Goal: Task Accomplishment & Management: Complete application form

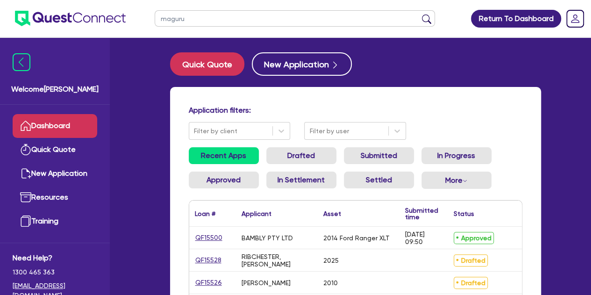
type input "maguru"
click at [419, 14] on button "submit" at bounding box center [426, 20] width 15 height 13
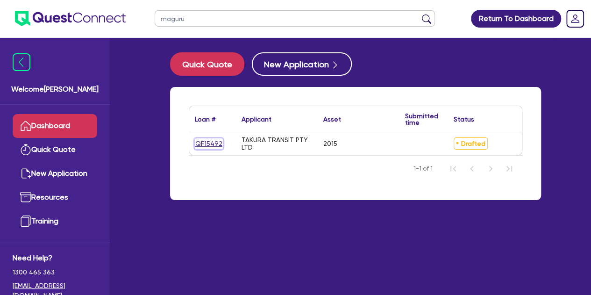
click at [201, 140] on link "QF15492" at bounding box center [209, 143] width 28 height 11
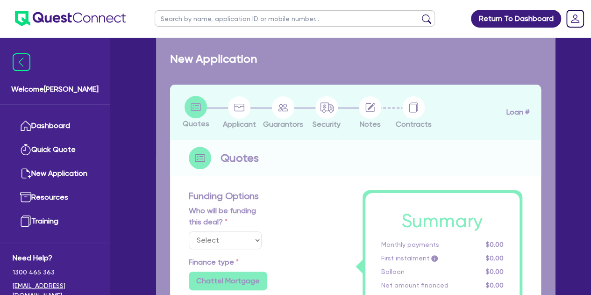
select select "Other"
select select "PRIMARY_ASSETS"
type input "2015"
radio input "true"
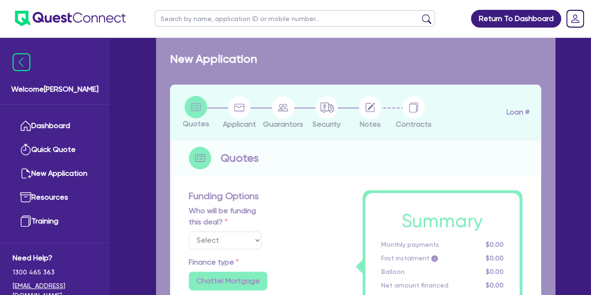
type input "300,000"
type input "4"
type input "12,021.78"
type input "8.5"
type input "495"
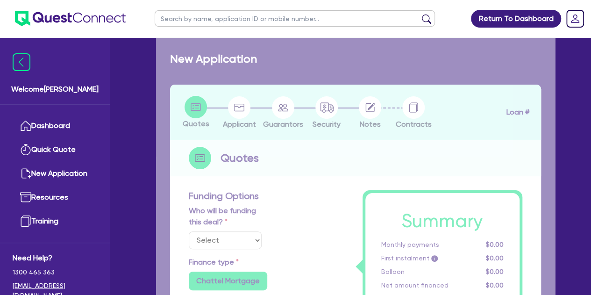
radio input "true"
select select "BUS_AND_COACHES"
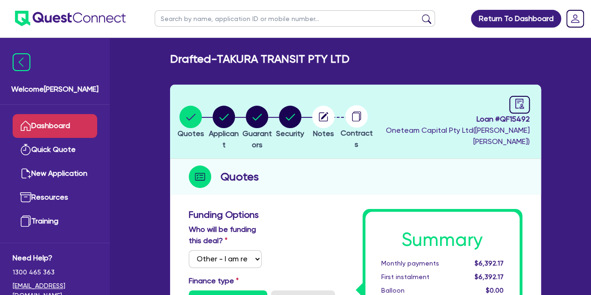
click at [43, 129] on link "Dashboard" at bounding box center [55, 126] width 85 height 24
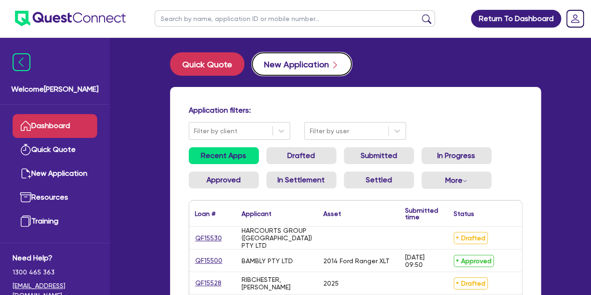
click at [305, 59] on button "New Application" at bounding box center [302, 63] width 100 height 23
select select "Other"
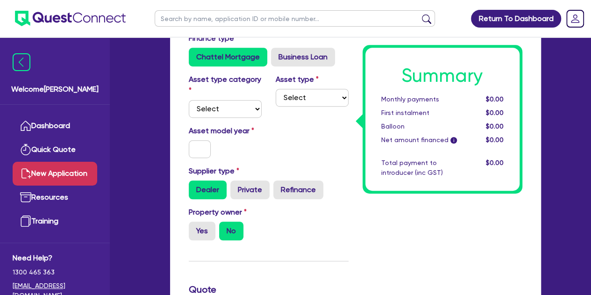
scroll to position [224, 0]
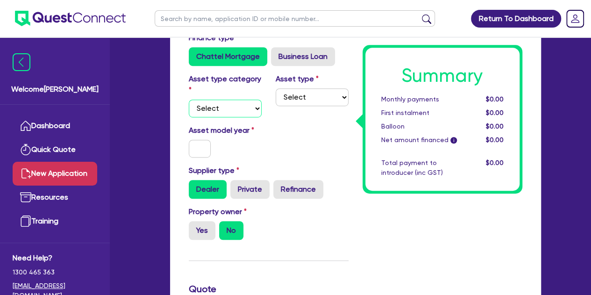
click at [231, 110] on select "Select Cars and light trucks Primary assets Secondary assets Tertiary assets" at bounding box center [225, 109] width 73 height 18
select select "PRIMARY_ASSETS"
click at [189, 100] on select "Select Cars and light trucks Primary assets Secondary assets Tertiary assets" at bounding box center [225, 109] width 73 height 18
click at [284, 92] on select "Select Heavy trucks over 4.5 tonne Trailers Bus and coaches Yellow goods and ex…" at bounding box center [312, 97] width 73 height 18
click at [239, 109] on select "Select Cars and light trucks Primary assets Secondary assets Tertiary assets" at bounding box center [225, 109] width 73 height 18
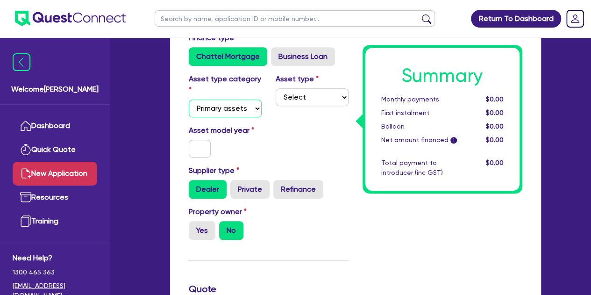
click at [189, 100] on select "Select Cars and light trucks Primary assets Secondary assets Tertiary assets" at bounding box center [225, 109] width 73 height 18
click at [296, 85] on div "Asset type Select Heavy trucks over 4.5 tonne Trailers Bus and coaches Yellow g…" at bounding box center [312, 95] width 87 height 44
click at [296, 98] on select "Select Heavy trucks over 4.5 tonne Trailers Bus and coaches Yellow goods and ex…" at bounding box center [312, 97] width 73 height 18
select select "HEAVY_TRUCKS"
click at [276, 88] on select "Select Heavy trucks over 4.5 tonne Trailers Bus and coaches Yellow goods and ex…" at bounding box center [312, 97] width 73 height 18
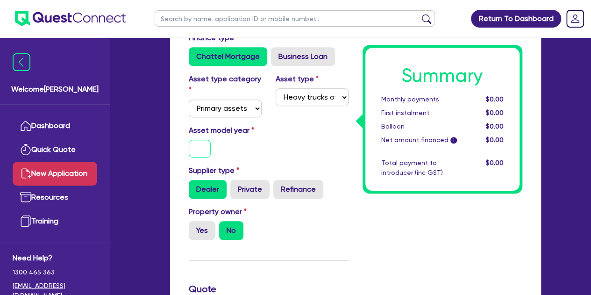
click at [206, 146] on input "text" at bounding box center [200, 149] width 22 height 18
type input "2010"
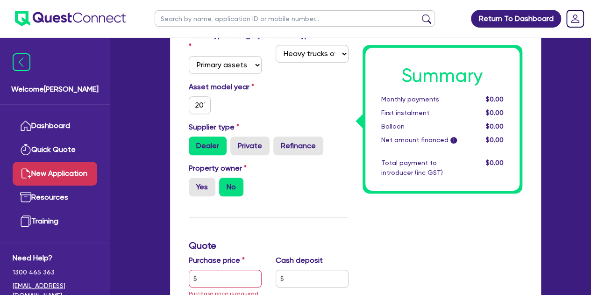
scroll to position [272, 0]
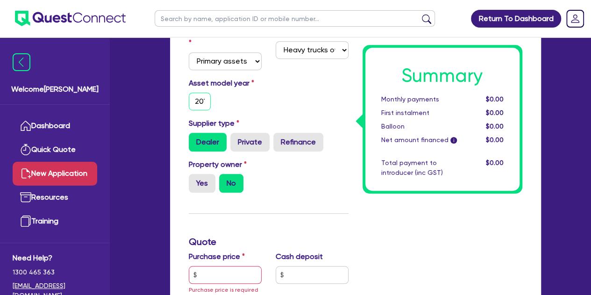
click at [195, 100] on input "2010" at bounding box center [200, 102] width 22 height 18
click at [256, 107] on div "Asset model year [DATE]" at bounding box center [225, 94] width 87 height 33
drag, startPoint x: 256, startPoint y: 107, endPoint x: 234, endPoint y: 134, distance: 34.9
click at [234, 134] on input "Private" at bounding box center [233, 136] width 6 height 6
radio input "true"
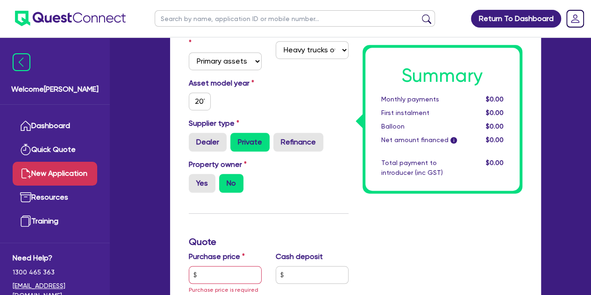
click at [279, 97] on div "Asset model year [DATE]" at bounding box center [269, 98] width 174 height 40
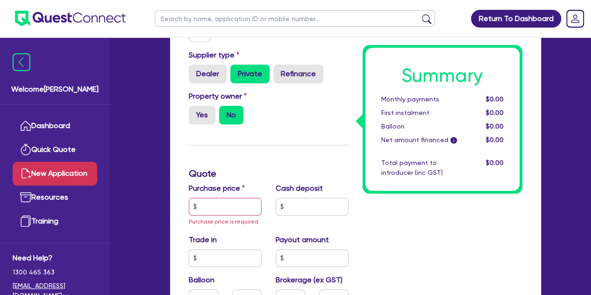
scroll to position [349, 0]
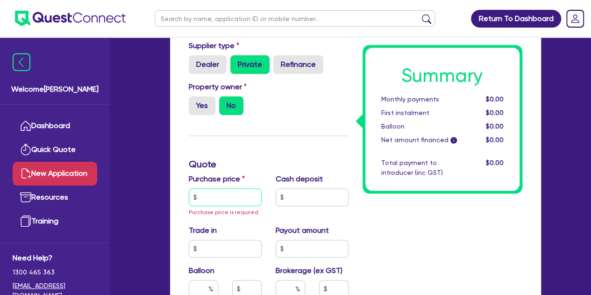
click at [232, 199] on input "text" at bounding box center [225, 197] width 73 height 18
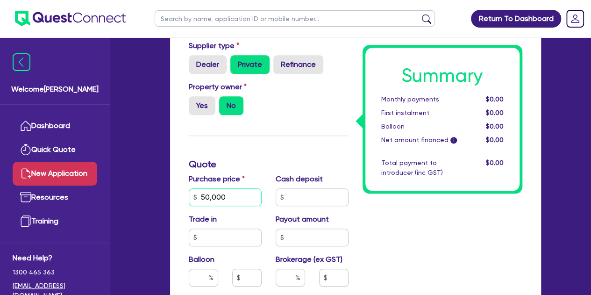
type input "50,000"
click at [255, 142] on div "Funding Options Who will be funding this deal? Select I will fund 100% I will c…" at bounding box center [269, 188] width 174 height 695
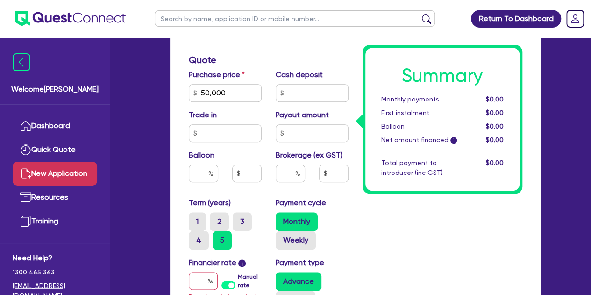
scroll to position [454, 0]
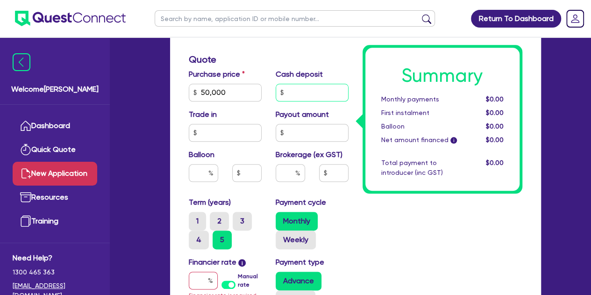
click at [295, 94] on input "text" at bounding box center [312, 93] width 73 height 18
click at [377, 257] on div "Summary Monthly payments $0.00 First instalment $0.00 Balloon $0.00 Net amount …" at bounding box center [443, 83] width 174 height 695
click at [163, 162] on div "Quotes Applicant [GEOGRAPHIC_DATA] Security Notes Contracts Quotes Funding Opti…" at bounding box center [355, 72] width 385 height 883
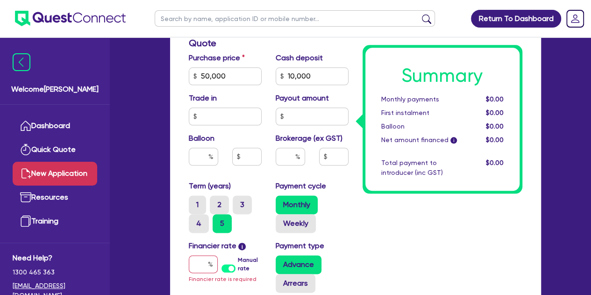
scroll to position [470, 0]
click at [321, 78] on input "10,000" at bounding box center [312, 77] width 73 height 18
type input "1"
click at [147, 156] on div "Welcome [PERSON_NAME] Quick Quote New Application Ref Company Ref Salesperson R…" at bounding box center [295, 36] width 519 height 1013
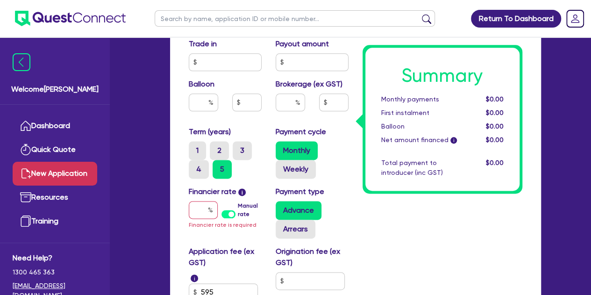
scroll to position [528, 0]
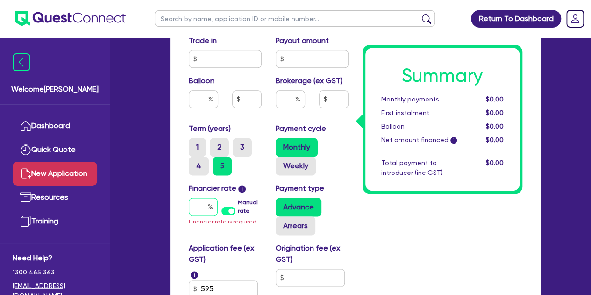
click at [206, 204] on input "text" at bounding box center [203, 207] width 29 height 18
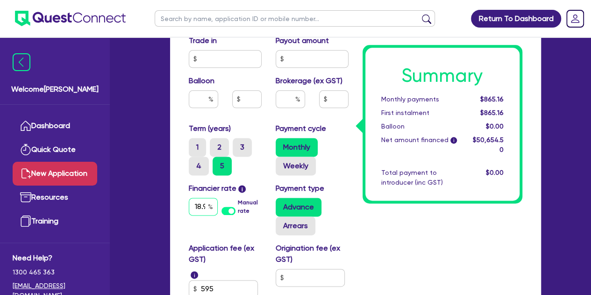
scroll to position [0, 5]
click at [203, 207] on input "18.95" at bounding box center [203, 207] width 29 height 18
type input "1"
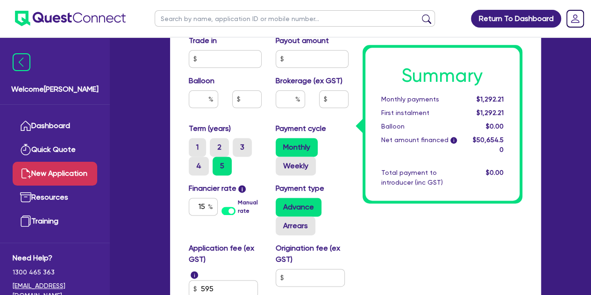
click at [207, 208] on input "15" at bounding box center [203, 207] width 29 height 18
type input "1"
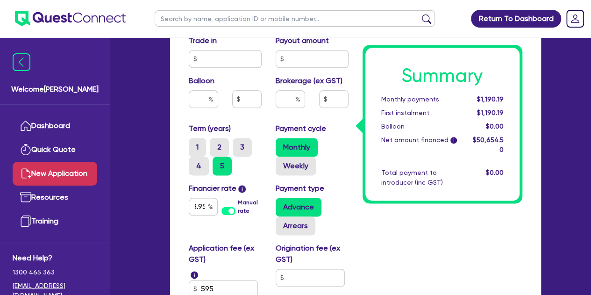
scroll to position [0, 0]
click at [205, 210] on input "18.95" at bounding box center [203, 207] width 29 height 18
type input "1"
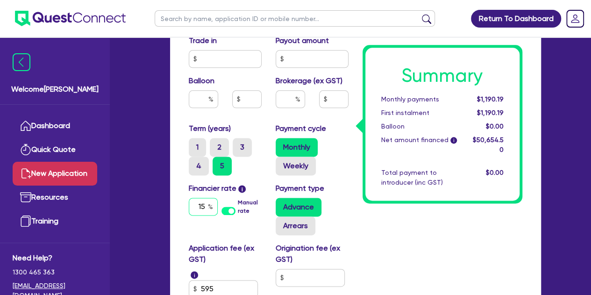
click at [201, 202] on input "15" at bounding box center [203, 207] width 29 height 18
type input "1"
type input "18.95"
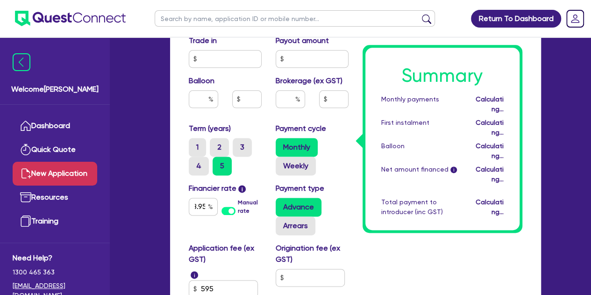
scroll to position [0, 0]
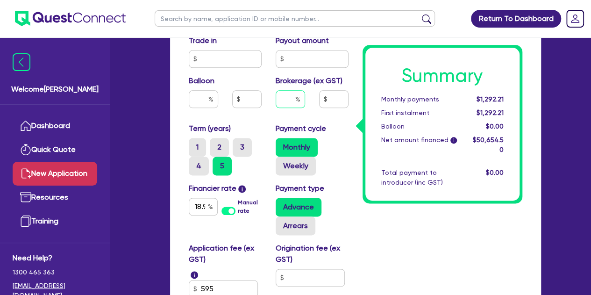
click at [301, 99] on input "text" at bounding box center [290, 99] width 29 height 18
type input "4"
type input "5"
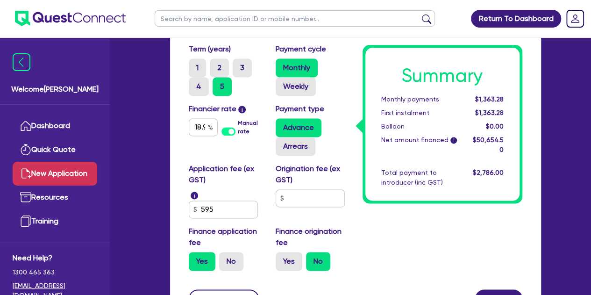
scroll to position [613, 0]
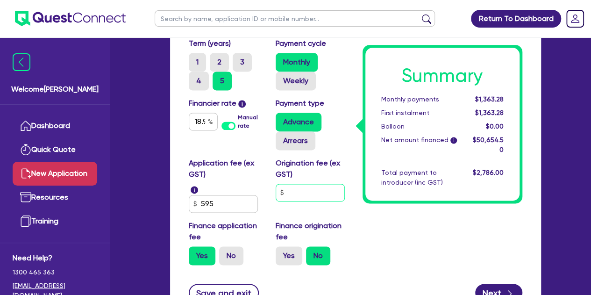
click at [309, 191] on input "text" at bounding box center [310, 193] width 69 height 18
type input "2,532.73"
type input "9"
type input "2,532.73"
type input "90"
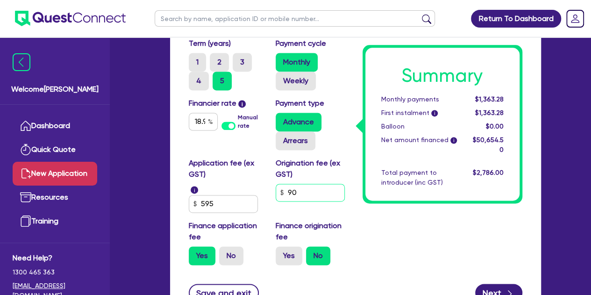
type input "2,532.73"
type input "900"
click at [345, 220] on label "Finance origination fee" at bounding box center [312, 231] width 73 height 22
type input "2,532.73"
click at [278, 257] on label "Yes" at bounding box center [289, 255] width 27 height 19
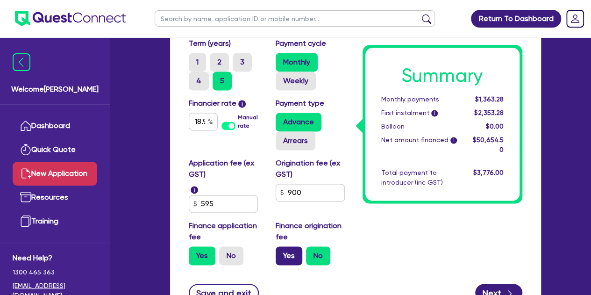
click at [278, 252] on input "Yes" at bounding box center [279, 249] width 6 height 6
radio input "true"
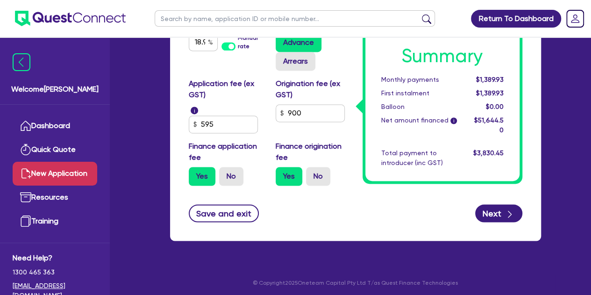
scroll to position [694, 0]
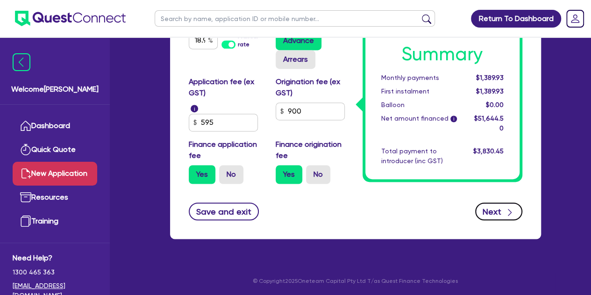
click at [479, 214] on button "Next" at bounding box center [498, 211] width 47 height 18
type input "2,582.23"
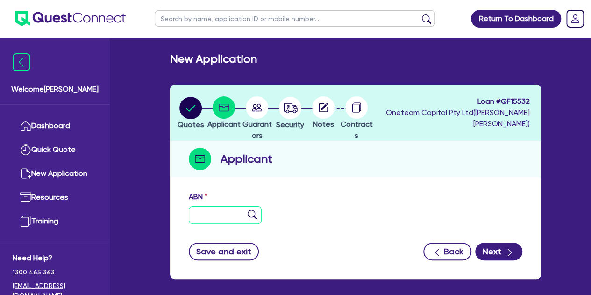
click at [198, 206] on input "text" at bounding box center [225, 215] width 73 height 18
paste input "14 686 796 976"
type input "14 686 796 976"
click at [254, 212] on img at bounding box center [252, 214] width 9 height 9
type input "EJ EARTHMOVING PTY LTD"
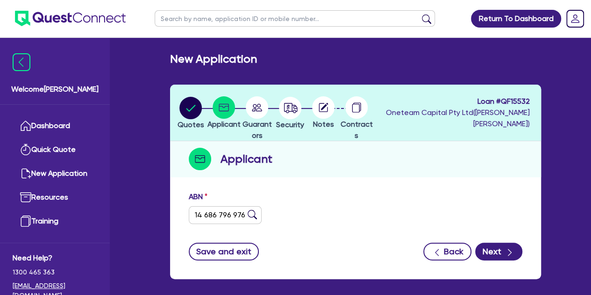
select select "COMPANY"
type input "[DATE]"
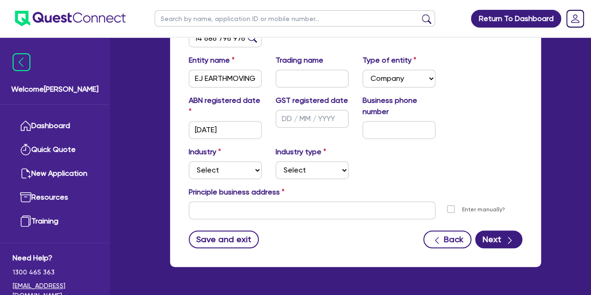
scroll to position [177, 0]
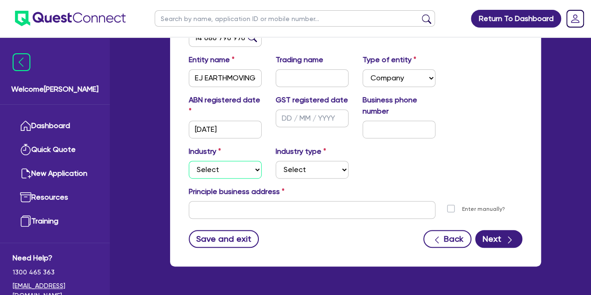
click at [235, 172] on select "Select Accomodation & Food Services Administrative & Support Services Agricultu…" at bounding box center [225, 170] width 73 height 18
select select "BUILDING_CONSTRUCTION"
click at [189, 161] on select "Select Accomodation & Food Services Administrative & Support Services Agricultu…" at bounding box center [225, 170] width 73 height 18
click at [312, 168] on select "Select Trades People Providing Services Direct to Consumers Trades People Provi…" at bounding box center [312, 170] width 73 height 18
select select "TRADES_SERVICES_CONSUMERS"
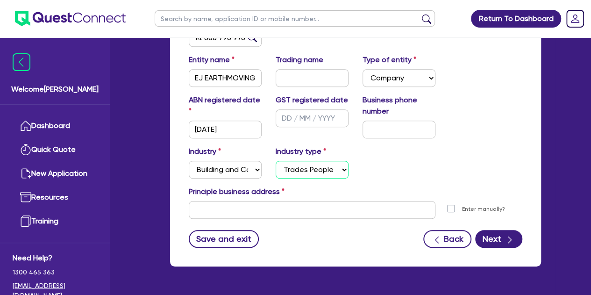
click at [276, 161] on select "Select Trades People Providing Services Direct to Consumers Trades People Provi…" at bounding box center [312, 170] width 73 height 18
click at [218, 218] on form "ABN 14 686 796 976 Entity name EJ EARTHMOVING PTY LTD Trading name Type of enti…" at bounding box center [356, 131] width 334 height 234
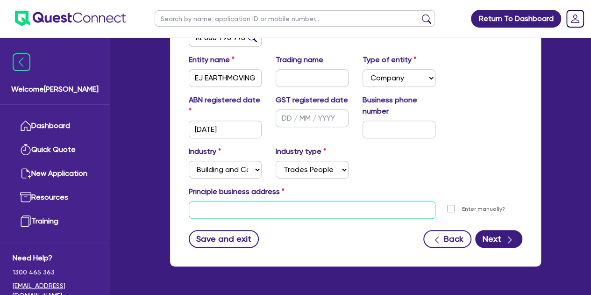
click at [218, 216] on input "text" at bounding box center [312, 210] width 247 height 18
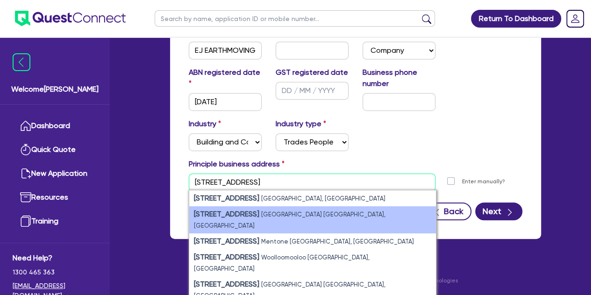
scroll to position [205, 0]
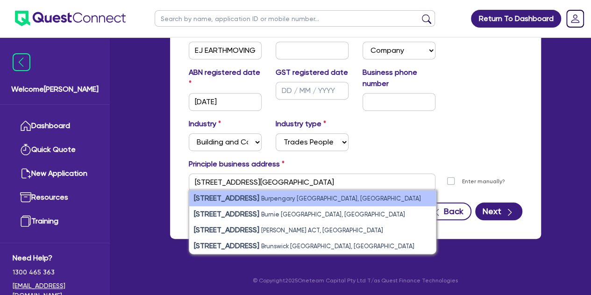
click at [267, 201] on small "Burpengary [GEOGRAPHIC_DATA], [GEOGRAPHIC_DATA]" at bounding box center [341, 198] width 160 height 7
type input "[STREET_ADDRESS]"
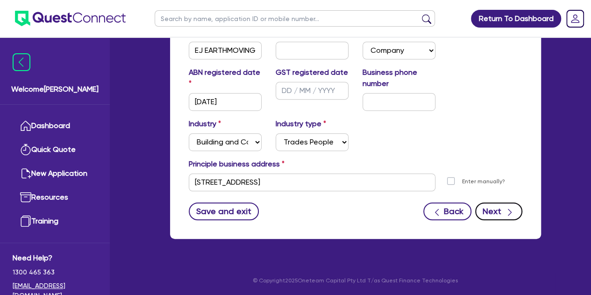
click at [498, 202] on button "Next" at bounding box center [498, 211] width 47 height 18
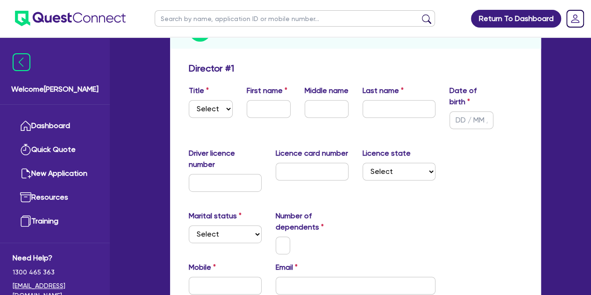
scroll to position [130, 0]
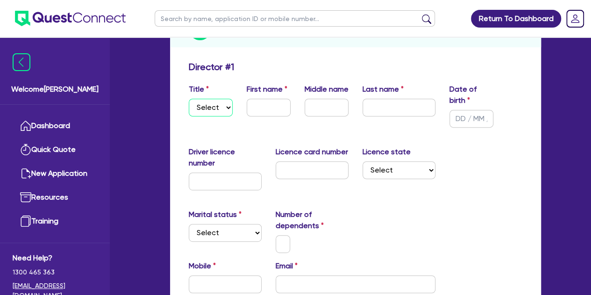
click at [211, 115] on select "Select Mr Mrs Ms Miss Dr" at bounding box center [211, 108] width 44 height 18
select select "MR"
click at [189, 99] on select "Select Mr Mrs Ms Miss Dr" at bounding box center [211, 108] width 44 height 18
click at [266, 100] on input "text" at bounding box center [269, 108] width 44 height 18
type input "[PERSON_NAME]"
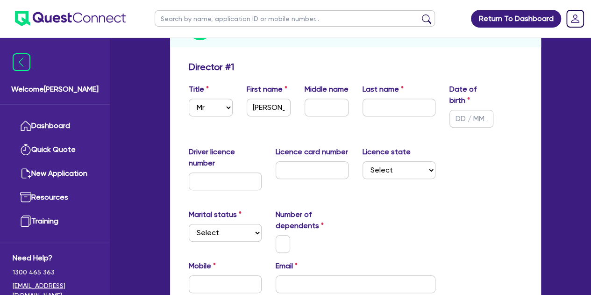
drag, startPoint x: 326, startPoint y: 107, endPoint x: 357, endPoint y: 109, distance: 30.9
click at [357, 109] on div "Title Select Mr Mrs Ms Miss Dr First name [PERSON_NAME] Middle name Last name D…" at bounding box center [356, 109] width 348 height 51
click at [372, 110] on input "text" at bounding box center [399, 108] width 73 height 18
type input "[PERSON_NAME]"
click at [380, 127] on div "Last name [PERSON_NAME]" at bounding box center [399, 106] width 87 height 44
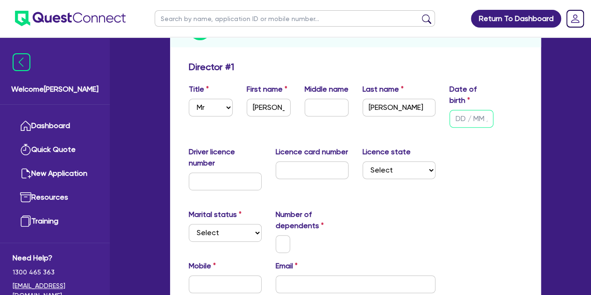
click at [474, 114] on input "text" at bounding box center [472, 119] width 44 height 18
type input "[DATE]"
click at [474, 161] on div "Driver licence number Licence card number Licence state Select [GEOGRAPHIC_DATA…" at bounding box center [356, 171] width 348 height 51
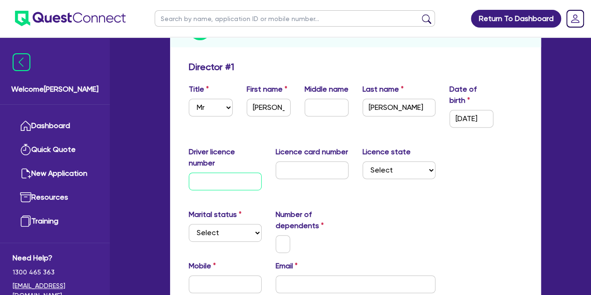
click at [226, 186] on input "text" at bounding box center [225, 181] width 73 height 18
type input "120195142"
click at [300, 174] on input "text" at bounding box center [312, 170] width 73 height 18
click at [309, 171] on input "78B 8B8 226" at bounding box center [312, 170] width 73 height 18
click at [296, 169] on input "78B8B8226" at bounding box center [312, 170] width 73 height 18
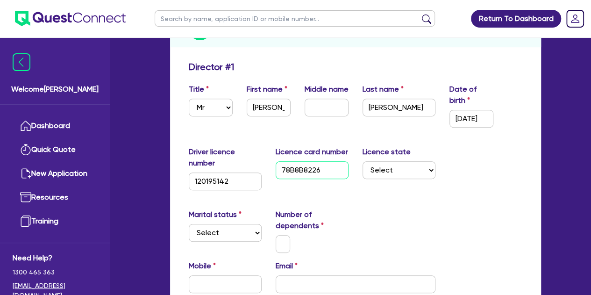
click at [322, 169] on input "78B8B8226" at bounding box center [312, 170] width 73 height 18
click at [330, 175] on input "78B8B82267" at bounding box center [312, 170] width 73 height 18
type input "78B8B82267"
click at [384, 172] on select "Select [GEOGRAPHIC_DATA] [GEOGRAPHIC_DATA] [GEOGRAPHIC_DATA] [GEOGRAPHIC_DATA] …" at bounding box center [399, 170] width 73 height 18
select select "QLD"
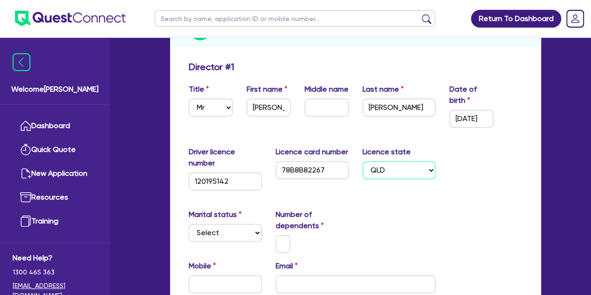
click at [363, 161] on select "Select [GEOGRAPHIC_DATA] [GEOGRAPHIC_DATA] [GEOGRAPHIC_DATA] [GEOGRAPHIC_DATA] …" at bounding box center [399, 170] width 73 height 18
drag, startPoint x: 339, startPoint y: 204, endPoint x: 315, endPoint y: 196, distance: 26.0
drag, startPoint x: 315, startPoint y: 196, endPoint x: 227, endPoint y: 229, distance: 93.3
click at [227, 229] on select "Select Single Married De Facto / Partner" at bounding box center [225, 233] width 73 height 18
select select "SINGLE"
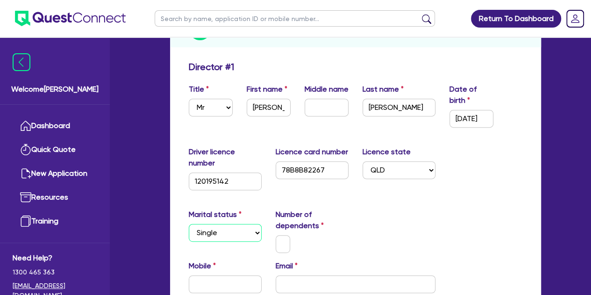
click at [189, 224] on select "Select Single Married De Facto / Partner" at bounding box center [225, 233] width 73 height 18
click at [281, 251] on input "text" at bounding box center [283, 244] width 15 height 18
click at [224, 255] on div "Marital status Select [DEMOGRAPHIC_DATA] Married De Facto / Partner Number of d…" at bounding box center [356, 234] width 348 height 51
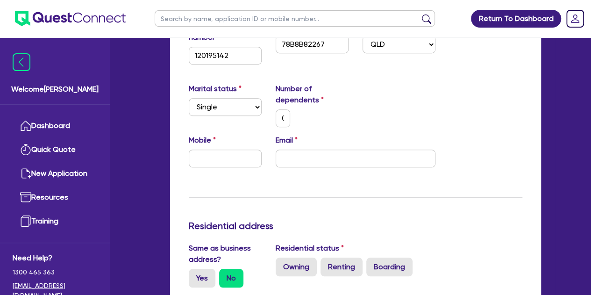
scroll to position [256, 0]
click at [286, 151] on input "email" at bounding box center [356, 158] width 160 height 18
paste input "[EMAIL_ADDRESS][DOMAIN_NAME]"
type input "0"
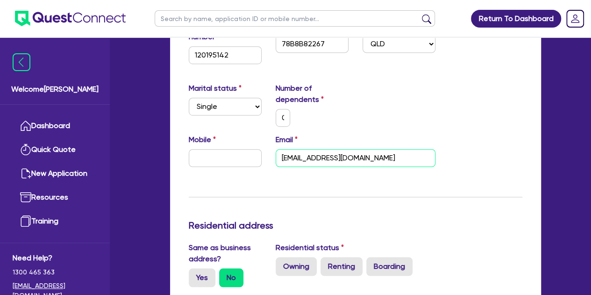
type input "[EMAIL_ADDRESS][DOMAIN_NAME]"
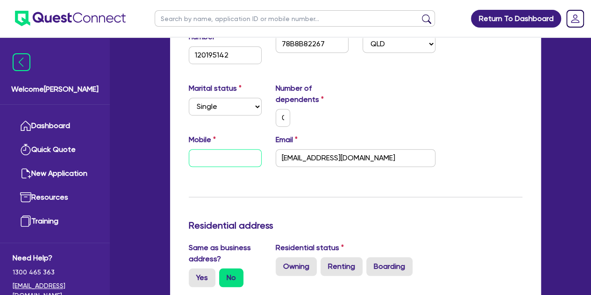
click at [233, 162] on input "text" at bounding box center [225, 158] width 73 height 18
paste input "4071 680 74"
type input "0"
type input "4071 680 74"
click at [195, 160] on input "4071 680 74" at bounding box center [225, 158] width 73 height 18
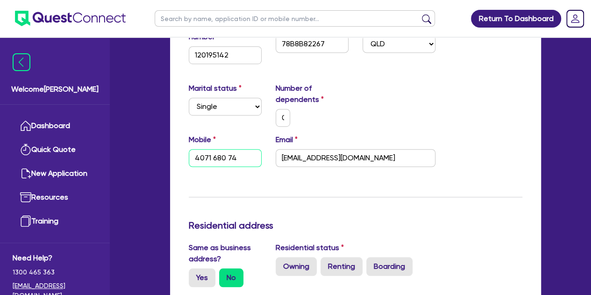
type input "0"
type input "0407 168 074"
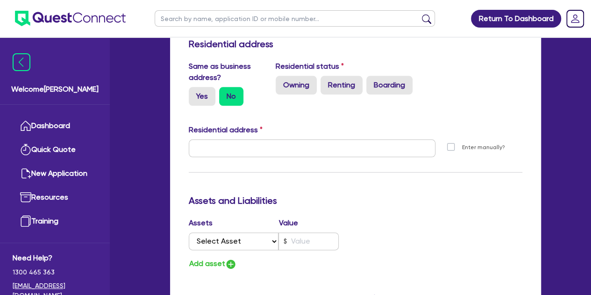
scroll to position [438, 0]
click at [206, 103] on label "Yes" at bounding box center [202, 95] width 27 height 19
click at [195, 93] on input "Yes" at bounding box center [192, 89] width 6 height 6
radio input "true"
type input "0"
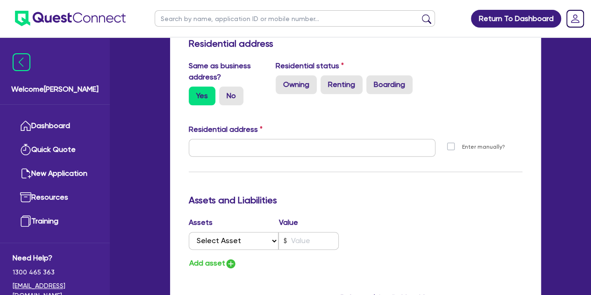
type input "0407 168 074"
type input "[STREET_ADDRESS]"
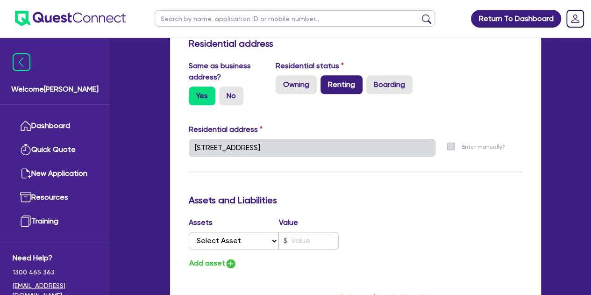
click at [346, 79] on label "Renting" at bounding box center [342, 84] width 42 height 19
click at [327, 79] on input "Renting" at bounding box center [324, 78] width 6 height 6
radio input "true"
type input "0"
type input "0407 168 074"
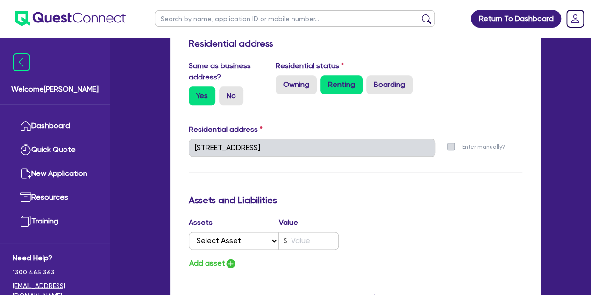
click at [160, 147] on div "Drafted - EJ EARTHMOVING PTY LTD Quotes Applicant [GEOGRAPHIC_DATA] Security No…" at bounding box center [355, 135] width 399 height 1042
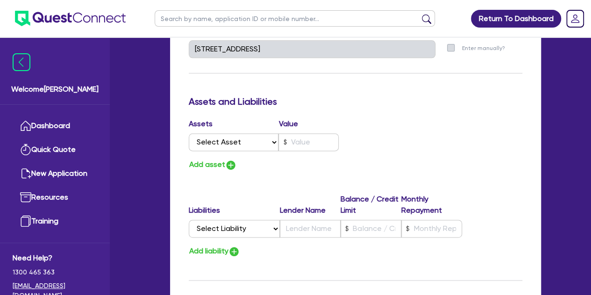
scroll to position [537, 0]
click at [252, 143] on select "Select Asset Cash Property Investment property Vehicle Truck Trailer Equipment …" at bounding box center [234, 142] width 90 height 18
select select "CASH"
click at [189, 133] on select "Select Asset Cash Property Investment property Vehicle Truck Trailer Equipment …" at bounding box center [234, 142] width 90 height 18
type input "0"
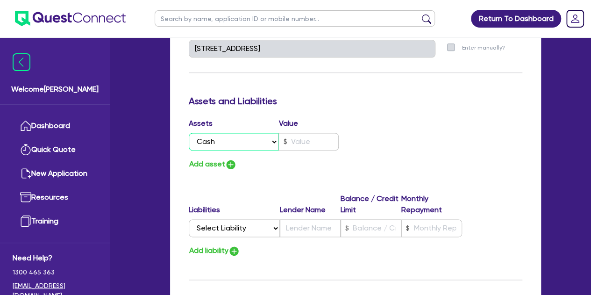
type input "0407 168 074"
click at [305, 147] on input "text" at bounding box center [309, 142] width 60 height 18
type input "0"
type input "0407 168 074"
type input "5"
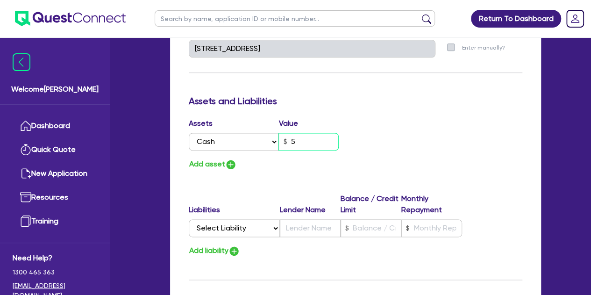
type input "0"
type input "0407 168 074"
type input "50"
type input "0"
type input "0407 168 074"
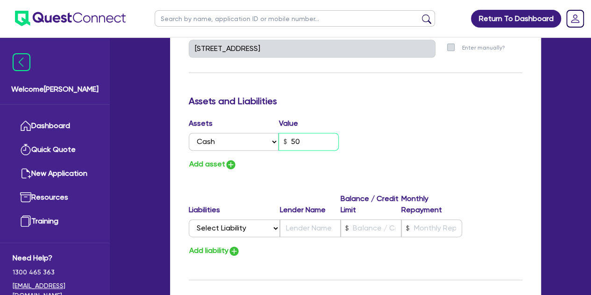
type input "500"
type input "0"
type input "0407 168 074"
type input "5,000"
type input "0"
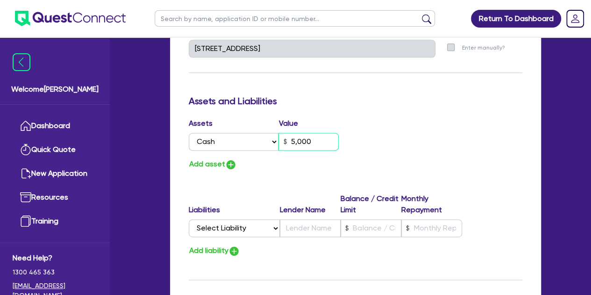
type input "0407 168 074"
type input "50,000"
click at [297, 163] on div "Add asset" at bounding box center [269, 164] width 174 height 13
click at [220, 163] on button "Add asset" at bounding box center [213, 164] width 48 height 13
type input "0"
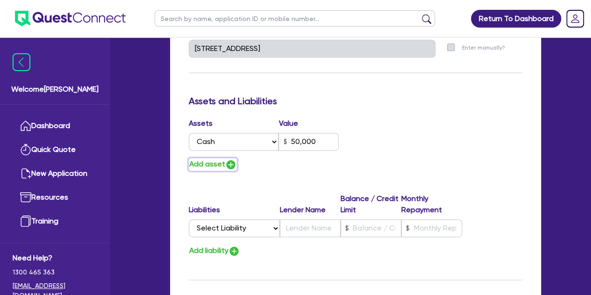
type input "0407 168 074"
type input "50,000"
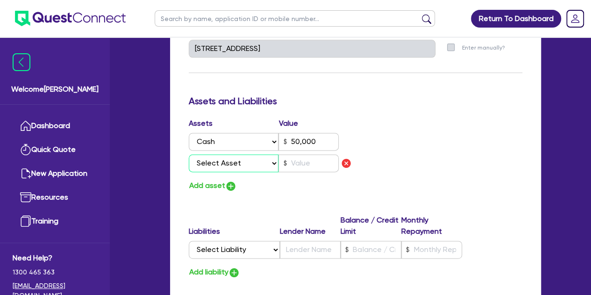
click at [219, 162] on select "Select Asset Cash Property Investment property Vehicle Truck Trailer Equipment …" at bounding box center [234, 163] width 90 height 18
click at [229, 165] on select "Select Asset Cash Property Investment property Vehicle Truck Trailer Equipment …" at bounding box center [234, 163] width 90 height 18
select select "CASH"
click at [189, 154] on select "Select Asset Cash Property Investment property Vehicle Truck Trailer Equipment …" at bounding box center [234, 163] width 90 height 18
type input "0"
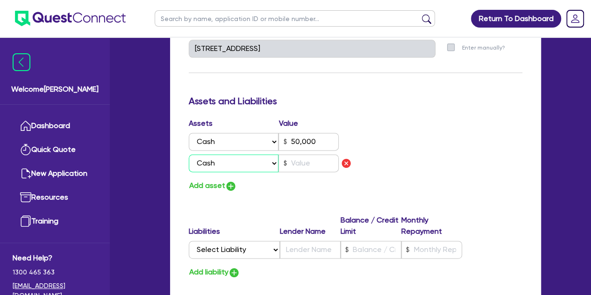
type input "0407 168 074"
type input "50,000"
click at [295, 165] on input "text" at bounding box center [309, 163] width 60 height 18
type input "0"
type input "0407 168 074"
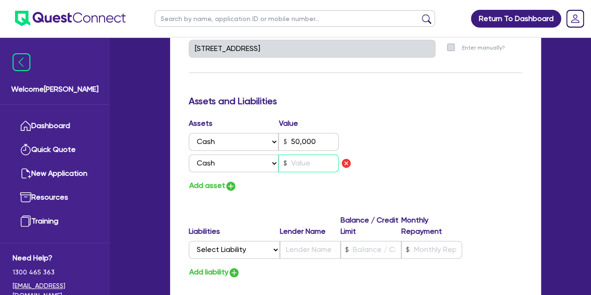
type input "50,000"
type input "2"
type input "0"
type input "0407 168 074"
type input "50,000"
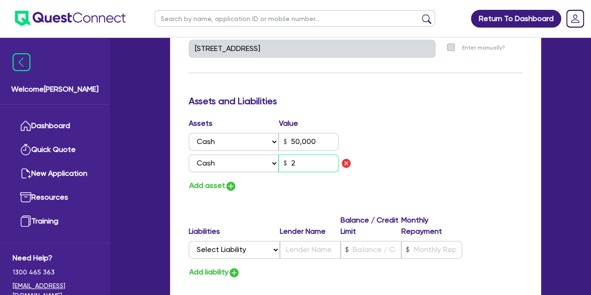
type input "20"
type input "0"
type input "0407 168 074"
type input "50,000"
type input "200"
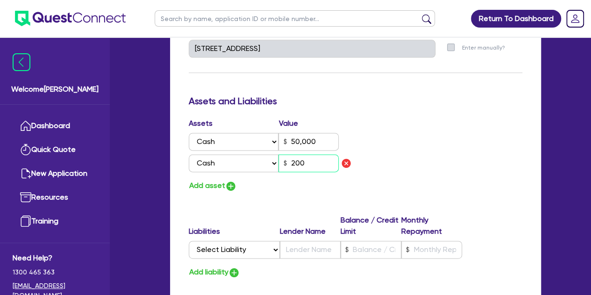
type input "0"
type input "0407 168 074"
type input "50,000"
type input "2,000"
type input "0"
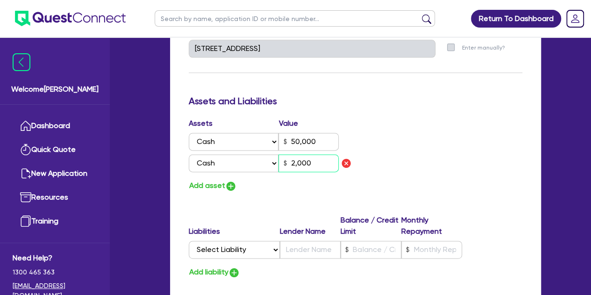
type input "0407 168 074"
type input "50,000"
type input "20,000"
click at [228, 177] on div "Assets Value Select Asset Cash Property Investment property Vehicle Truck Trail…" at bounding box center [269, 155] width 174 height 74
click at [227, 185] on img "button" at bounding box center [230, 185] width 11 height 11
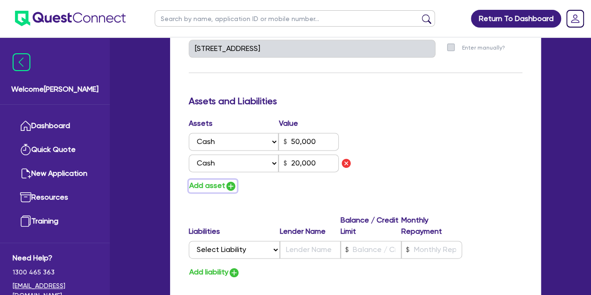
type input "0"
type input "0407 168 074"
type input "50,000"
type input "20,000"
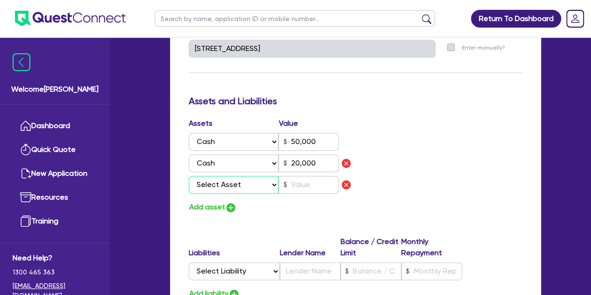
click at [214, 187] on select "Select Asset Cash Property Investment property Vehicle Truck Trailer Equipment …" at bounding box center [234, 185] width 90 height 18
select select "HOUSEHOLD_PERSONAL"
click at [189, 176] on select "Select Asset Cash Property Investment property Vehicle Truck Trailer Equipment …" at bounding box center [234, 185] width 90 height 18
type input "0"
type input "0407 168 074"
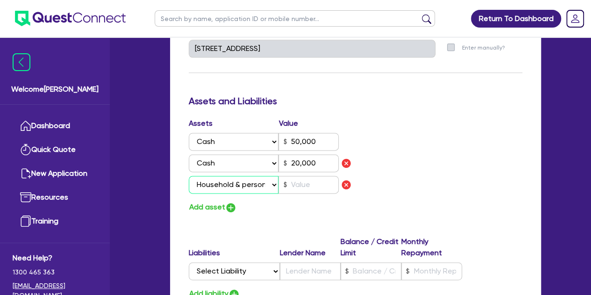
type input "50,000"
type input "20,000"
click at [301, 186] on input "text" at bounding box center [309, 185] width 60 height 18
type input "0"
type input "0407 168 074"
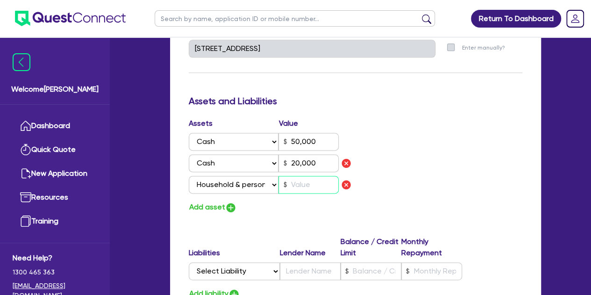
type input "50,000"
type input "20,000"
type input "3"
type input "0"
type input "0407 168 074"
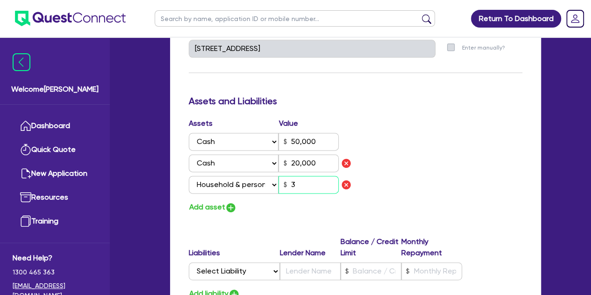
type input "50,000"
type input "20,000"
type input "30"
type input "0"
type input "0407 168 074"
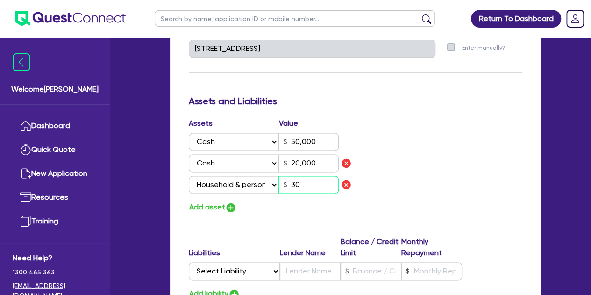
type input "50,000"
type input "20,000"
type input "300"
type input "0"
type input "0407 168 074"
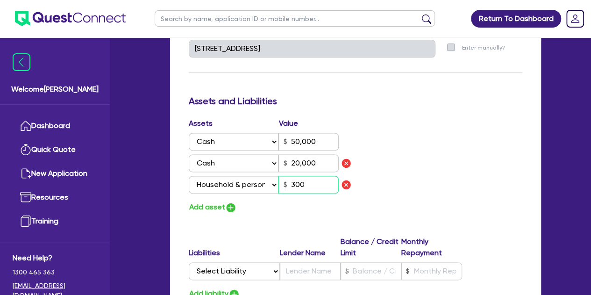
type input "50,000"
type input "20,000"
type input "3,000"
type input "0"
type input "0407 168 074"
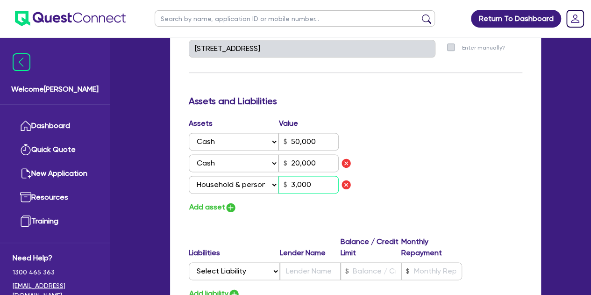
type input "50,000"
type input "20,000"
type input "30,000"
click at [270, 222] on div "Update residential status for Director #1 Boarding is only acceptable when the …" at bounding box center [356, 49] width 334 height 790
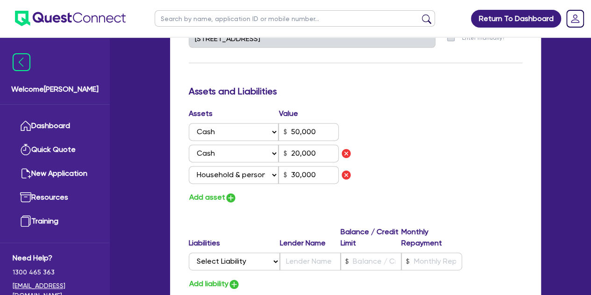
scroll to position [547, 0]
click at [273, 136] on select "Select Asset Cash Property Investment property Vehicle Truck Trailer Equipment …" at bounding box center [234, 131] width 90 height 18
click at [409, 145] on div "Assets Value Select Asset Cash Property Investment property Vehicle Truck Trail…" at bounding box center [356, 155] width 348 height 96
click at [252, 152] on select "Select Asset Cash Property Investment property Vehicle Truck Trailer Equipment …" at bounding box center [234, 153] width 90 height 18
select select "VEHICLE"
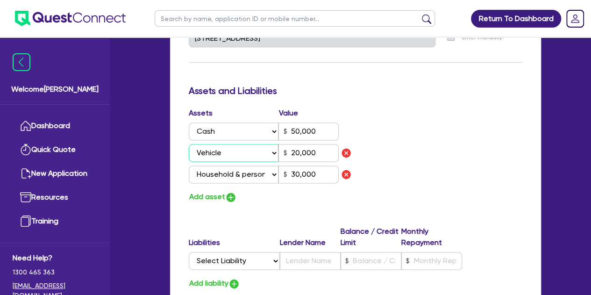
click at [189, 144] on select "Select Asset Cash Property Investment property Vehicle Truck Trailer Equipment …" at bounding box center [234, 153] width 90 height 18
type input "0"
type input "0407 168 074"
type input "50,000"
type input "20,000"
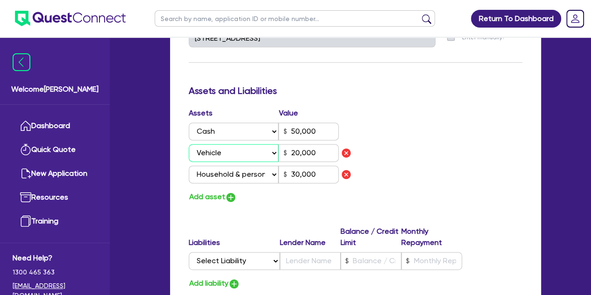
type input "30,000"
click at [161, 165] on div "Drafted - EJ EARTHMOVING PTY LTD Quotes Applicant [GEOGRAPHIC_DATA] Security No…" at bounding box center [355, 47] width 399 height 1085
click at [135, 139] on div "Welcome [PERSON_NAME] Quick Quote New Application Ref Company Ref Salesperson R…" at bounding box center [295, 44] width 519 height 1183
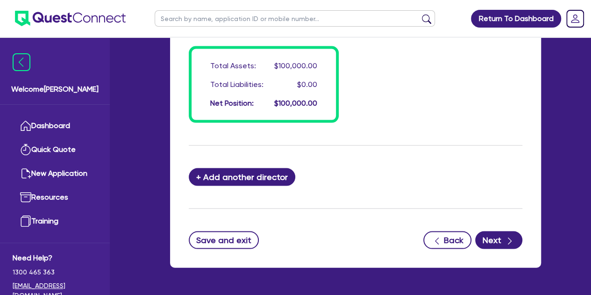
scroll to position [873, 0]
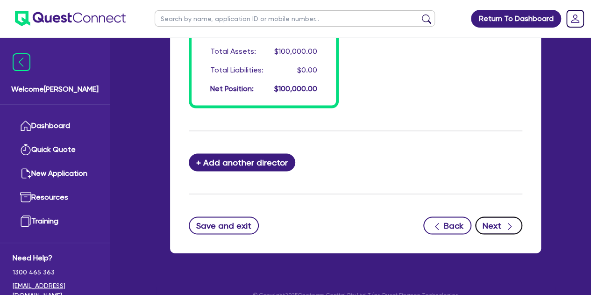
click at [490, 216] on button "Next" at bounding box center [498, 225] width 47 height 18
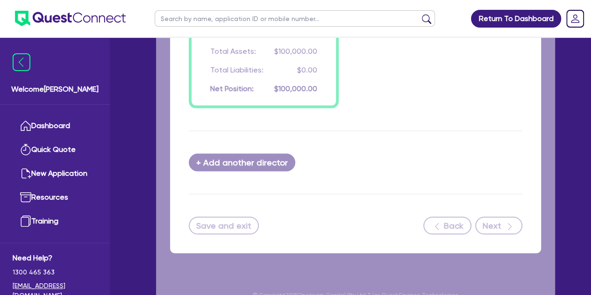
select select "PRIMARY_ASSETS"
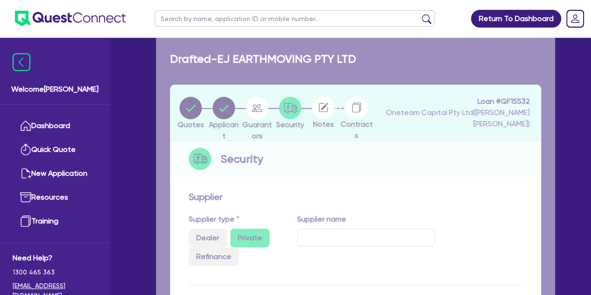
select select "HEAVY_TRUCKS"
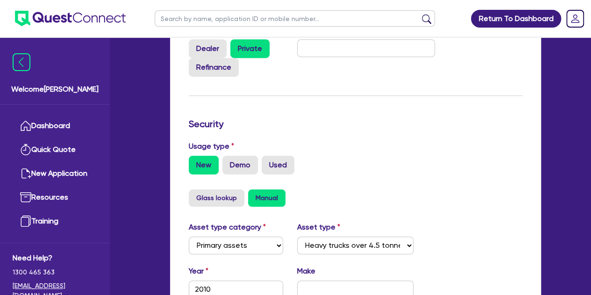
scroll to position [223, 0]
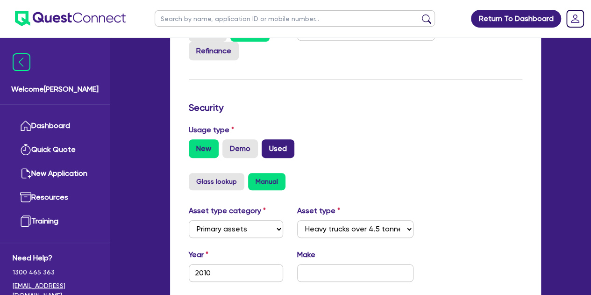
click at [269, 147] on label "Used" at bounding box center [278, 148] width 33 height 19
click at [268, 145] on input "Used" at bounding box center [265, 142] width 6 height 6
radio input "true"
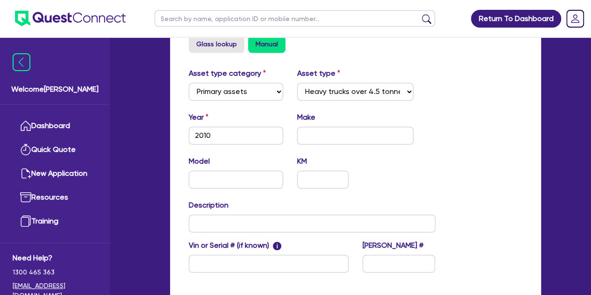
scroll to position [362, 0]
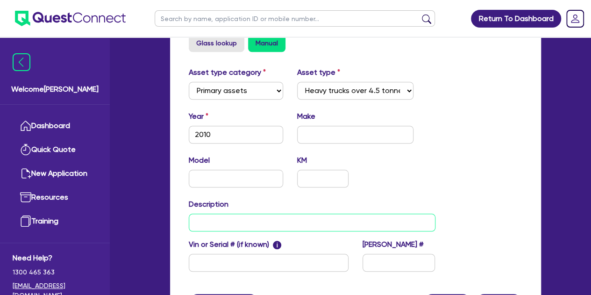
click at [208, 220] on input "text" at bounding box center [312, 223] width 247 height 18
type input "[DATE]-[DATE] truck"
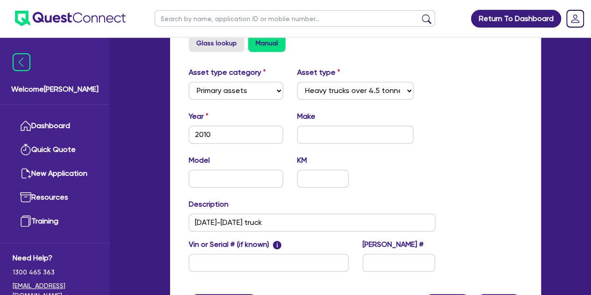
click at [145, 192] on div "Welcome [PERSON_NAME] Quick Quote New Application Ref Company Ref Salesperson R…" at bounding box center [295, 12] width 519 height 749
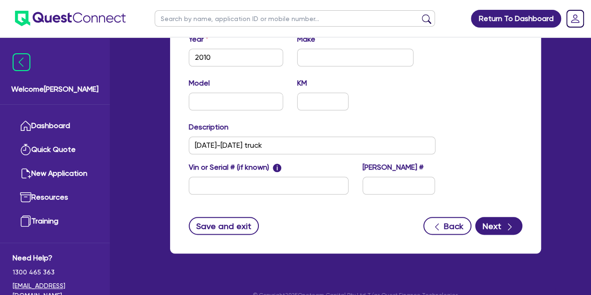
scroll to position [453, 0]
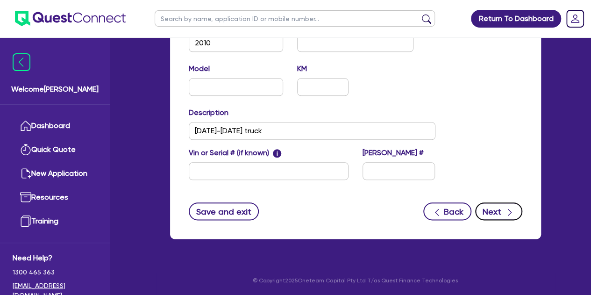
click at [501, 213] on button "Next" at bounding box center [498, 211] width 47 height 18
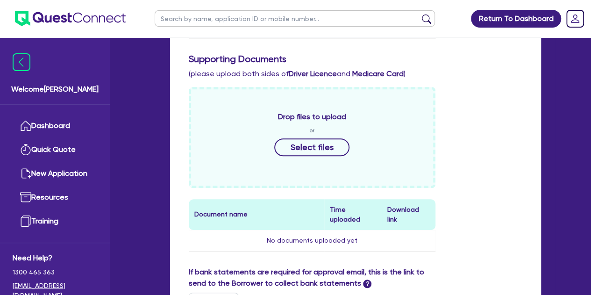
scroll to position [292, 0]
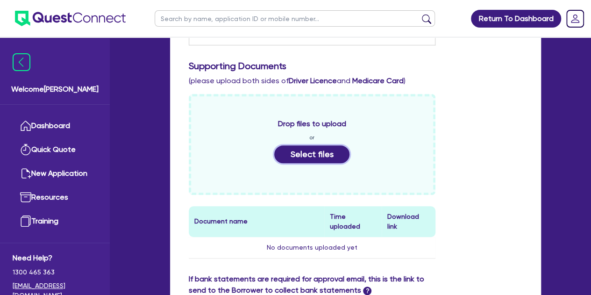
click at [310, 148] on button "Select files" at bounding box center [312, 154] width 76 height 18
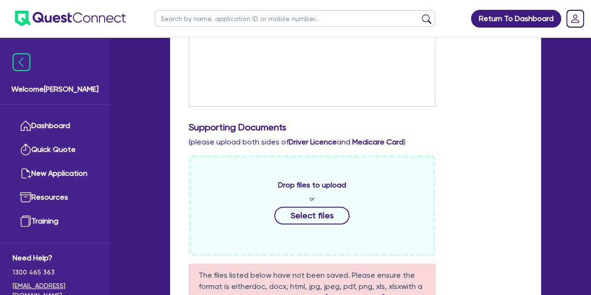
scroll to position [230, 0]
click at [302, 216] on button "Select files" at bounding box center [312, 216] width 76 height 18
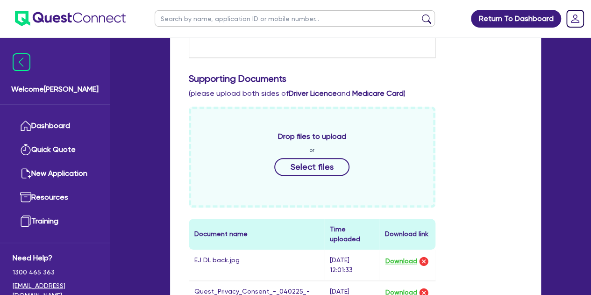
scroll to position [353, 0]
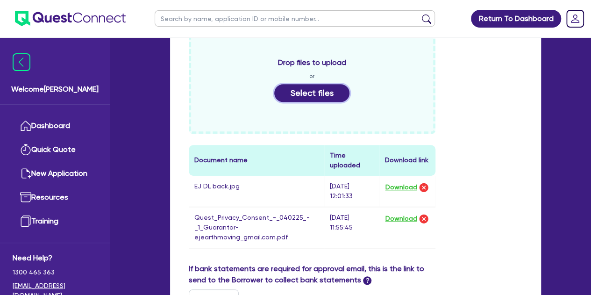
click at [302, 98] on button "Select files" at bounding box center [312, 93] width 76 height 18
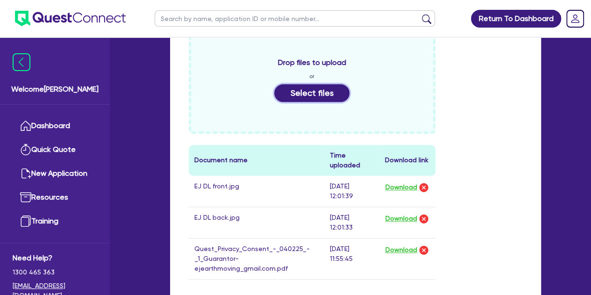
click at [312, 93] on button "Select files" at bounding box center [312, 93] width 76 height 18
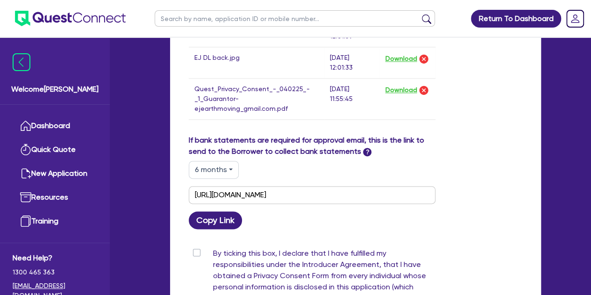
scroll to position [548, 0]
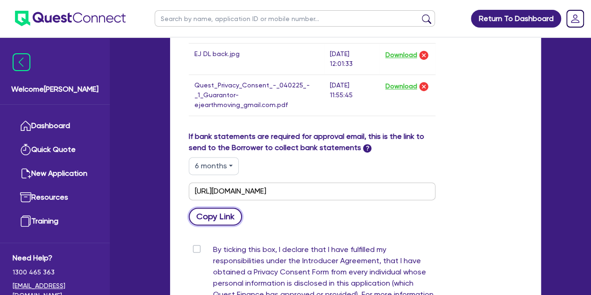
click at [212, 214] on button "Copy Link" at bounding box center [216, 217] width 54 height 18
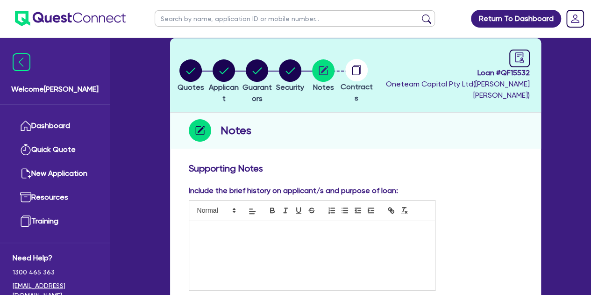
scroll to position [0, 0]
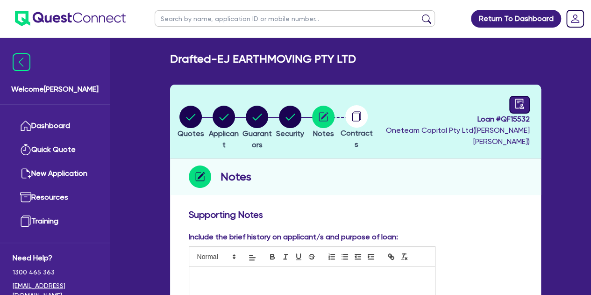
click at [516, 106] on icon "audit" at bounding box center [520, 104] width 10 height 10
select select "DRAFTED_NEW"
select select "Other"
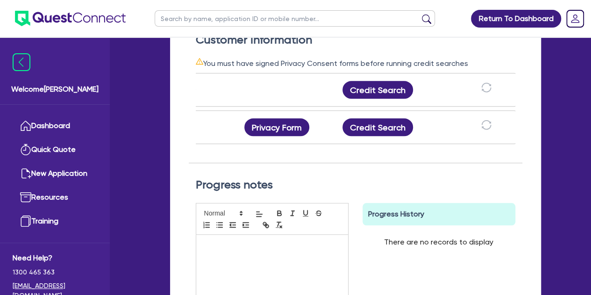
scroll to position [0, 100]
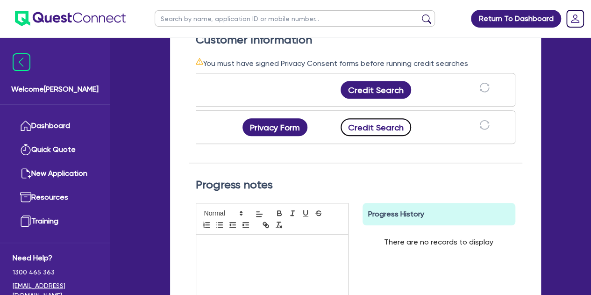
click at [370, 123] on button "Credit Search" at bounding box center [376, 127] width 71 height 18
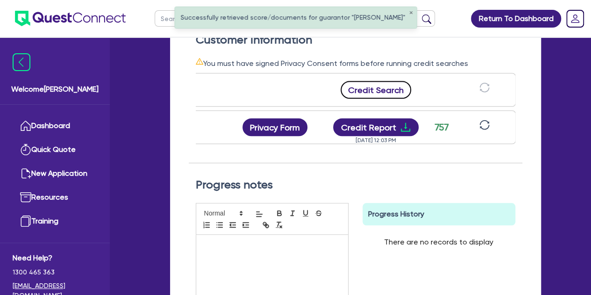
click at [370, 92] on button "Credit Search" at bounding box center [376, 90] width 71 height 18
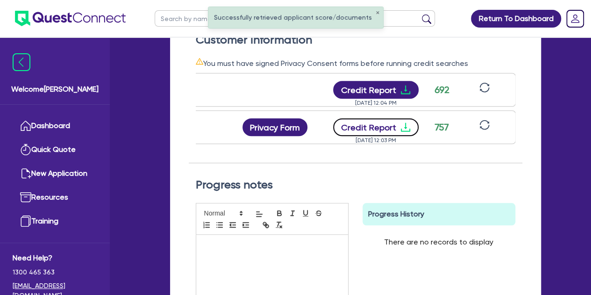
click at [382, 123] on button "Credit Report" at bounding box center [376, 127] width 86 height 18
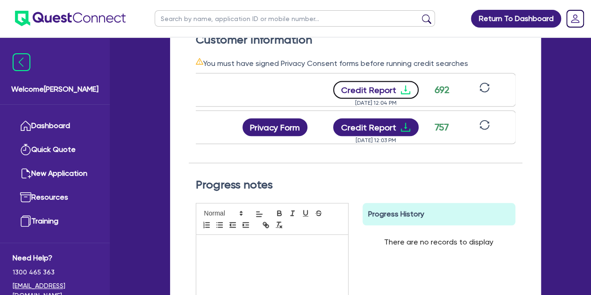
click at [367, 98] on button "Credit Report" at bounding box center [376, 90] width 86 height 18
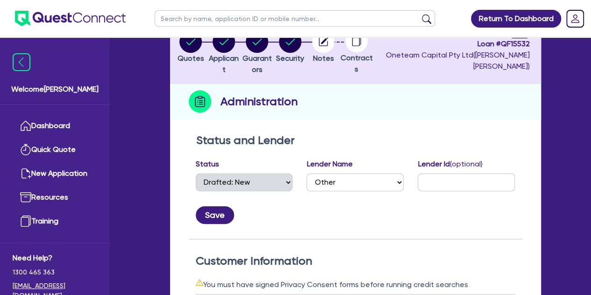
scroll to position [0, 0]
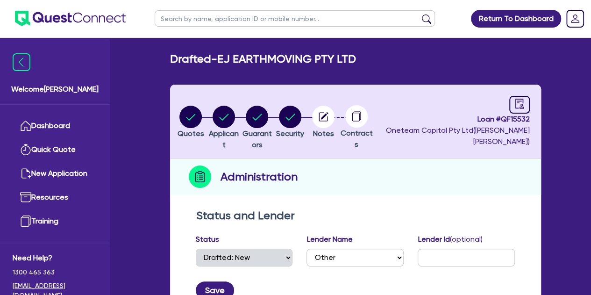
click at [284, 144] on header "Quotes Applicant [GEOGRAPHIC_DATA] Security Notes Contracts Loan # QF15532 Onet…" at bounding box center [355, 122] width 371 height 74
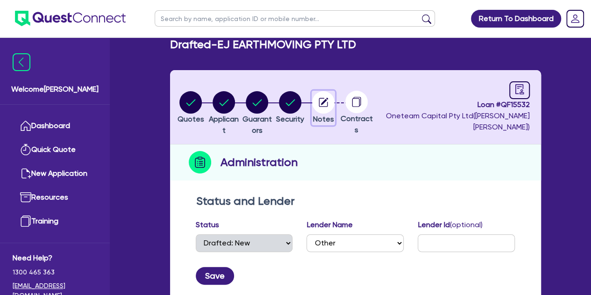
click at [335, 93] on circle "button" at bounding box center [323, 102] width 22 height 22
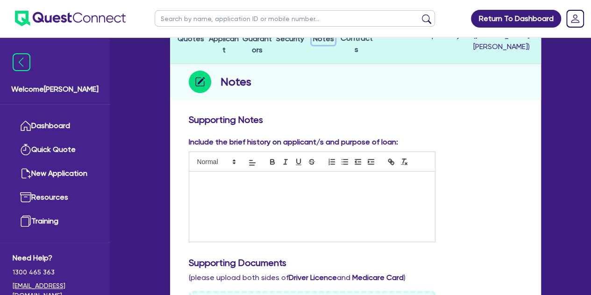
scroll to position [101, 0]
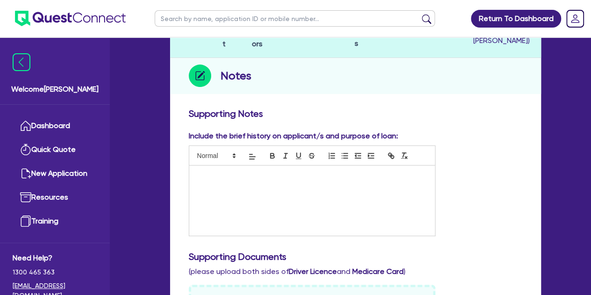
click at [216, 179] on p at bounding box center [312, 175] width 232 height 8
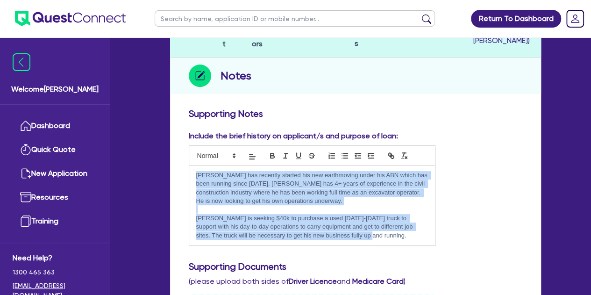
drag, startPoint x: 347, startPoint y: 238, endPoint x: 131, endPoint y: 165, distance: 227.9
copy div "[PERSON_NAME] has recently started his new earthmoving under his ABN which has …"
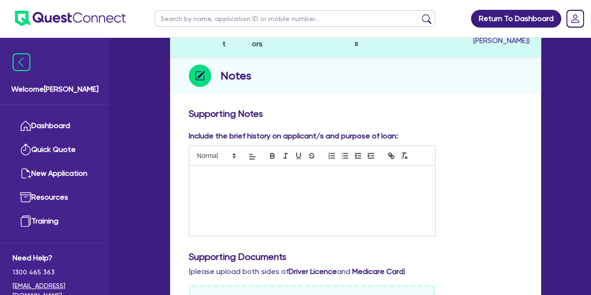
scroll to position [0, 0]
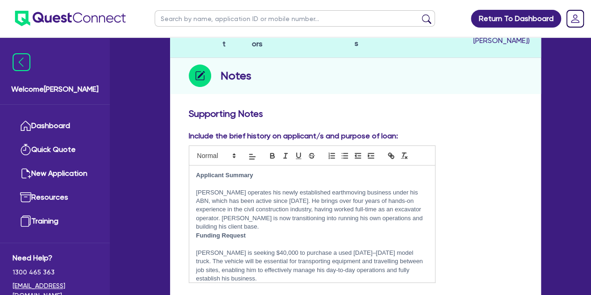
click at [421, 216] on p "[PERSON_NAME] operates his newly established earthmoving business under his ABN…" at bounding box center [312, 209] width 232 height 43
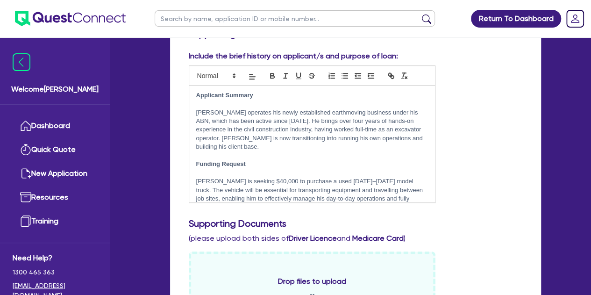
scroll to position [181, 0]
click at [381, 177] on p "[PERSON_NAME] is seeking $40,000 to purchase a used [DATE]–[DATE] model truck. …" at bounding box center [312, 194] width 232 height 35
click at [382, 177] on p "[PERSON_NAME] is seeking $40,000 to purchase a used [DATE]–[DATE] model truck. …" at bounding box center [312, 194] width 232 height 35
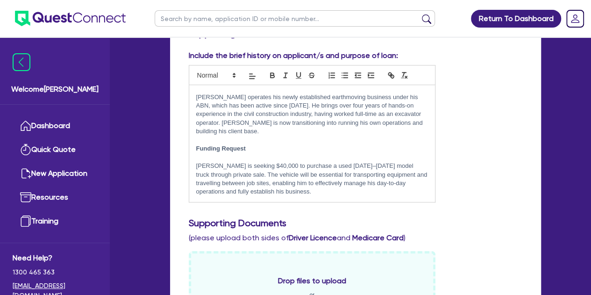
click at [311, 192] on p "[PERSON_NAME] is seeking $40,000 to purchase a used [DATE]–[DATE] model truck t…" at bounding box center [312, 179] width 232 height 35
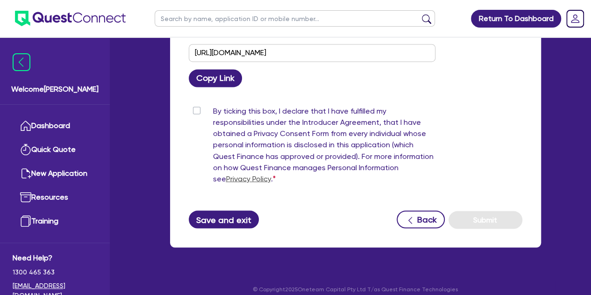
scroll to position [735, 0]
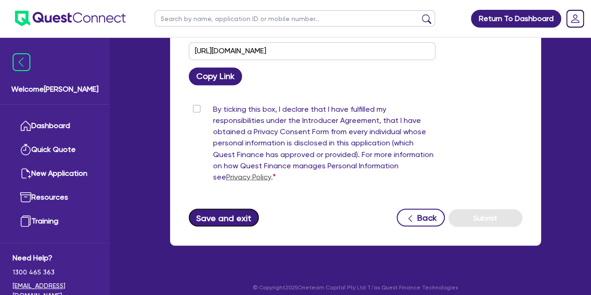
click at [207, 218] on button "Save and exit" at bounding box center [224, 217] width 71 height 18
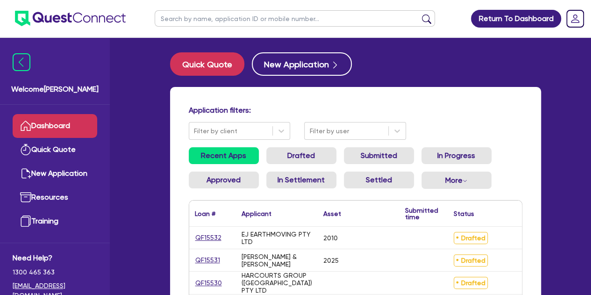
click at [188, 23] on input "text" at bounding box center [295, 18] width 280 height 16
type input "threl"
click at [419, 14] on button "submit" at bounding box center [426, 20] width 15 height 13
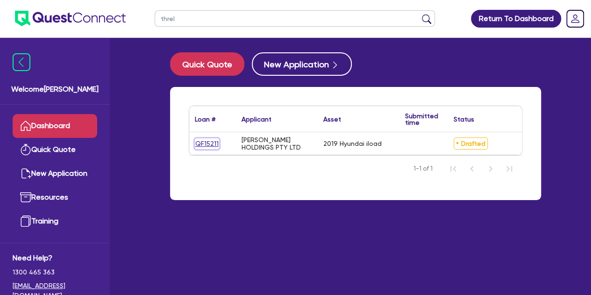
click at [202, 143] on link "QF15211" at bounding box center [207, 143] width 24 height 11
select select "Other"
select select "PRIMARY_ASSETS"
select select "HEAVY_TRUCKS"
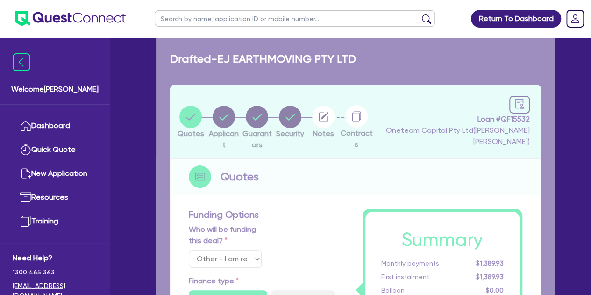
select select "CARS_AND_LIGHT_TRUCKS"
select select "PASSENGER_VEHICLES"
type input "2019"
radio input "true"
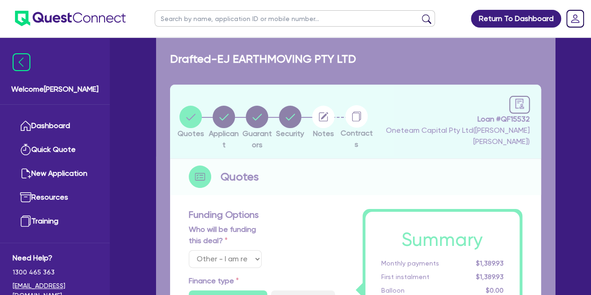
type input "34,000"
type input "10,000"
type input "1,281.68"
type input "7.89"
type input "495"
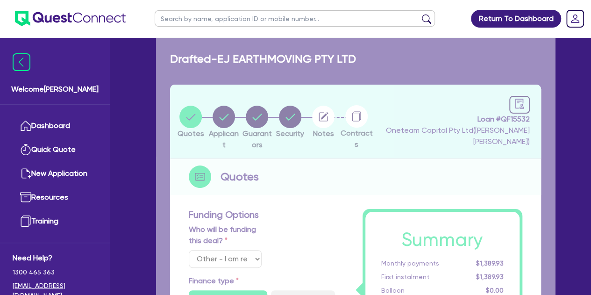
type input "990"
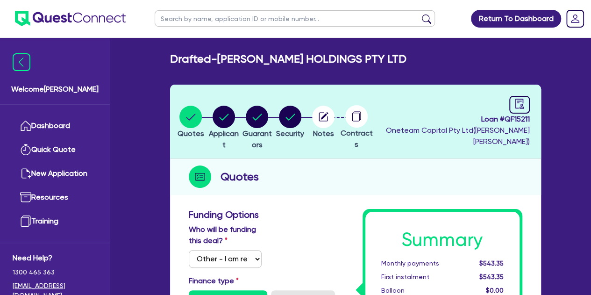
click at [202, 143] on header "Quotes Applicant [GEOGRAPHIC_DATA] Security Notes Contracts Loan # QF15211 Onet…" at bounding box center [355, 122] width 371 height 74
click at [335, 113] on circle "button" at bounding box center [323, 117] width 22 height 22
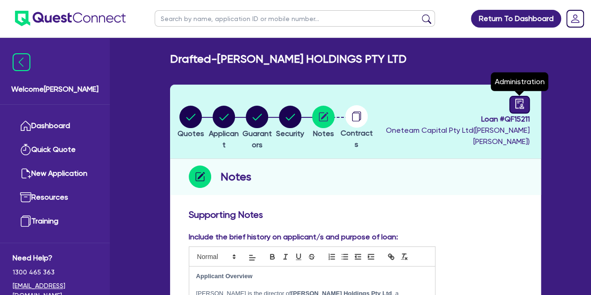
click at [525, 99] on div at bounding box center [519, 105] width 21 height 18
select select "DRAFTED_NEW"
select select "Other"
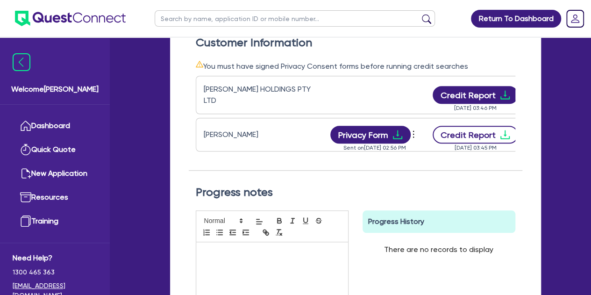
scroll to position [0, 100]
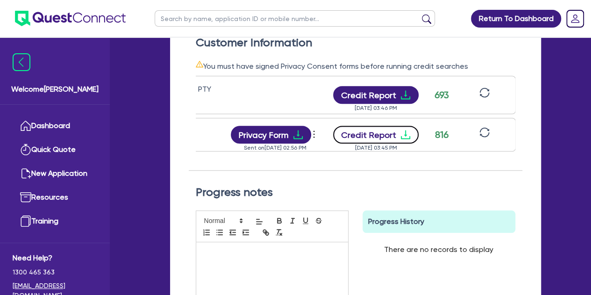
click at [383, 126] on button "Credit Report" at bounding box center [376, 135] width 86 height 18
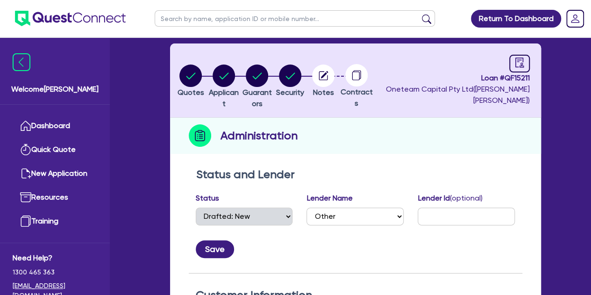
scroll to position [28, 0]
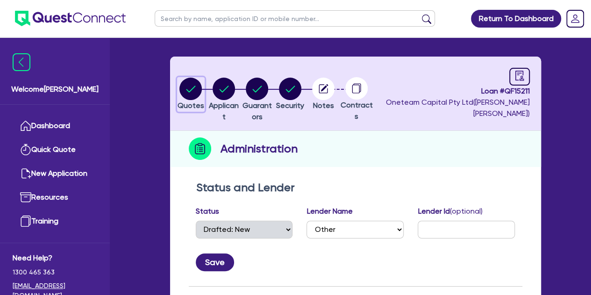
click at [192, 80] on circle "button" at bounding box center [190, 89] width 22 height 22
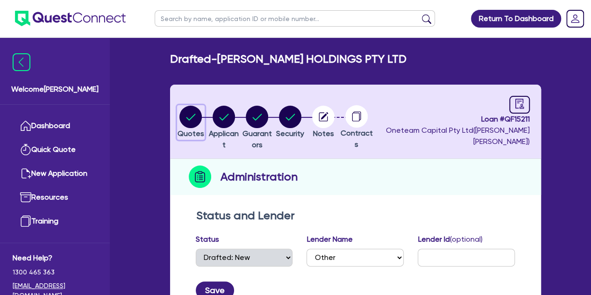
select select "Other"
select select "CARS_AND_LIGHT_TRUCKS"
select select "PASSENGER_VEHICLES"
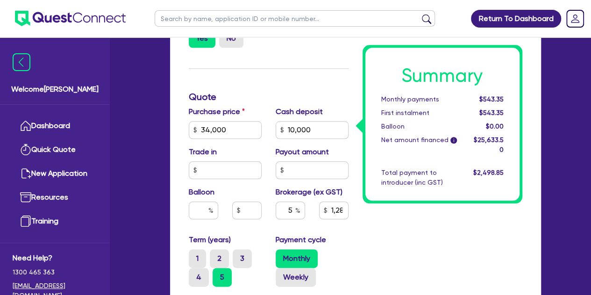
scroll to position [436, 0]
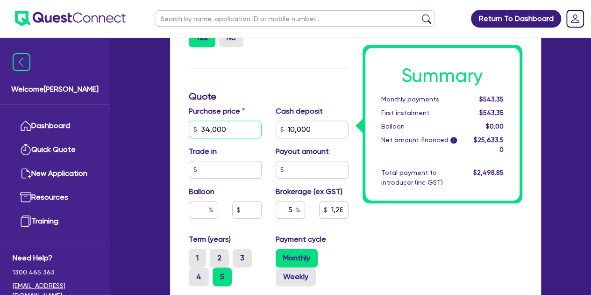
click at [230, 126] on input "34,000" at bounding box center [225, 130] width 73 height 18
type input "3,400"
type input "10,000"
type input "1,281.68"
type input "340"
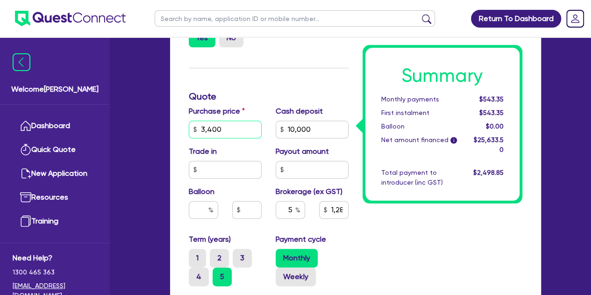
type input "10,000"
type input "1,281.68"
type input "34"
type input "10,000"
type input "1,281.68"
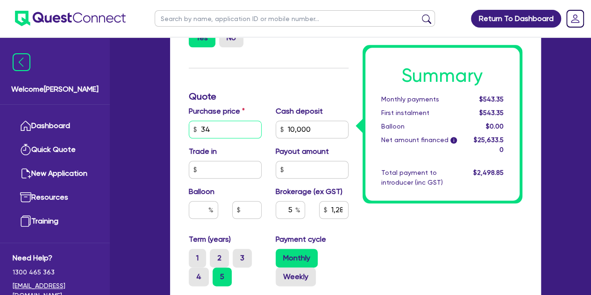
type input "3"
type input "10,000"
type input "1,281.68"
type input "10,000"
type input "1,281.68"
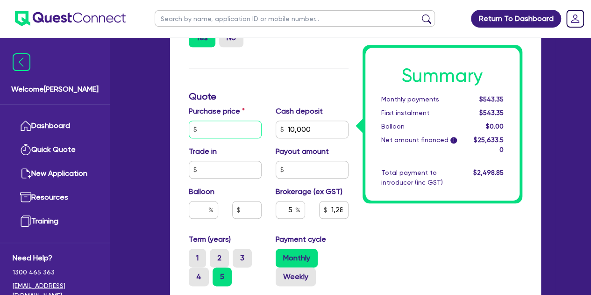
type input "3"
type input "10,000"
type input "1,281.68"
type input "10,000"
type input "1,281.68"
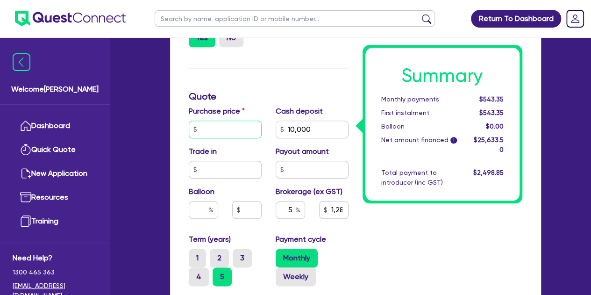
type input "3"
type input "10,000"
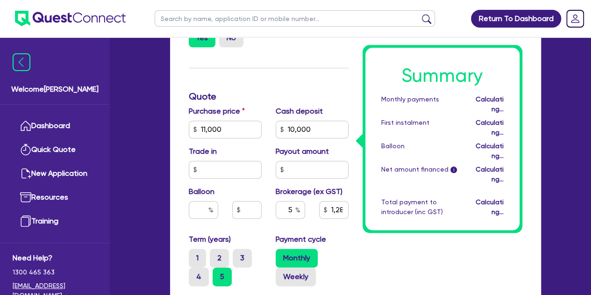
click at [165, 135] on div "Quotes Applicant [GEOGRAPHIC_DATA] Security Notes Contracts Loan # QF15211 Onet…" at bounding box center [355, 88] width 385 height 878
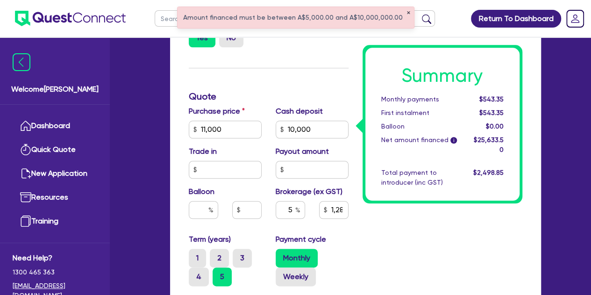
click at [407, 13] on button "✕" at bounding box center [409, 13] width 4 height 5
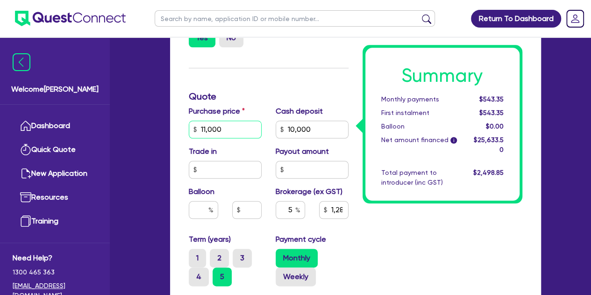
click at [233, 136] on input "11,000" at bounding box center [225, 130] width 73 height 18
click at [316, 132] on input "1,000" at bounding box center [312, 130] width 73 height 18
click at [142, 139] on div "Welcome [PERSON_NAME] Quick Quote New Application Ref Company Ref Salesperson R…" at bounding box center [295, 68] width 519 height 1009
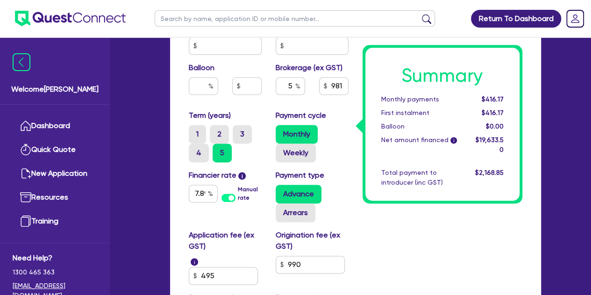
scroll to position [560, 0]
click at [200, 190] on input "7.89" at bounding box center [203, 193] width 29 height 18
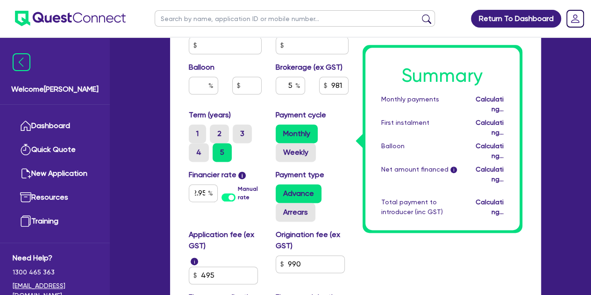
scroll to position [0, 0]
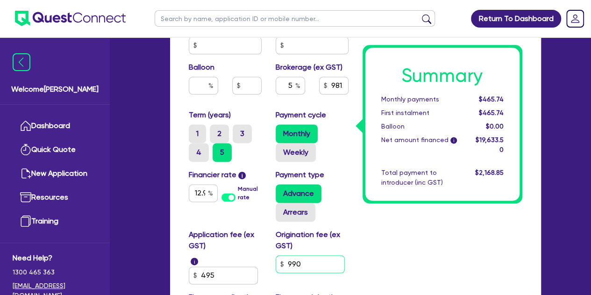
click at [322, 258] on input "990" at bounding box center [310, 264] width 69 height 18
click at [233, 269] on input "495" at bounding box center [223, 275] width 69 height 18
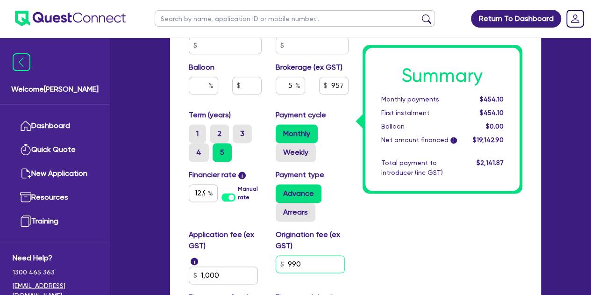
click at [306, 265] on input "990" at bounding box center [310, 264] width 69 height 18
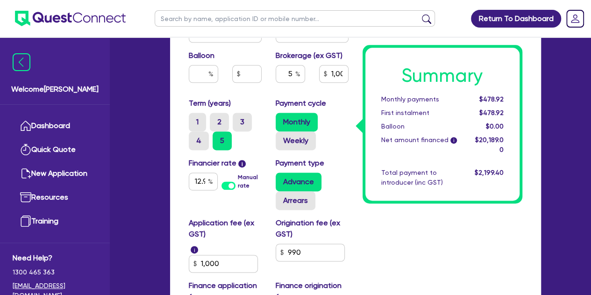
scroll to position [572, 0]
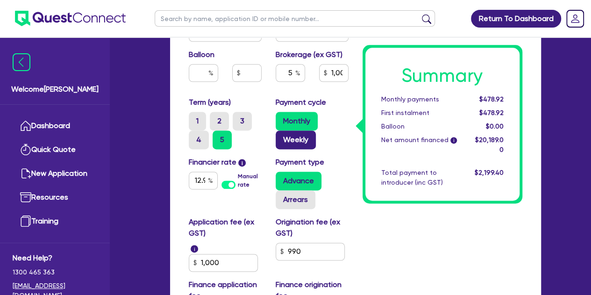
click at [300, 134] on label "Weekly" at bounding box center [296, 139] width 40 height 19
click at [282, 134] on input "Weekly" at bounding box center [279, 133] width 6 height 6
click at [297, 121] on label "Monthly" at bounding box center [297, 121] width 42 height 19
click at [282, 118] on input "Monthly" at bounding box center [279, 115] width 6 height 6
click at [297, 148] on label "Weekly" at bounding box center [296, 139] width 40 height 19
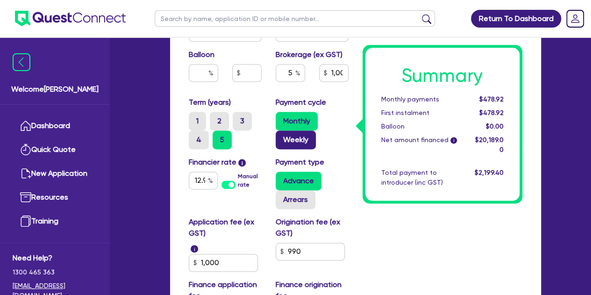
click at [282, 136] on input "Weekly" at bounding box center [279, 133] width 6 height 6
click at [291, 123] on label "Monthly" at bounding box center [297, 121] width 42 height 19
click at [282, 118] on input "Monthly" at bounding box center [279, 115] width 6 height 6
click at [333, 143] on div "Monthly Weekly" at bounding box center [312, 130] width 73 height 37
click at [303, 142] on label "Weekly" at bounding box center [296, 139] width 40 height 19
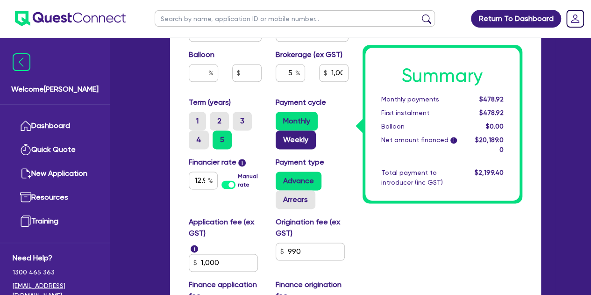
click at [282, 136] on input "Weekly" at bounding box center [279, 133] width 6 height 6
click at [299, 118] on label "Monthly" at bounding box center [297, 121] width 42 height 19
click at [282, 118] on input "Monthly" at bounding box center [279, 115] width 6 height 6
click at [325, 132] on div "Monthly Weekly" at bounding box center [312, 130] width 73 height 37
click at [314, 136] on label "Weekly" at bounding box center [296, 139] width 40 height 19
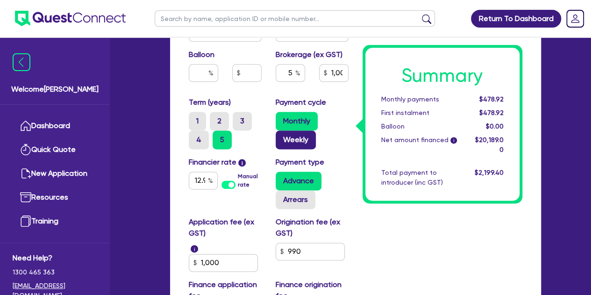
click at [282, 136] on input "Weekly" at bounding box center [279, 133] width 6 height 6
click at [335, 138] on div "Monthly Weekly" at bounding box center [312, 130] width 73 height 37
click at [336, 139] on div "Monthly Weekly" at bounding box center [312, 130] width 73 height 37
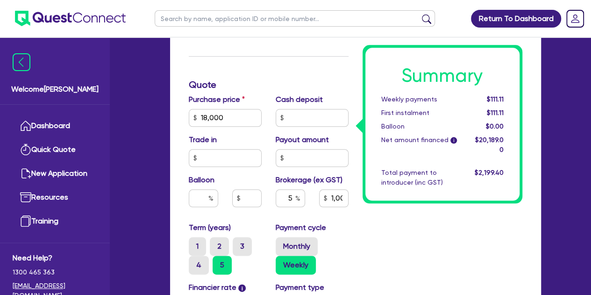
scroll to position [447, 0]
click at [299, 113] on input "text" at bounding box center [312, 118] width 73 height 18
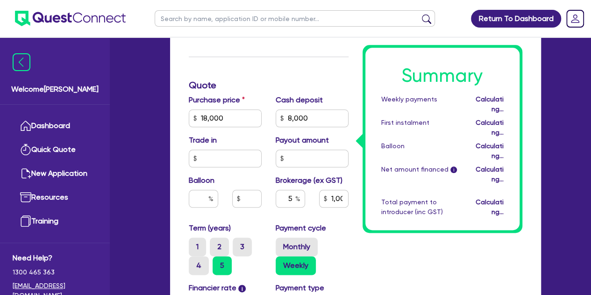
click at [292, 89] on h3 "Quote" at bounding box center [269, 84] width 160 height 11
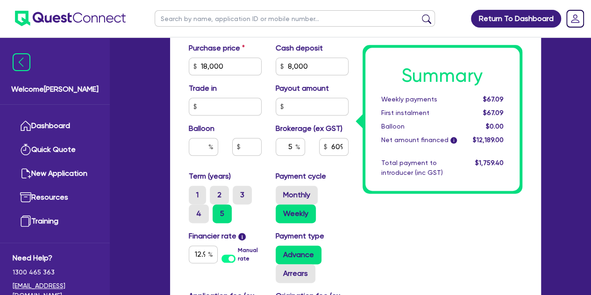
scroll to position [499, 0]
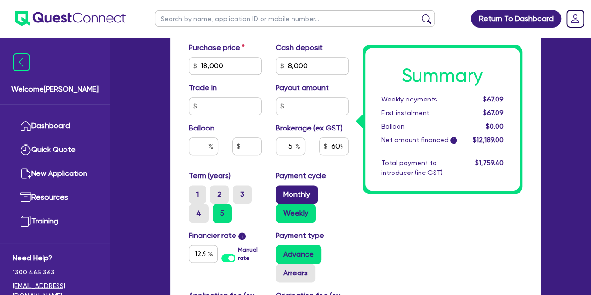
click at [302, 187] on label "Monthly" at bounding box center [297, 194] width 42 height 19
click at [282, 187] on input "Monthly" at bounding box center [279, 188] width 6 height 6
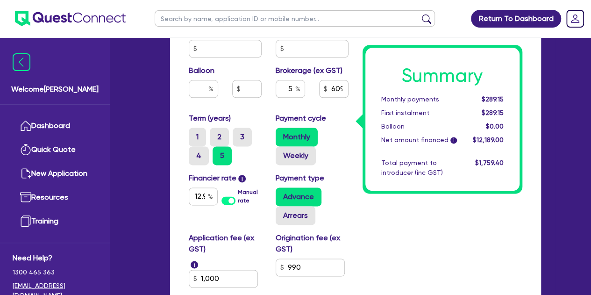
scroll to position [561, 0]
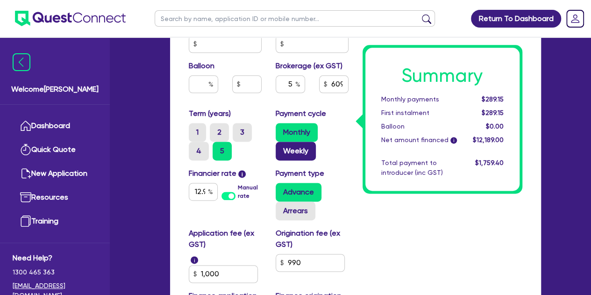
click at [301, 153] on label "Weekly" at bounding box center [296, 151] width 40 height 19
click at [282, 148] on input "Weekly" at bounding box center [279, 145] width 6 height 6
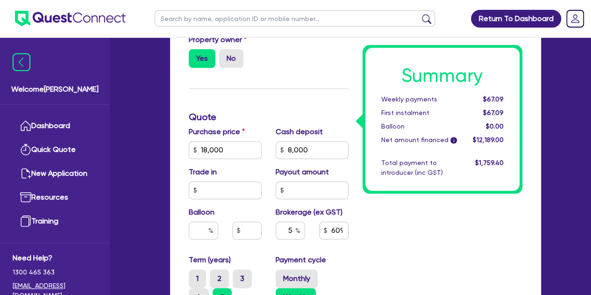
scroll to position [416, 0]
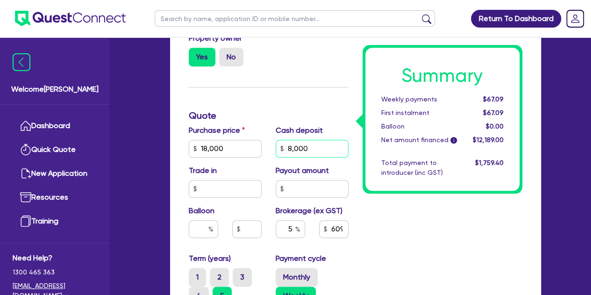
click at [319, 146] on input "8,000" at bounding box center [312, 149] width 73 height 18
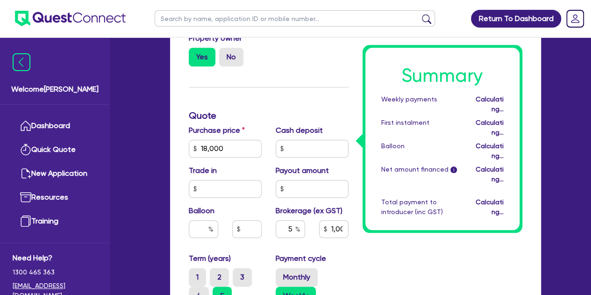
click at [278, 105] on div "Funding Options Who will be funding this deal? Select I will fund 100% I will c…" at bounding box center [269, 139] width 174 height 695
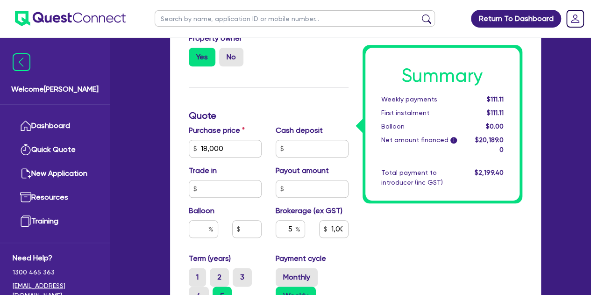
click at [278, 105] on div "Funding Options Who will be funding this deal? Select I will fund 100% I will c…" at bounding box center [269, 139] width 174 height 695
click at [375, 217] on div "Summary Weekly payments $111.11 First instalment $111.11 Balloon $0.00 Net amou…" at bounding box center [443, 139] width 174 height 695
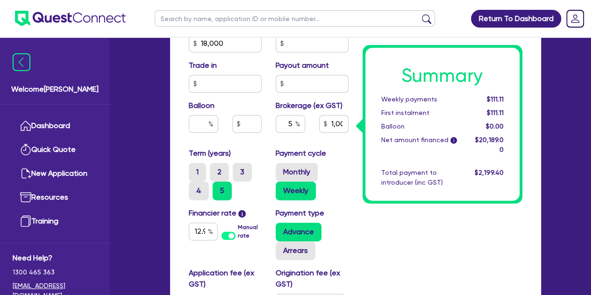
scroll to position [522, 0]
click at [375, 217] on div "Summary Weekly payments $111.11 First instalment $111.11 Balloon $0.00 Net amou…" at bounding box center [443, 34] width 174 height 695
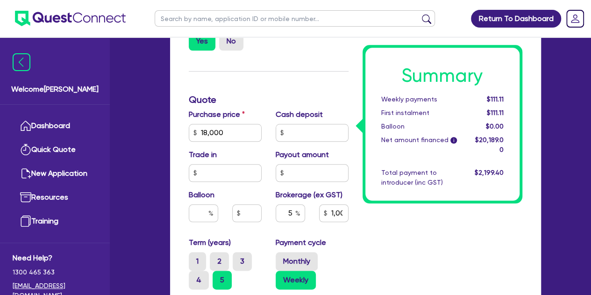
scroll to position [433, 0]
click at [262, 100] on h3 "Quote" at bounding box center [269, 98] width 160 height 11
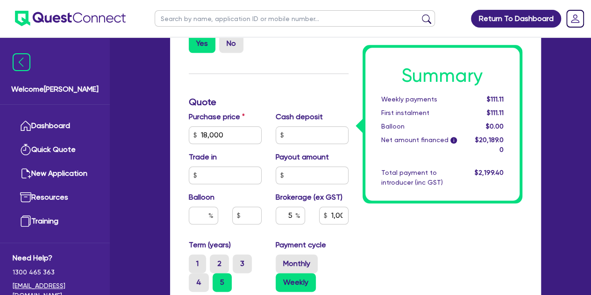
scroll to position [427, 0]
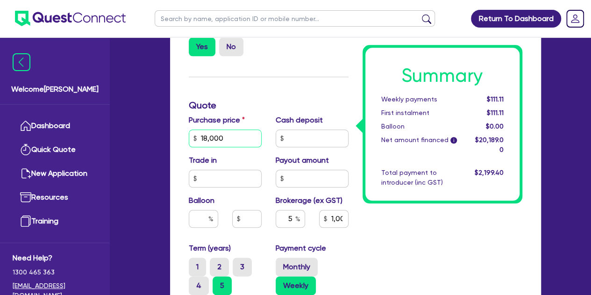
click at [242, 133] on input "18,000" at bounding box center [225, 138] width 73 height 18
click at [150, 159] on div "Welcome [PERSON_NAME] Quick Quote New Application Ref Company Ref Salesperson R…" at bounding box center [295, 77] width 519 height 1009
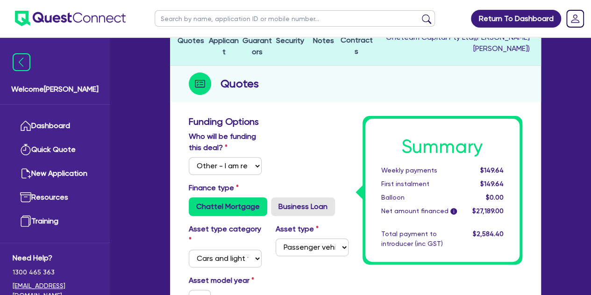
scroll to position [0, 0]
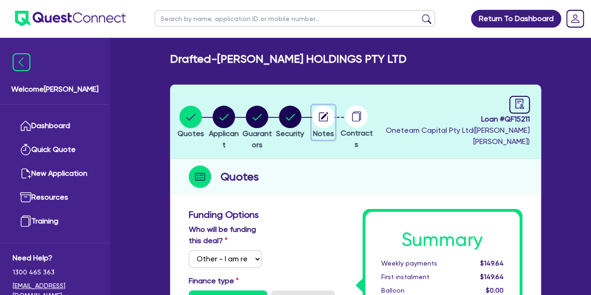
click at [328, 120] on icon "button" at bounding box center [323, 116] width 9 height 9
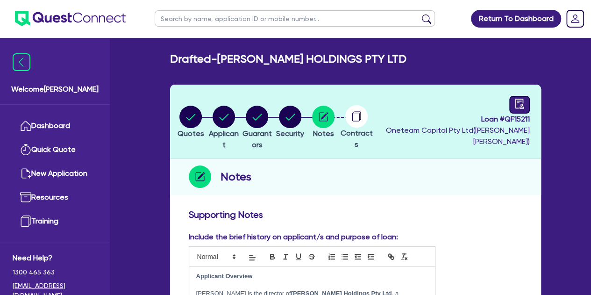
click at [524, 102] on icon "audit" at bounding box center [520, 104] width 10 height 10
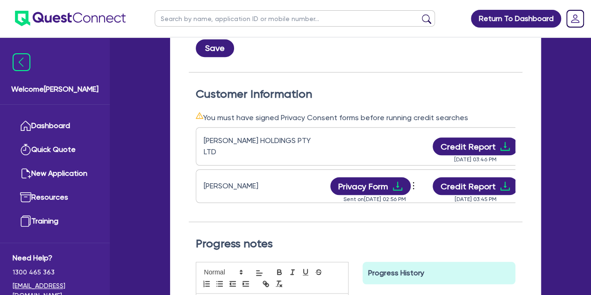
scroll to position [246, 0]
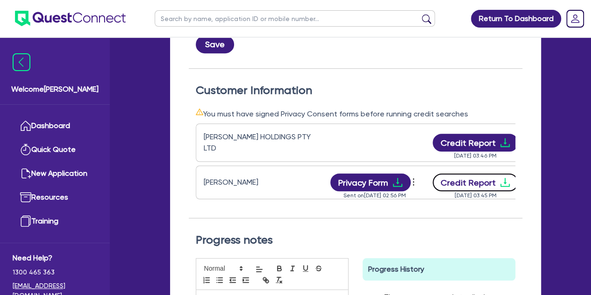
click at [474, 178] on button "Credit Report" at bounding box center [476, 182] width 86 height 18
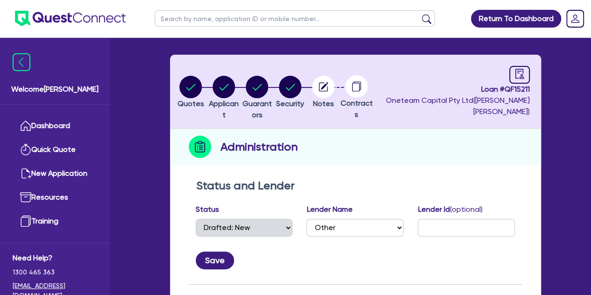
scroll to position [0, 0]
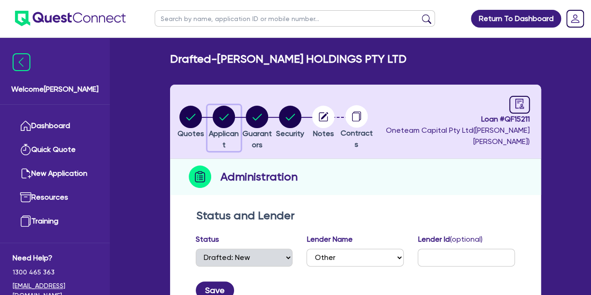
click at [240, 121] on div "button" at bounding box center [224, 117] width 32 height 22
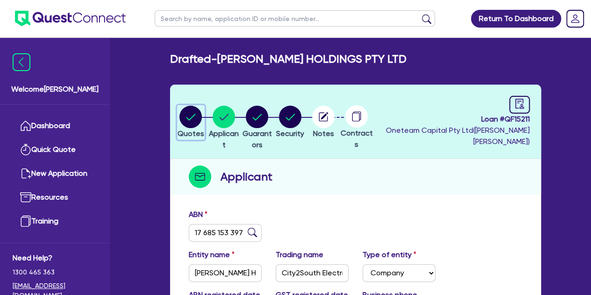
click at [193, 112] on circle "button" at bounding box center [190, 117] width 22 height 22
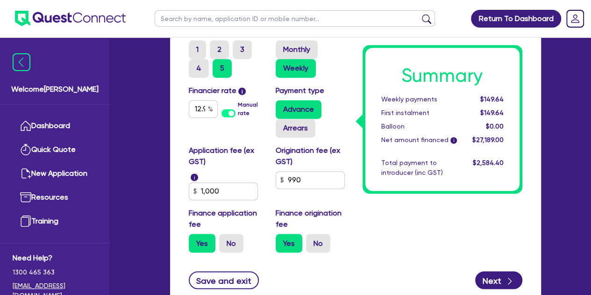
scroll to position [646, 0]
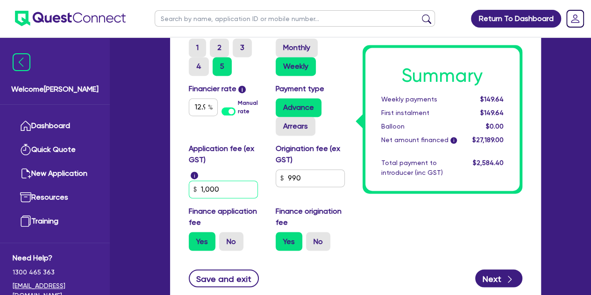
click at [231, 181] on input "1,000" at bounding box center [223, 189] width 69 height 18
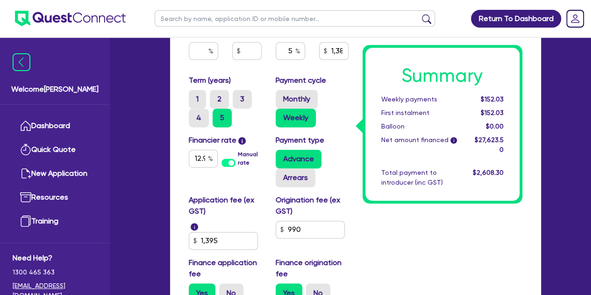
scroll to position [594, 0]
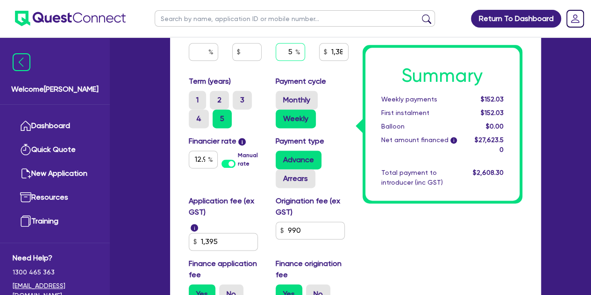
click at [293, 52] on input "5" at bounding box center [290, 52] width 29 height 18
click at [258, 68] on div "Purchase price 25,000 Cash deposit Trade in Payout amount Balloon Brokerage (ex…" at bounding box center [269, 12] width 174 height 128
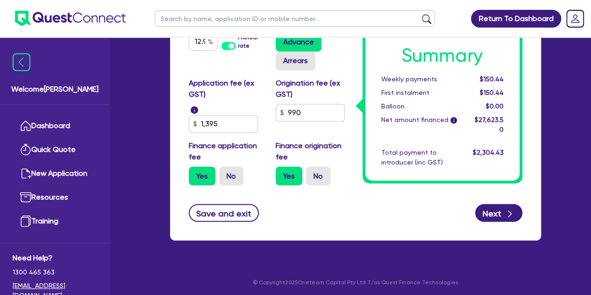
scroll to position [713, 0]
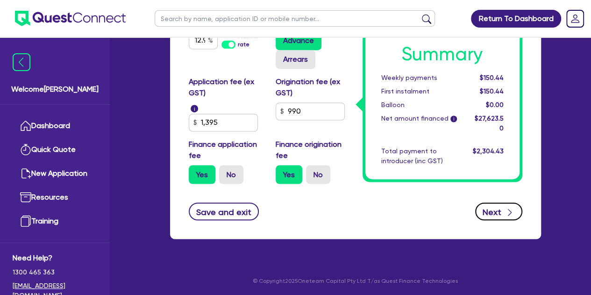
click at [493, 215] on button "Next" at bounding box center [498, 211] width 47 height 18
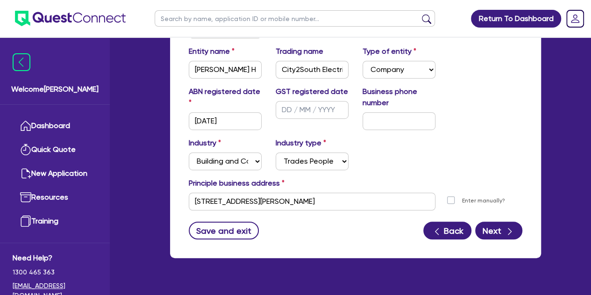
scroll to position [204, 0]
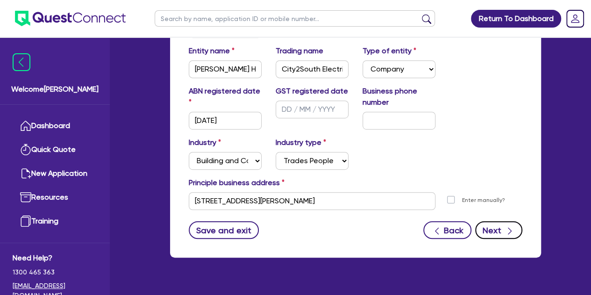
click at [506, 232] on icon "button" at bounding box center [509, 230] width 9 height 9
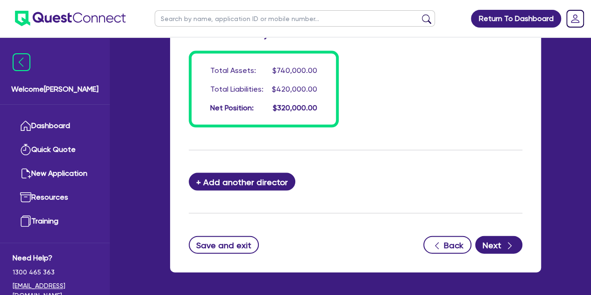
scroll to position [926, 0]
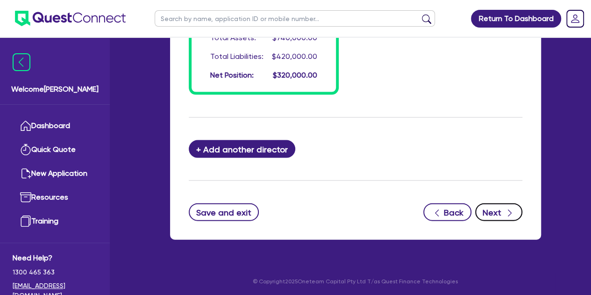
click at [480, 209] on button "Next" at bounding box center [498, 212] width 47 height 18
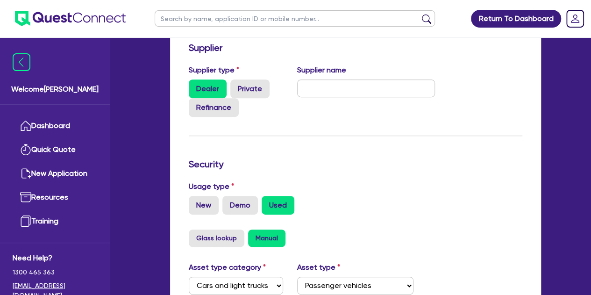
scroll to position [167, 0]
click at [309, 93] on input "text" at bounding box center [366, 88] width 138 height 18
click at [312, 103] on div "Supplier name Pickles Auction" at bounding box center [366, 90] width 152 height 52
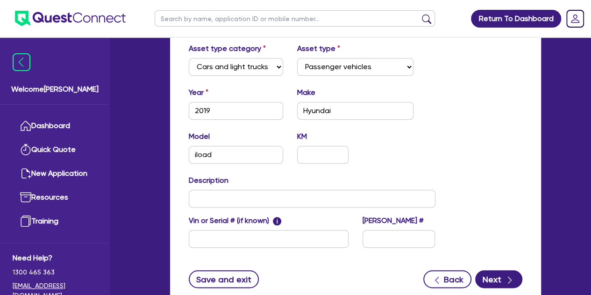
scroll to position [453, 0]
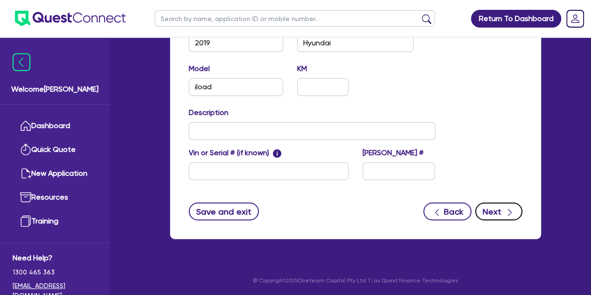
click at [488, 206] on button "Next" at bounding box center [498, 211] width 47 height 18
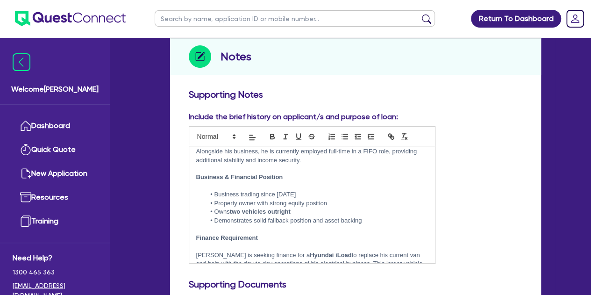
scroll to position [110, 0]
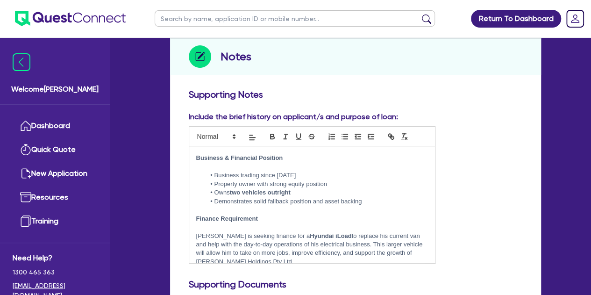
click at [393, 232] on p "[PERSON_NAME] is seeking finance for a Hyundai iLoad to replace his current van…" at bounding box center [312, 249] width 232 height 35
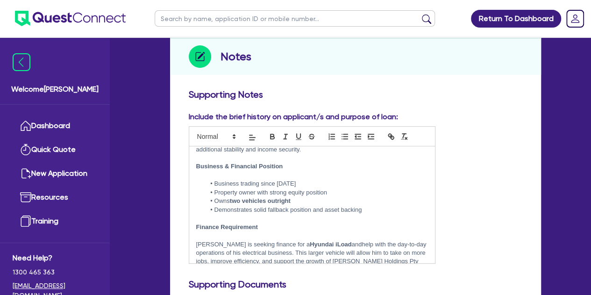
click at [337, 240] on p "[PERSON_NAME] is seeking finance for a Hyundai iLoad andhelp with the day-to-da…" at bounding box center [312, 257] width 232 height 35
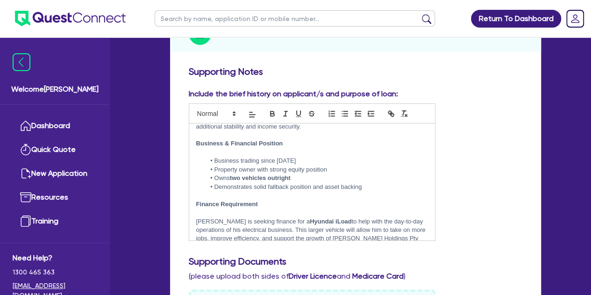
scroll to position [146, 0]
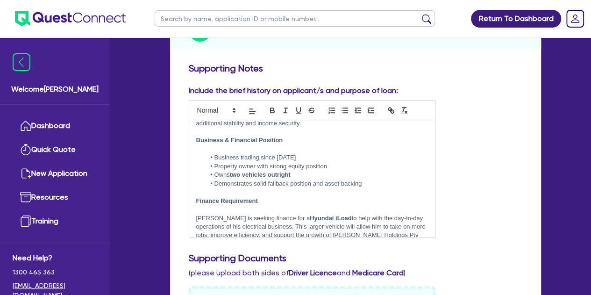
click at [324, 219] on p "[PERSON_NAME] is seeking finance for a Hyundai iLoad to help with the day-to-da…" at bounding box center [312, 231] width 232 height 35
click at [412, 205] on p at bounding box center [312, 209] width 232 height 8
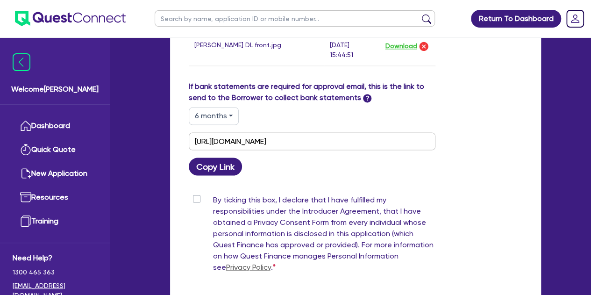
scroll to position [816, 0]
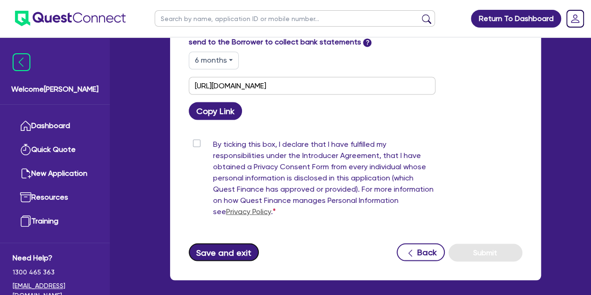
click at [212, 253] on button "Save and exit" at bounding box center [224, 252] width 71 height 18
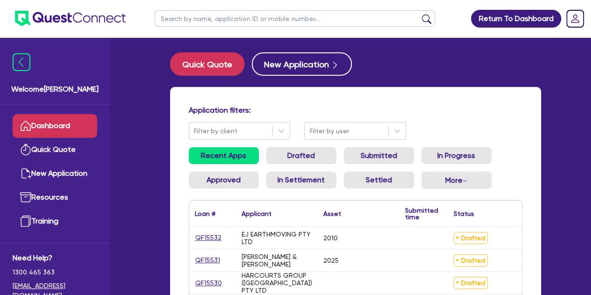
click at [184, 24] on input "text" at bounding box center [295, 18] width 280 height 16
click at [419, 14] on button "submit" at bounding box center [426, 20] width 15 height 13
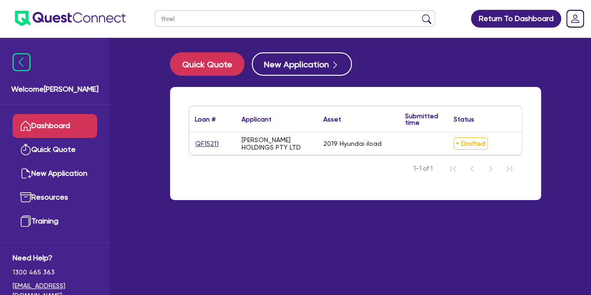
click at [208, 136] on div "QF15211" at bounding box center [212, 143] width 47 height 22
click at [208, 144] on link "QF15211" at bounding box center [207, 143] width 24 height 11
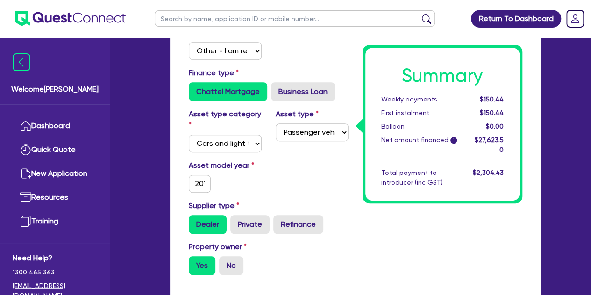
scroll to position [208, 0]
click at [198, 186] on input "2019" at bounding box center [200, 183] width 22 height 18
click at [266, 182] on div "Asset model year [DATE]" at bounding box center [225, 175] width 87 height 33
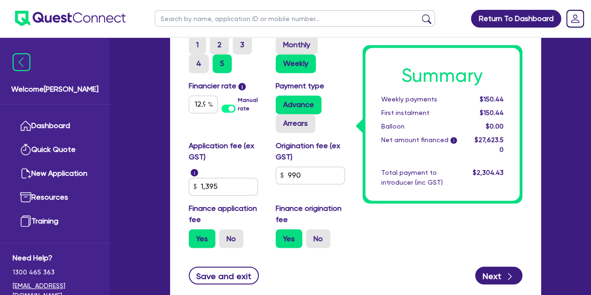
scroll to position [650, 0]
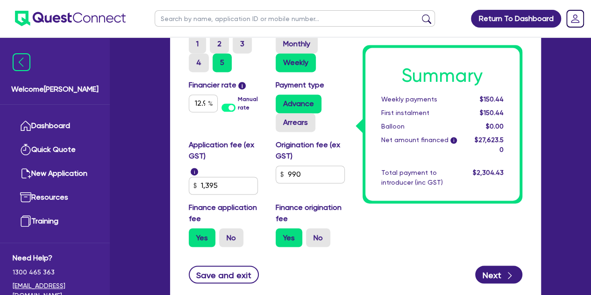
click at [201, 112] on div "Financier rate i 12.95 Manual rate" at bounding box center [225, 105] width 87 height 52
click at [202, 104] on input "12.95" at bounding box center [203, 103] width 29 height 18
click at [193, 124] on div "Financier rate i 12.95 Manual rate" at bounding box center [225, 105] width 87 height 52
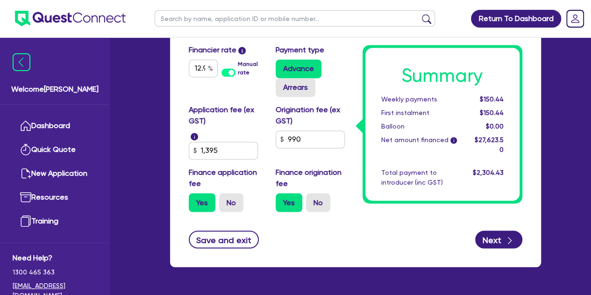
scroll to position [713, 0]
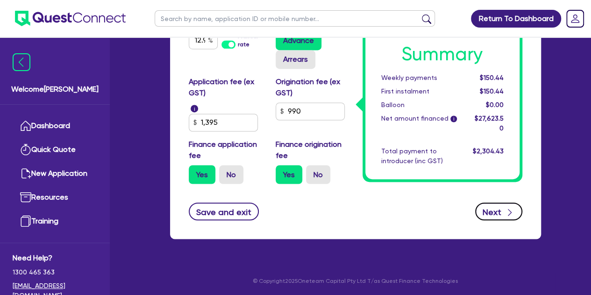
click at [489, 213] on button "Next" at bounding box center [498, 211] width 47 height 18
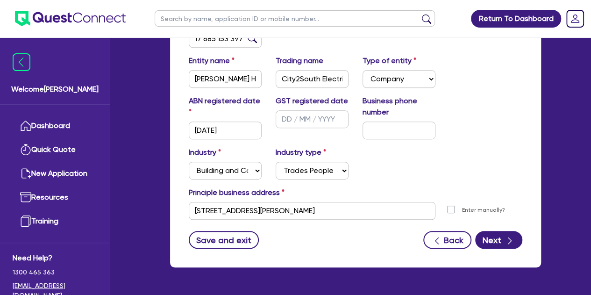
scroll to position [196, 0]
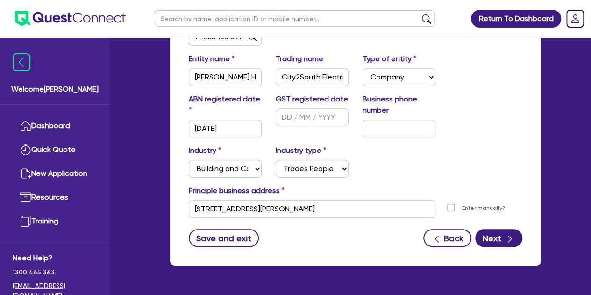
click at [474, 246] on div "Back Next" at bounding box center [472, 238] width 99 height 18
click at [493, 240] on button "Next" at bounding box center [498, 238] width 47 height 18
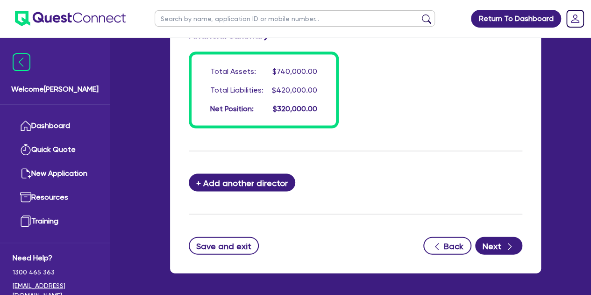
scroll to position [908, 0]
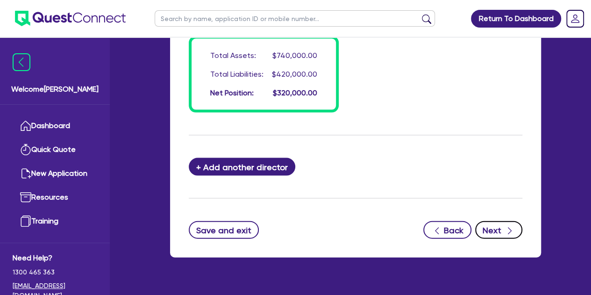
click at [508, 228] on icon "button" at bounding box center [510, 231] width 4 height 7
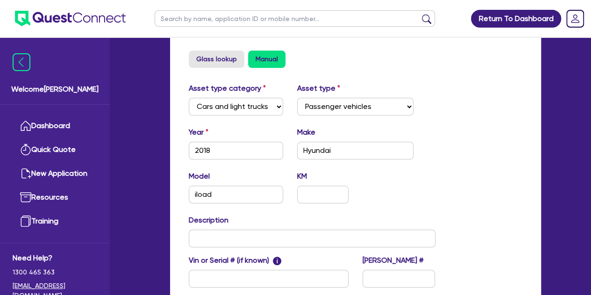
scroll to position [352, 0]
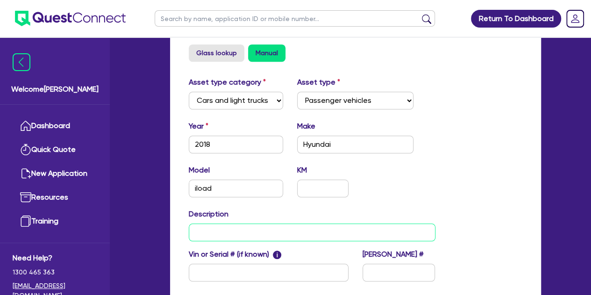
click at [219, 232] on input "text" at bounding box center [312, 232] width 247 height 18
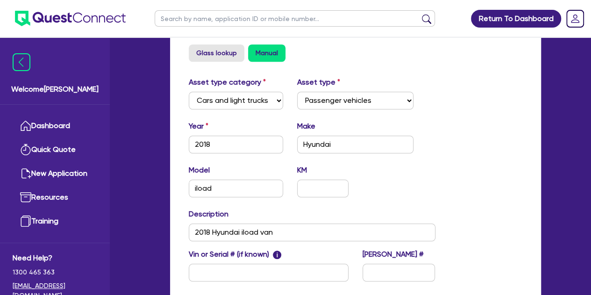
click at [386, 206] on div "Asset type category Select Cars and light trucks Primary assets Secondary asset…" at bounding box center [312, 185] width 261 height 216
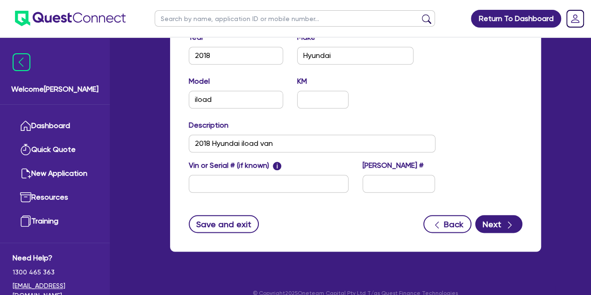
scroll to position [453, 0]
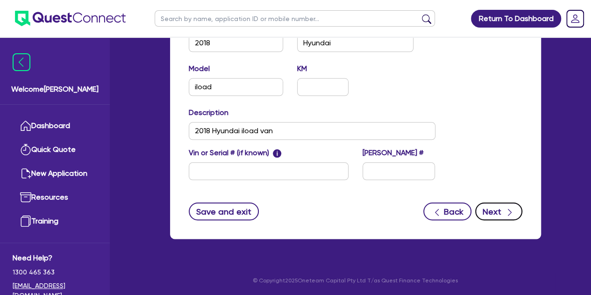
click at [484, 212] on button "Next" at bounding box center [498, 211] width 47 height 18
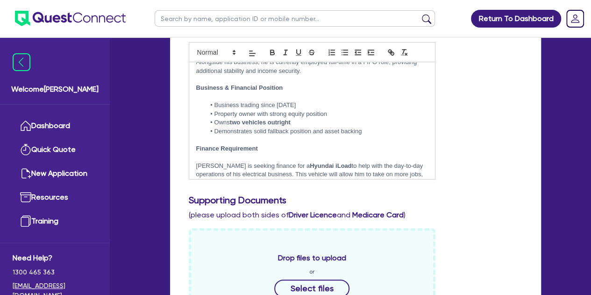
scroll to position [101, 0]
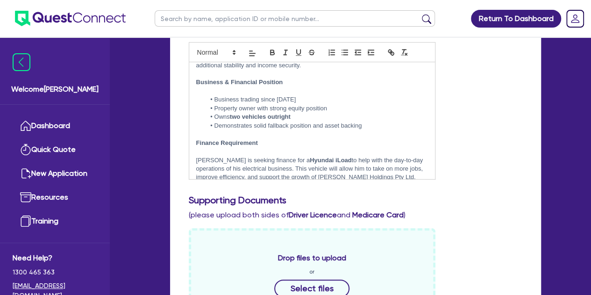
click at [310, 157] on strong "Hyundai iLoad" at bounding box center [331, 160] width 42 height 7
click at [291, 156] on p "[PERSON_NAME] is seeking finance for a 2018 Hyundai iLoad to help with the day-…" at bounding box center [312, 173] width 232 height 35
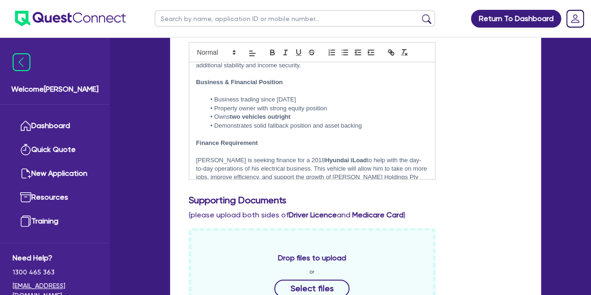
click at [279, 147] on p at bounding box center [312, 151] width 232 height 8
click at [285, 139] on p "Finance Requirement" at bounding box center [312, 143] width 232 height 8
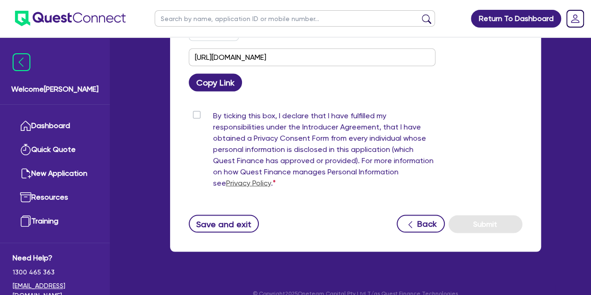
scroll to position [855, 0]
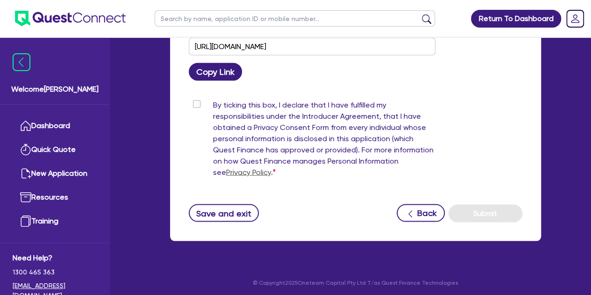
click at [193, 100] on div "By ticking this box, I declare that I have fulfilled my responsibilities under …" at bounding box center [312, 140] width 247 height 82
click at [213, 100] on label "By ticking this box, I declare that I have fulfilled my responsibilities under …" at bounding box center [324, 140] width 222 height 82
click at [195, 100] on input "By ticking this box, I declare that I have fulfilled my responsibilities under …" at bounding box center [192, 103] width 7 height 9
click at [474, 209] on button "Submit" at bounding box center [486, 213] width 74 height 18
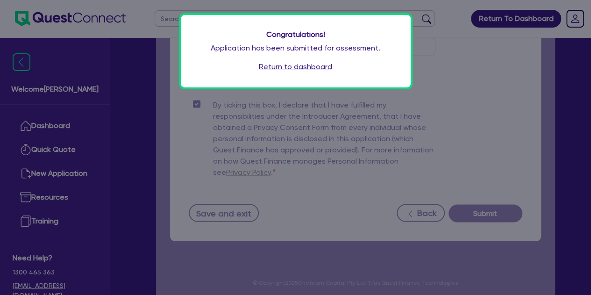
click at [289, 75] on div "Congratulations! Application has been submitted for assessment. Return to dashb…" at bounding box center [296, 51] width 230 height 72
click at [291, 68] on link "Return to dashboard" at bounding box center [295, 66] width 73 height 11
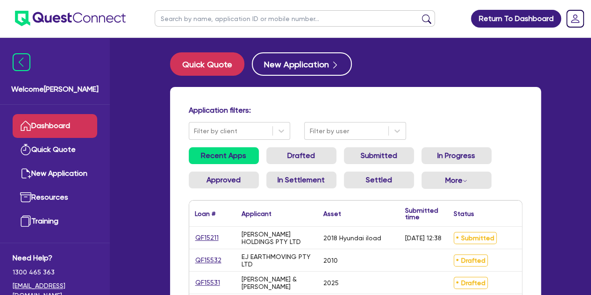
click at [213, 243] on div "QF15211" at bounding box center [212, 238] width 47 height 22
click at [211, 228] on div "QF15211" at bounding box center [212, 238] width 47 height 22
click at [211, 235] on link "QF15211" at bounding box center [207, 237] width 24 height 11
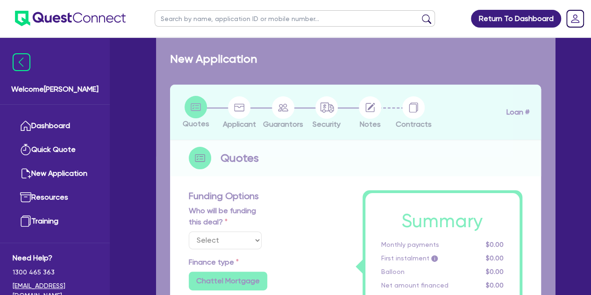
select select "Other"
select select "CARS_AND_LIGHT_TRUCKS"
type input "2018"
radio input "true"
type input "25,000"
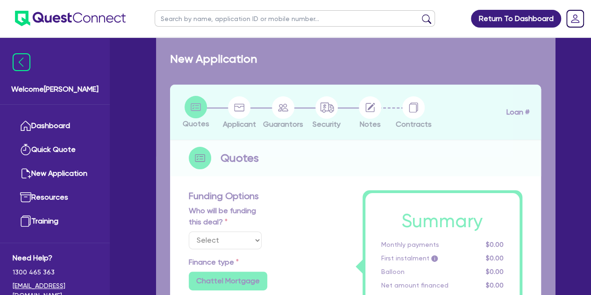
type input "4"
type input "1,104.94"
radio input "false"
type input "12.95"
type input "1,395"
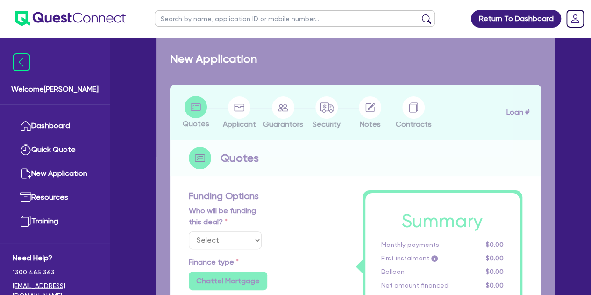
type input "990"
radio input "true"
select select "PASSENGER_VEHICLES"
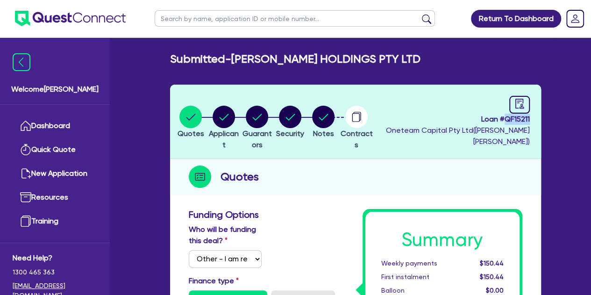
drag, startPoint x: 506, startPoint y: 119, endPoint x: 532, endPoint y: 122, distance: 26.3
click at [532, 122] on header "Quotes Applicant Guarantors Security Notes Contracts Loan # QF15211 Oneteam Cap…" at bounding box center [355, 122] width 371 height 74
copy span "QF15211"
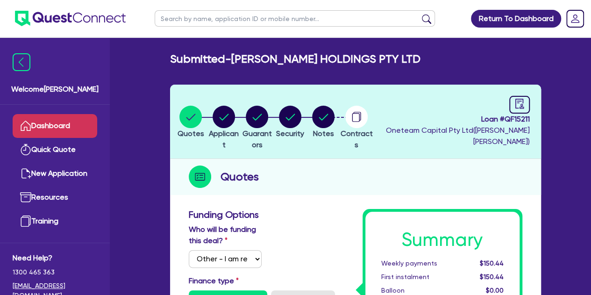
click at [54, 128] on link "Dashboard" at bounding box center [55, 126] width 85 height 24
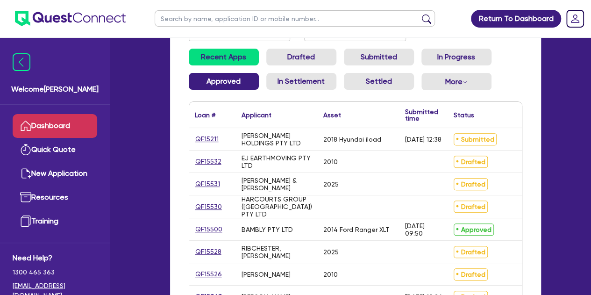
scroll to position [99, 0]
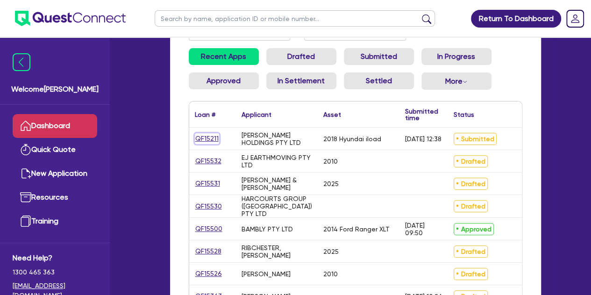
click at [213, 139] on link "QF15211" at bounding box center [207, 138] width 24 height 11
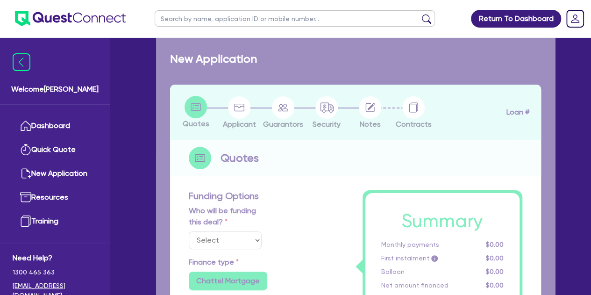
select select "Other"
select select "CARS_AND_LIGHT_TRUCKS"
type input "2018"
radio input "true"
type input "25,000"
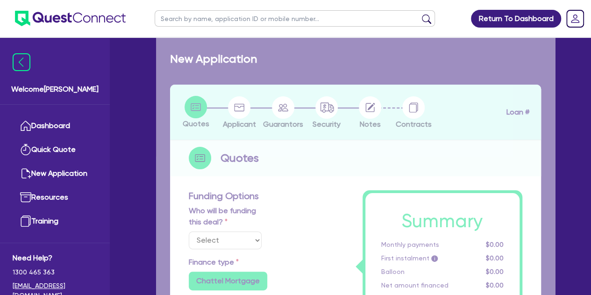
type input "4"
type input "1,104.94"
radio input "false"
type input "12.95"
type input "1,395"
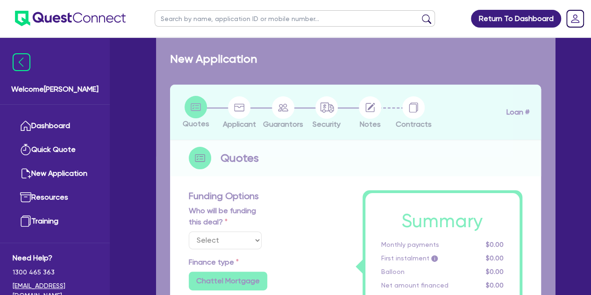
type input "990"
radio input "true"
select select "PASSENGER_VEHICLES"
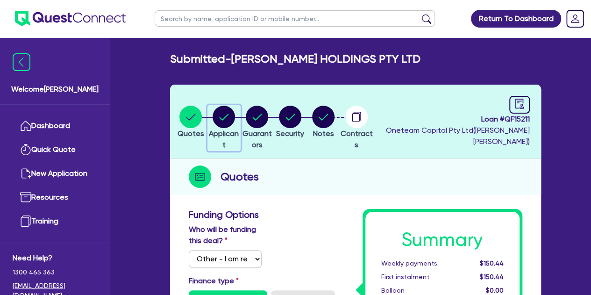
click at [240, 112] on div "button" at bounding box center [224, 117] width 32 height 22
select select "COMPANY"
select select "BUILDING_CONSTRUCTION"
select select "TRADES_SERVICES_CONSUMERS"
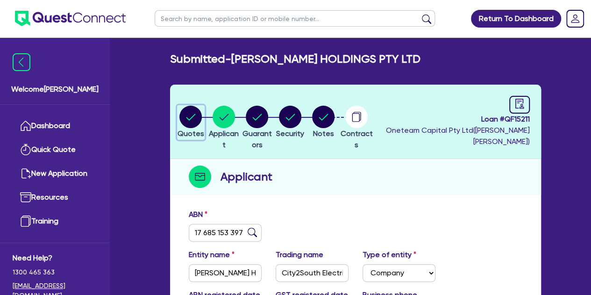
click at [194, 124] on circle "button" at bounding box center [190, 117] width 22 height 22
select select "Other"
select select "CARS_AND_LIGHT_TRUCKS"
select select "PASSENGER_VEHICLES"
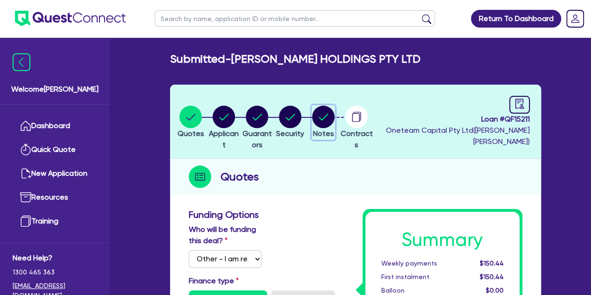
click at [335, 122] on circle "button" at bounding box center [323, 117] width 22 height 22
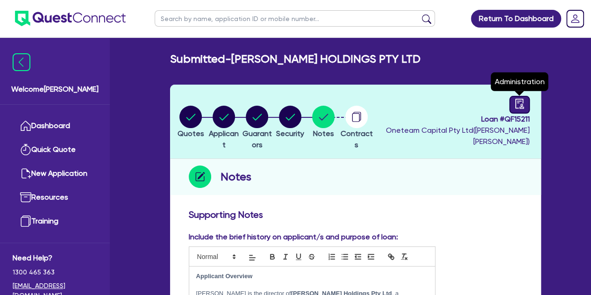
click at [509, 105] on div at bounding box center [519, 105] width 21 height 18
select select "SUBMITTED_NEW"
select select "Other"
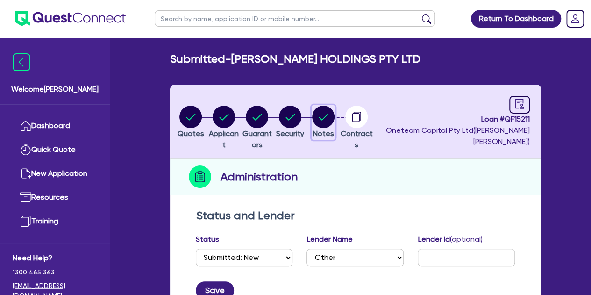
click at [335, 115] on circle "button" at bounding box center [323, 117] width 22 height 22
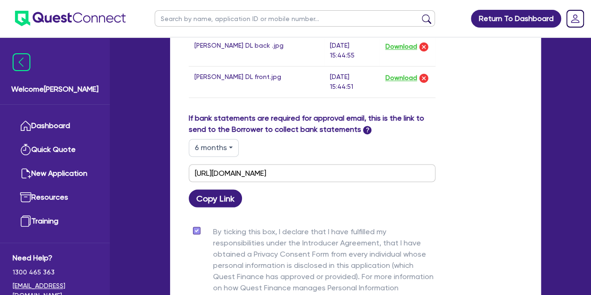
scroll to position [739, 0]
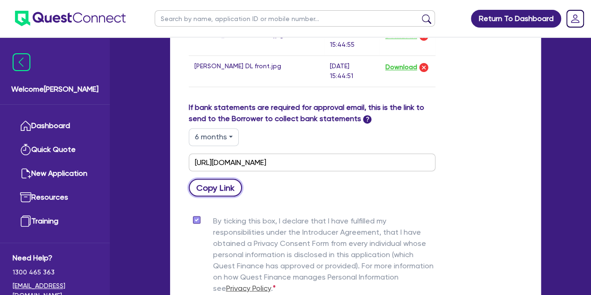
click at [217, 186] on button "Copy Link" at bounding box center [216, 188] width 54 height 18
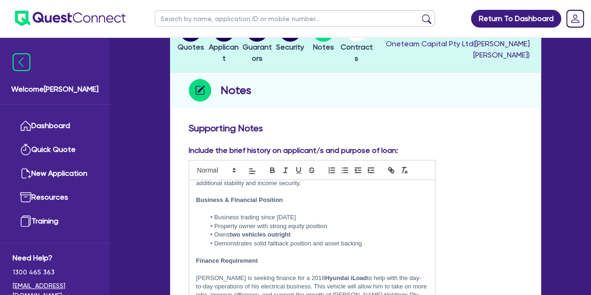
scroll to position [0, 0]
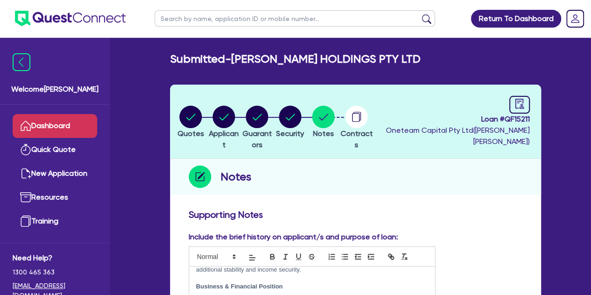
click at [68, 126] on link "Dashboard" at bounding box center [55, 126] width 85 height 24
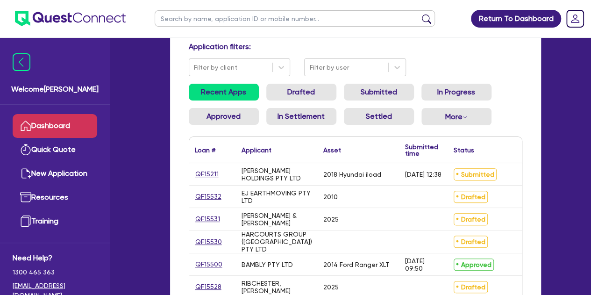
scroll to position [65, 0]
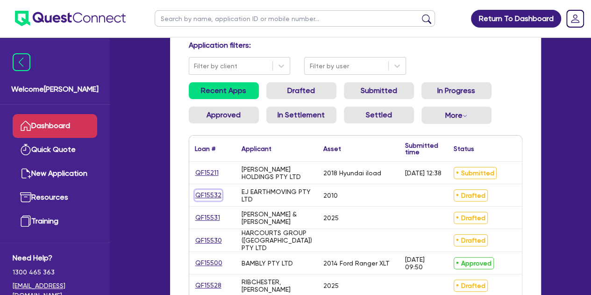
click at [211, 191] on link "QF15532" at bounding box center [208, 195] width 27 height 11
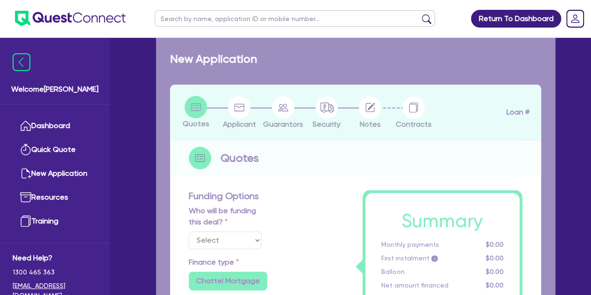
select select "Other"
select select "PRIMARY_ASSETS"
type input "2010"
radio input "false"
radio input "true"
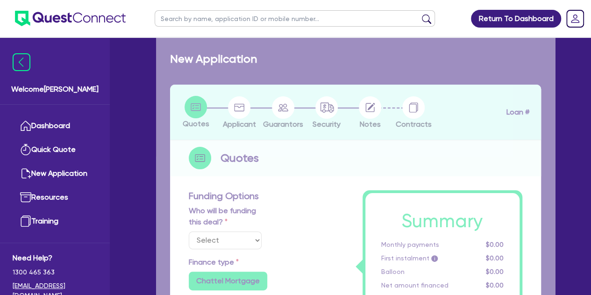
type input "50,000"
type input "5"
type input "2,582.23"
type input "18.95"
type input "900"
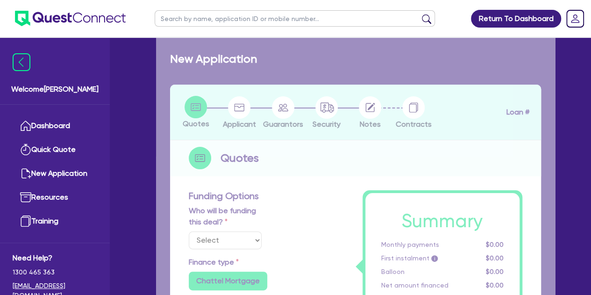
radio input "true"
select select "HEAVY_TRUCKS"
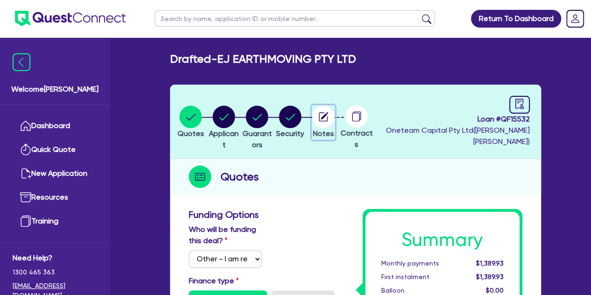
click at [335, 116] on circle "button" at bounding box center [323, 117] width 22 height 22
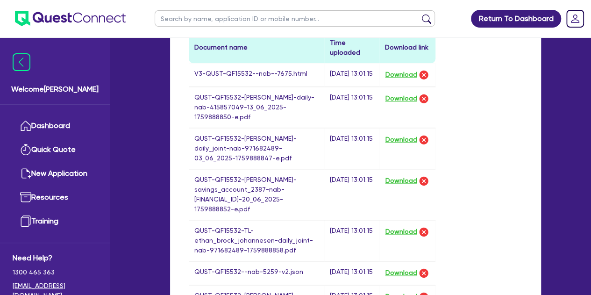
scroll to position [490, 0]
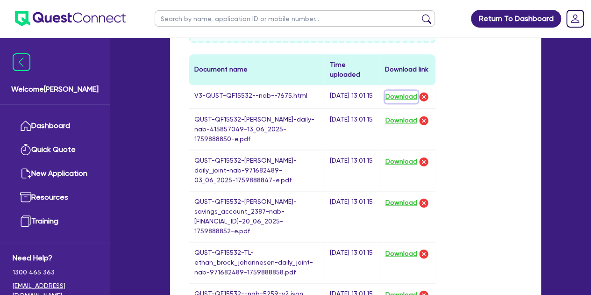
click at [396, 98] on button "Download" at bounding box center [401, 97] width 33 height 12
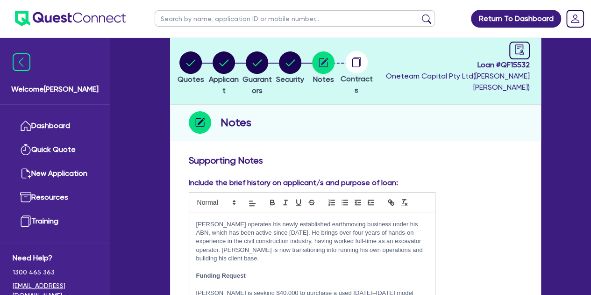
scroll to position [0, 0]
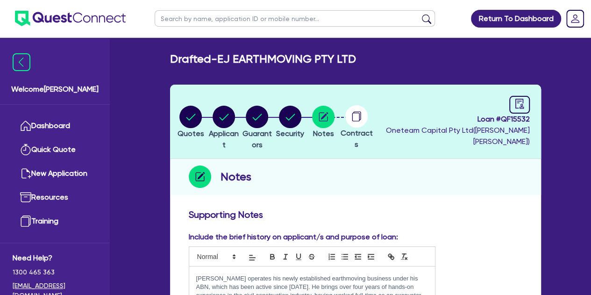
click at [206, 21] on input "text" at bounding box center [295, 18] width 280 height 16
type input "threl"
click button "submit" at bounding box center [426, 20] width 15 height 13
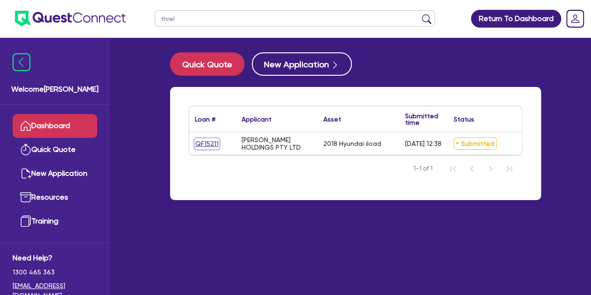
click at [205, 143] on link "QF15211" at bounding box center [207, 143] width 24 height 11
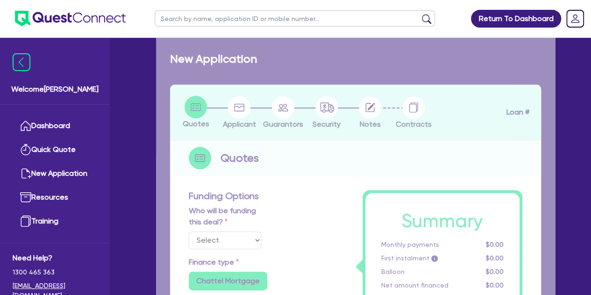
select select "Other"
select select "CARS_AND_LIGHT_TRUCKS"
type input "2018"
radio input "true"
type input "25,000"
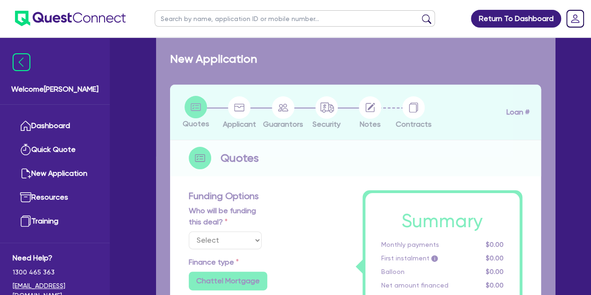
type input "4"
type input "1,104.94"
radio input "false"
type input "12.95"
type input "1,395"
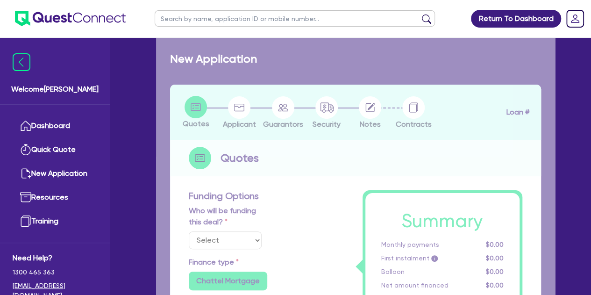
type input "990"
radio input "true"
select select "PASSENGER_VEHICLES"
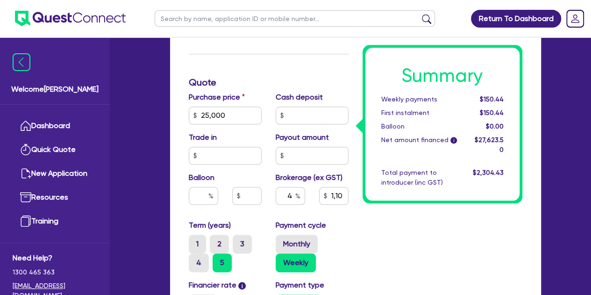
scroll to position [451, 0]
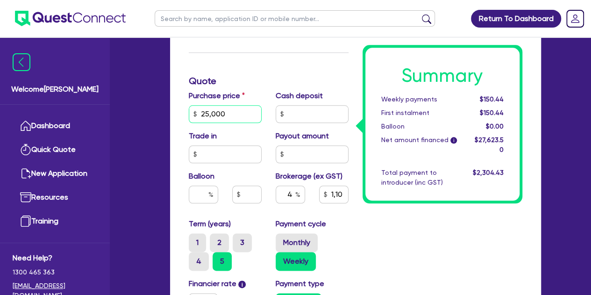
click at [237, 111] on input "25,000" at bounding box center [225, 114] width 73 height 18
type input "2,500"
type input "1,104.94"
type input "1,395"
type input "250"
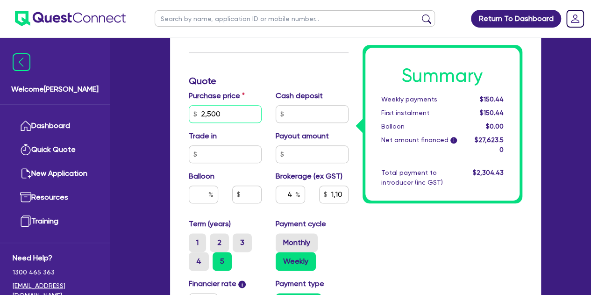
type input "1,104.94"
type input "1,395"
type input "25"
type input "1,104.94"
type input "1,395"
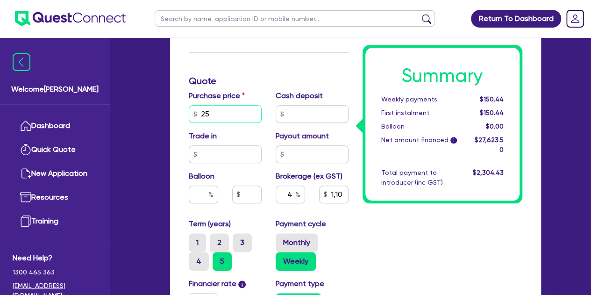
type input "2"
type input "1,104.94"
type input "1,395"
type input "1,104.94"
type input "1,395"
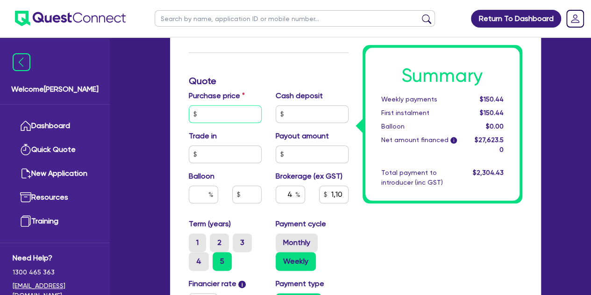
type input "1"
type input "1,104.94"
type input "1,395"
type input "18"
type input "1,104.94"
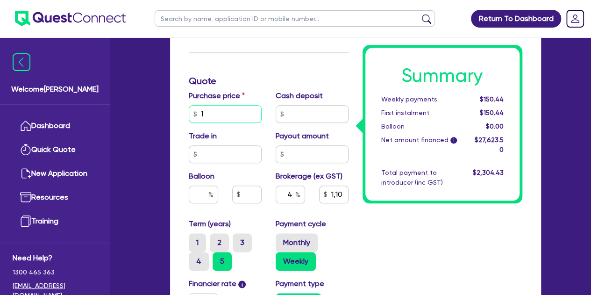
type input "1,395"
type input "180"
type input "1,104.94"
type input "1,395"
type input "1,800"
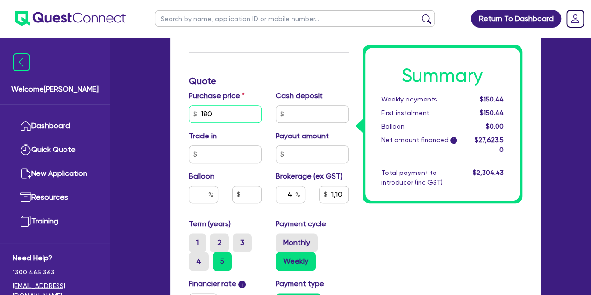
type input "1,104.94"
type input "1,395"
type input "18,000"
type input "1,104.94"
type input "1,395"
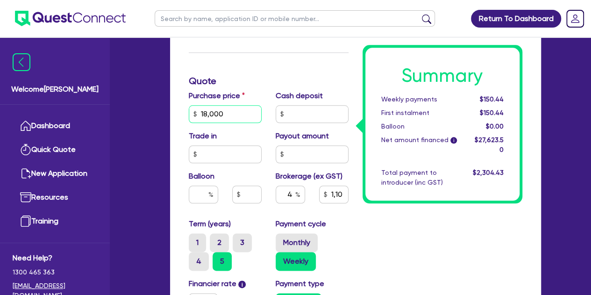
type input "18,000"
type input "1,104.94"
type input "1,395"
type input "824.94"
type input "1,395"
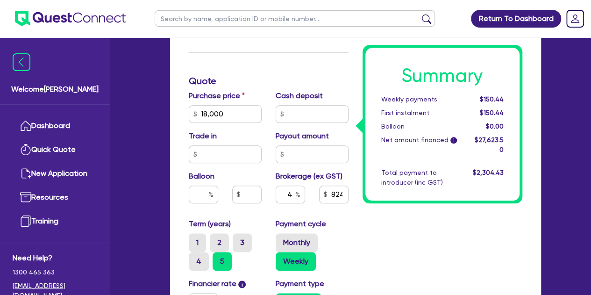
click at [148, 140] on div "Welcome Luke Dashboard Quick Quote New Application Ref Company Ref Salesperson …" at bounding box center [295, 53] width 519 height 1009
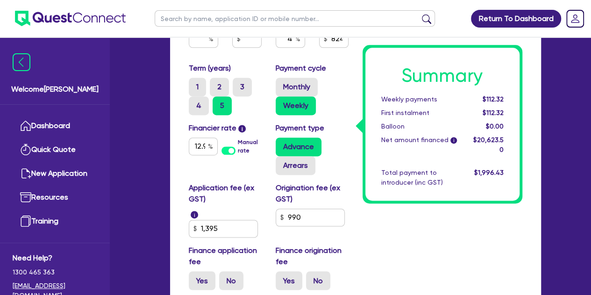
scroll to position [608, 0]
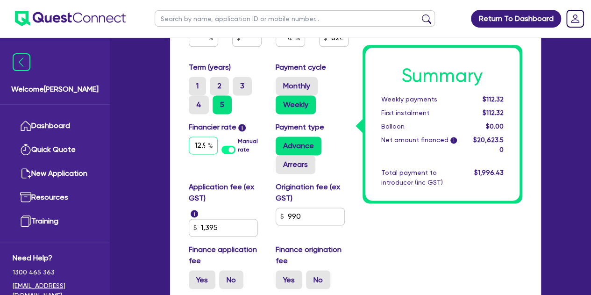
click at [204, 140] on input "12.95" at bounding box center [203, 145] width 29 height 18
type input "12.9"
type input "1,395"
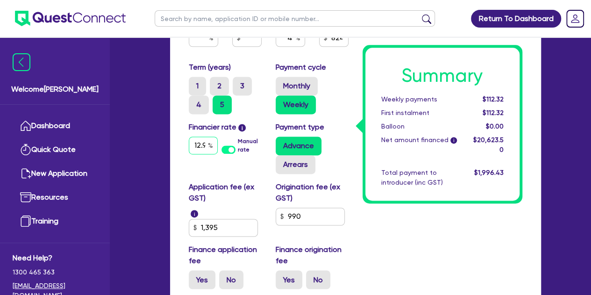
type input "12."
type input "1,395"
type input "12"
type input "1,395"
type input "1"
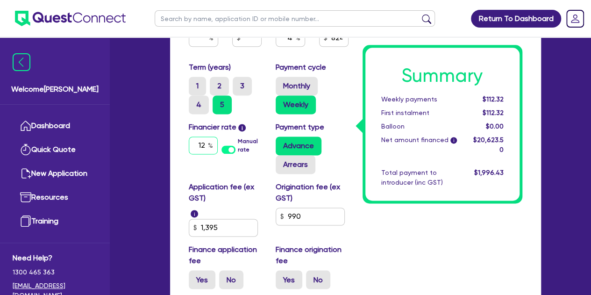
type input "1,395"
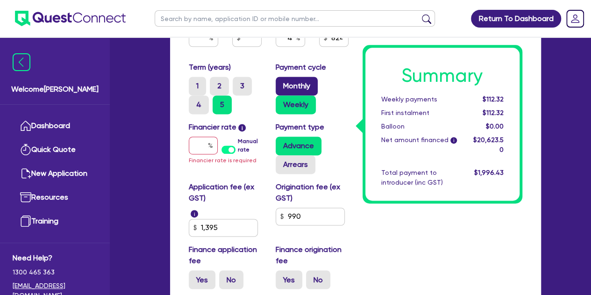
click at [296, 84] on label "Monthly" at bounding box center [297, 86] width 42 height 19
click at [282, 83] on input "Monthly" at bounding box center [279, 80] width 6 height 6
radio input "true"
type input "1,395"
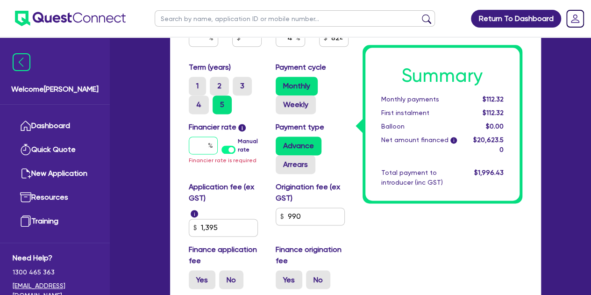
click at [194, 147] on input "text" at bounding box center [203, 145] width 29 height 18
type input "1"
type input "1,395"
type input "17"
type input "1,395"
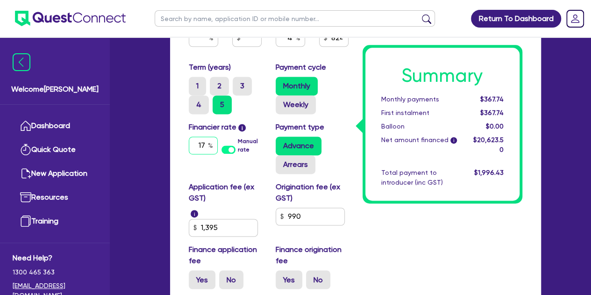
type input "17."
type input "1,395"
type input "17.9"
type input "1,395"
type input "17.95"
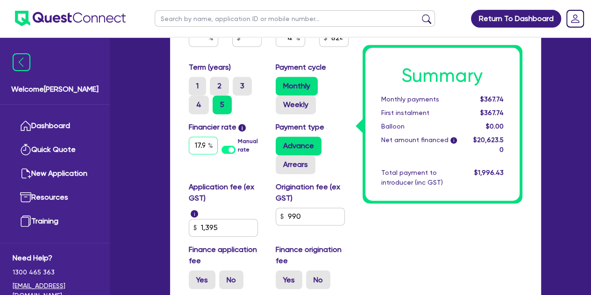
type input "1,395"
type input "17.95"
type input "1,395"
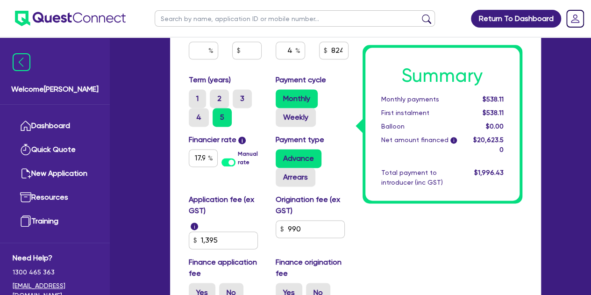
scroll to position [596, 0]
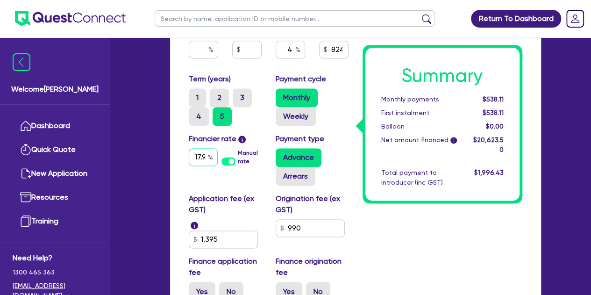
click at [200, 149] on input "17.95" at bounding box center [203, 157] width 29 height 18
type input "17.9"
type input "1,395"
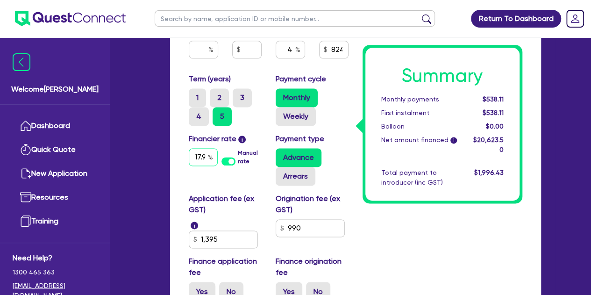
type input "17."
type input "1,395"
type input "17"
type input "1,395"
type input "1"
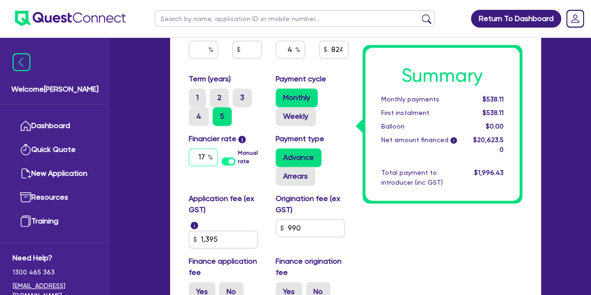
type input "1,395"
type input "1"
type input "1,395"
type input "12"
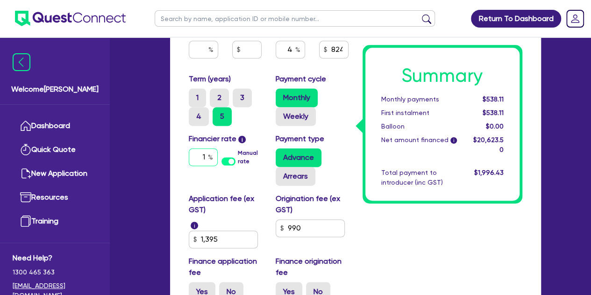
type input "1,395"
type input "12."
type input "1,395"
type input "12.9"
type input "1,395"
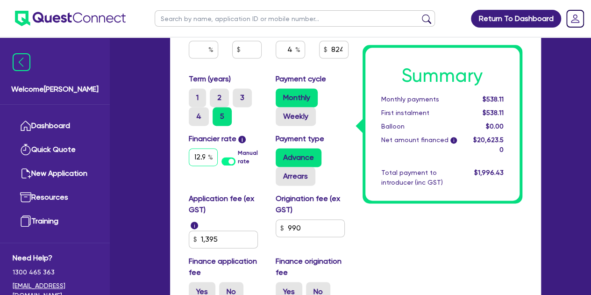
type input "12.95"
type input "1,395"
type input "12.95"
type input "1,395"
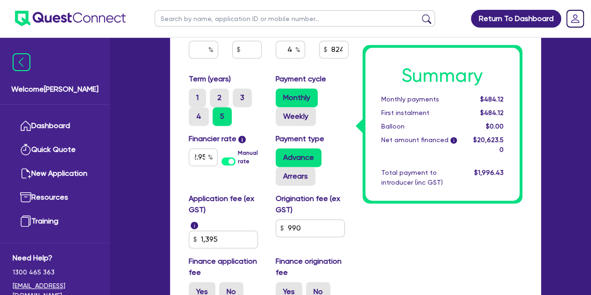
scroll to position [0, 0]
click at [204, 160] on input "12.95" at bounding box center [203, 157] width 29 height 18
type input "12.9"
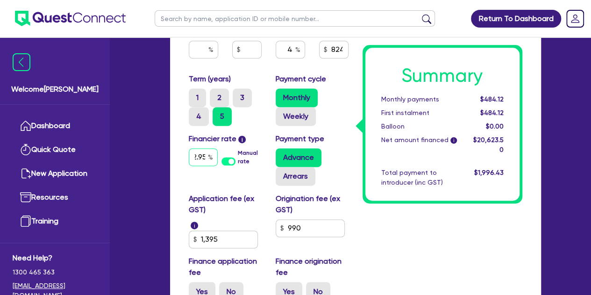
type input "1,395"
type input "12."
type input "1,395"
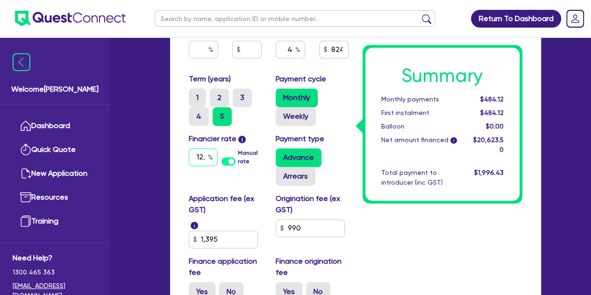
type input "12"
type input "1,395"
type input "1"
type input "1,395"
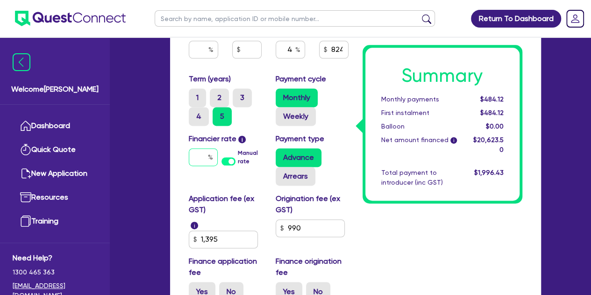
type input "1"
type input "1,395"
type input "12"
type input "1,395"
type input "12."
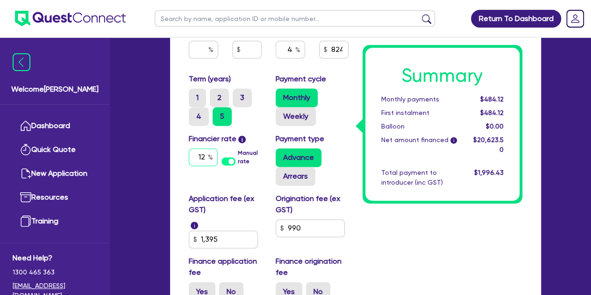
type input "1,395"
type input "12.9"
type input "1,395"
type input "12.95"
type input "1,395"
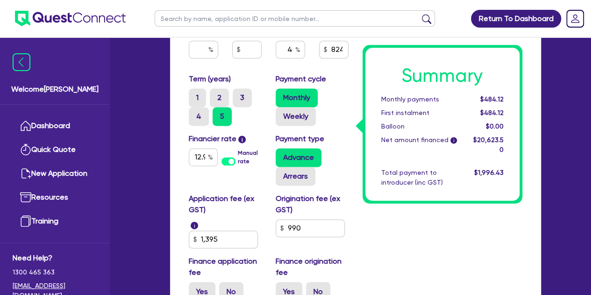
click at [185, 171] on div "Financier rate i 12.95 Manual rate" at bounding box center [225, 159] width 87 height 52
click at [298, 116] on label "Weekly" at bounding box center [296, 116] width 40 height 19
click at [282, 113] on input "Weekly" at bounding box center [279, 110] width 6 height 6
radio input "true"
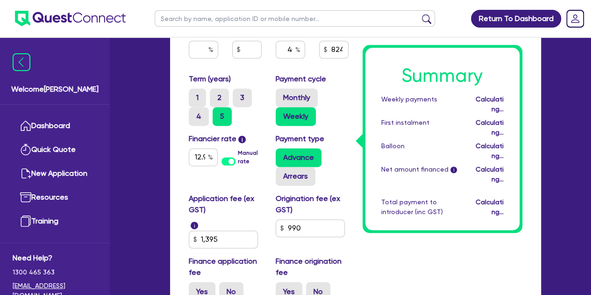
type input "1,395"
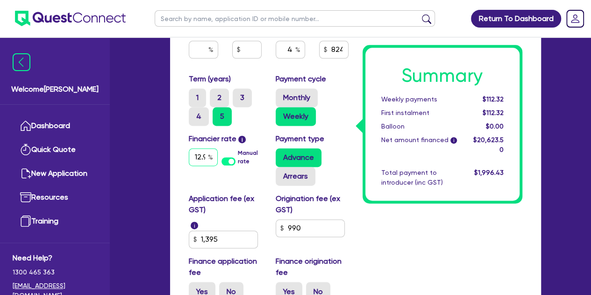
click at [206, 155] on input "12.95" at bounding box center [203, 157] width 29 height 18
click at [197, 157] on input "12.95" at bounding box center [203, 157] width 29 height 18
type input "12.95"
type input "1,395"
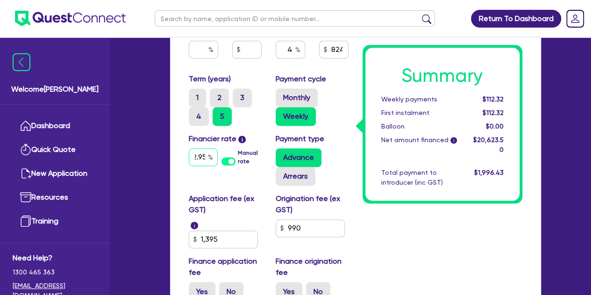
type input "12.95"
type input "1,395"
type input "12.95"
type input "1,395"
type input "12.9"
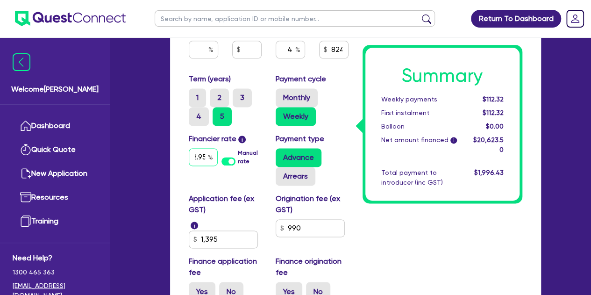
type input "1,395"
type input "12."
type input "1,395"
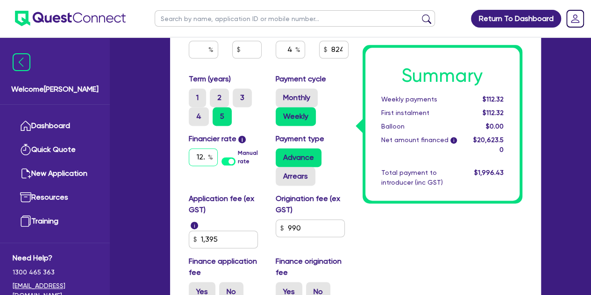
type input "12"
type input "1,395"
type input "1"
type input "1,395"
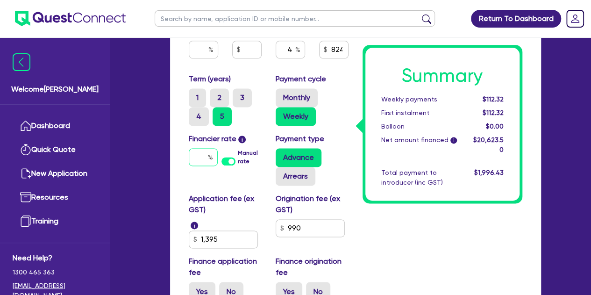
type input "1"
type input "1,395"
type input "17"
type input "1,395"
type input "17."
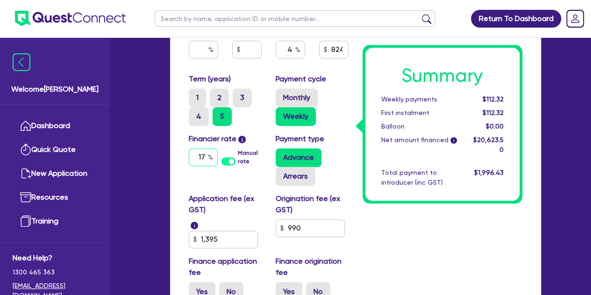
type input "1,395"
type input "17.9"
type input "1,395"
type input "17.95"
type input "1,395"
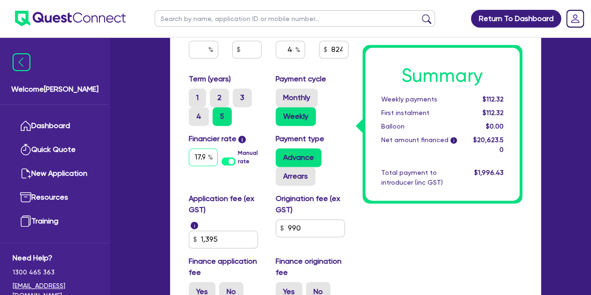
scroll to position [0, 3]
type input "17.95"
type input "1,395"
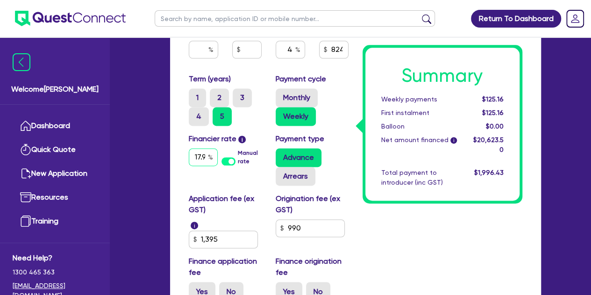
click at [194, 158] on input "17.95" at bounding box center [203, 157] width 29 height 18
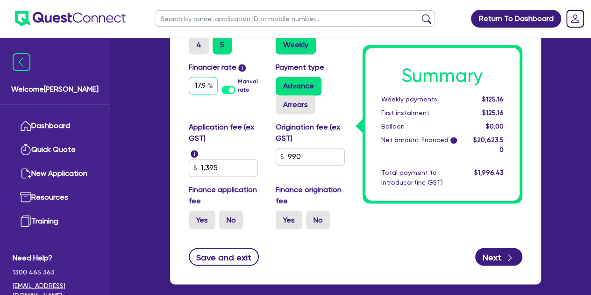
scroll to position [564, 0]
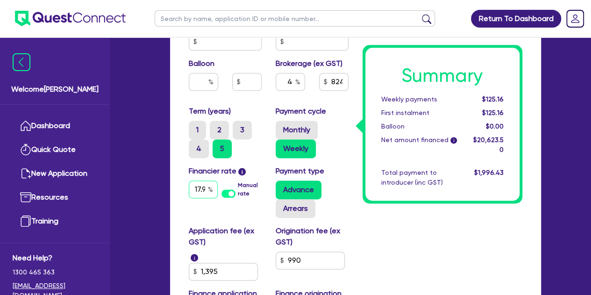
click at [205, 189] on input "17.95" at bounding box center [203, 189] width 29 height 18
type input "17.5"
type input "1,395"
type input "17."
type input "1,395"
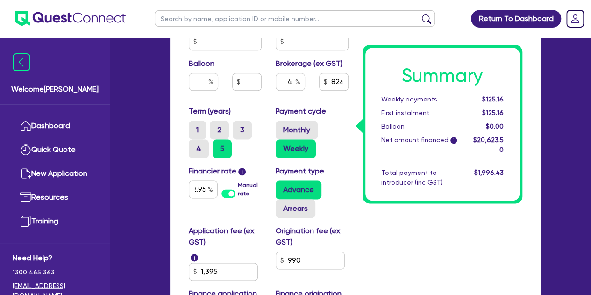
scroll to position [0, 0]
click at [198, 193] on input "12.95" at bounding box center [203, 189] width 29 height 18
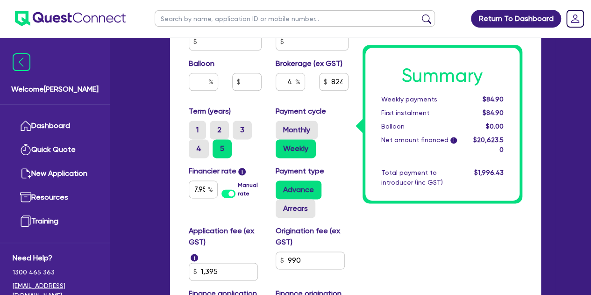
scroll to position [0, 0]
click at [238, 273] on input "1,395" at bounding box center [223, 272] width 69 height 18
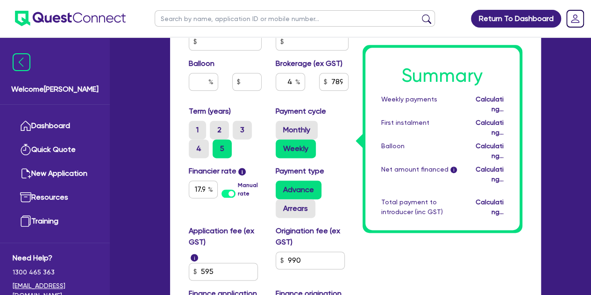
click at [170, 249] on div "Funding Options Who will be funding this deal? Select I will fund 100% I will c…" at bounding box center [355, 14] width 371 height 747
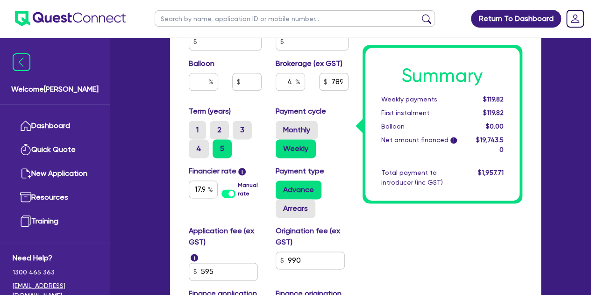
scroll to position [555, 0]
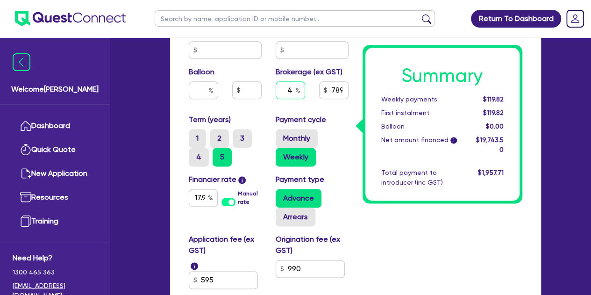
click at [293, 84] on input "4" at bounding box center [290, 90] width 29 height 18
click at [393, 251] on div "Summary Weekly payments $122.35 First instalment $122.35 Balloon $0.00 Net amou…" at bounding box center [443, 1] width 174 height 695
click at [294, 92] on input "text" at bounding box center [290, 90] width 29 height 18
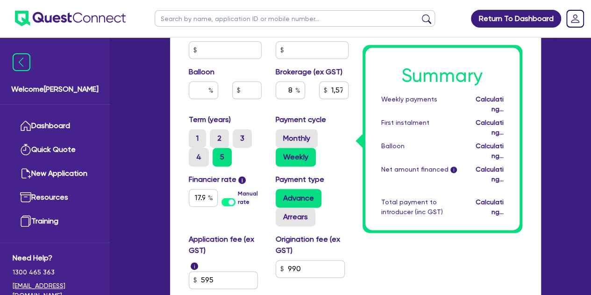
click at [272, 118] on div "Payment cycle Monthly Weekly" at bounding box center [312, 140] width 87 height 52
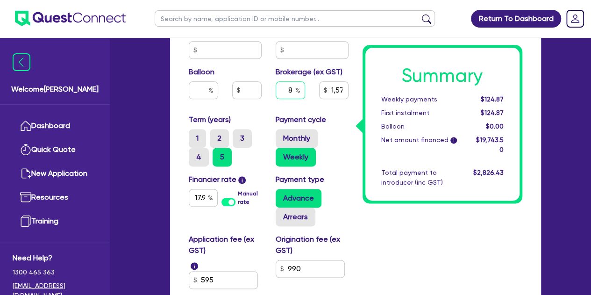
click at [293, 94] on input "8" at bounding box center [290, 90] width 29 height 18
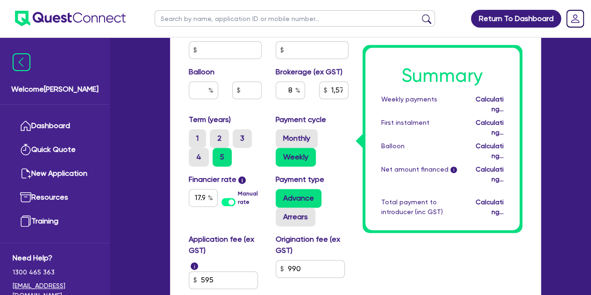
click at [263, 104] on div "Balloon" at bounding box center [225, 86] width 87 height 40
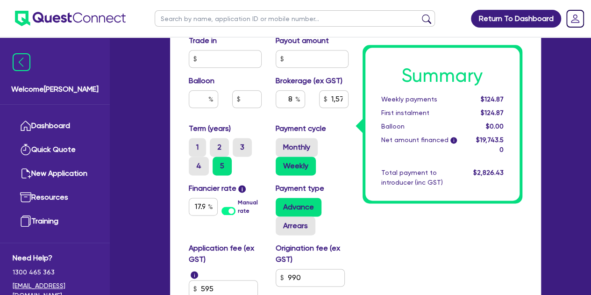
scroll to position [553, 0]
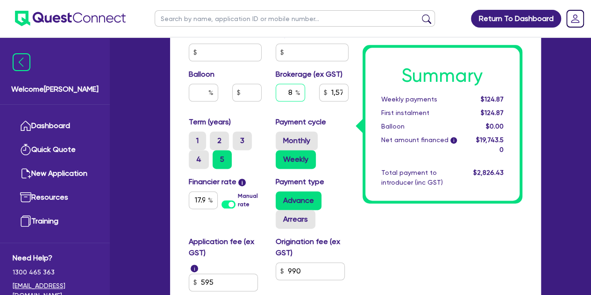
click at [292, 95] on input "8" at bounding box center [290, 93] width 29 height 18
click at [387, 223] on div "Summary Weekly payments $124.87 First instalment $124.87 Balloon $0.00 Net amou…" at bounding box center [443, 3] width 174 height 695
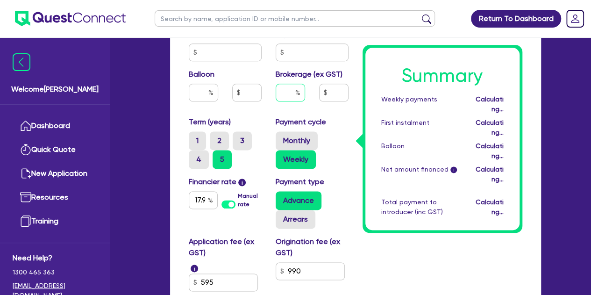
click at [291, 88] on input "text" at bounding box center [290, 93] width 29 height 18
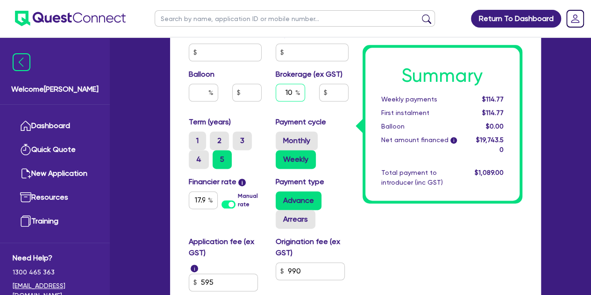
click at [276, 95] on input "10" at bounding box center [290, 93] width 29 height 18
click at [271, 98] on div "10" at bounding box center [290, 96] width 43 height 25
click at [293, 95] on input "10" at bounding box center [290, 93] width 29 height 18
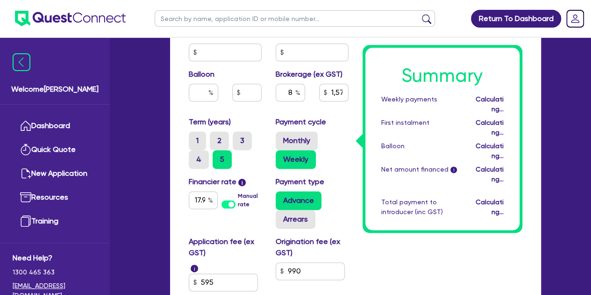
click at [234, 101] on div "Balloon" at bounding box center [225, 89] width 87 height 40
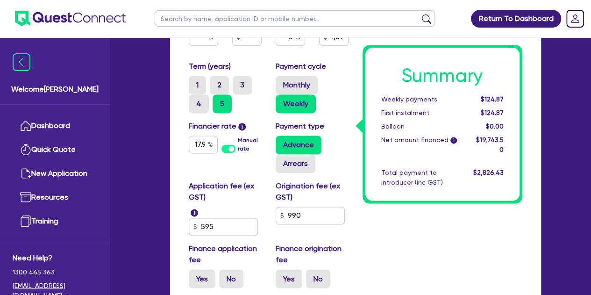
scroll to position [608, 0]
click at [199, 142] on input "17.95" at bounding box center [203, 145] width 29 height 18
click at [182, 164] on div "Financier rate i 17.95 Manual rate" at bounding box center [225, 147] width 87 height 52
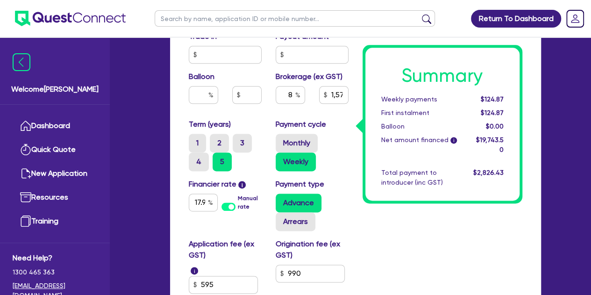
scroll to position [551, 0]
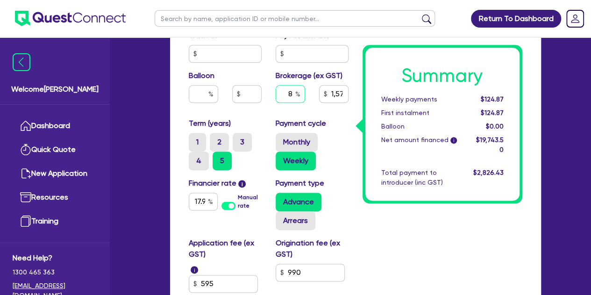
click at [293, 94] on input "8" at bounding box center [290, 94] width 29 height 18
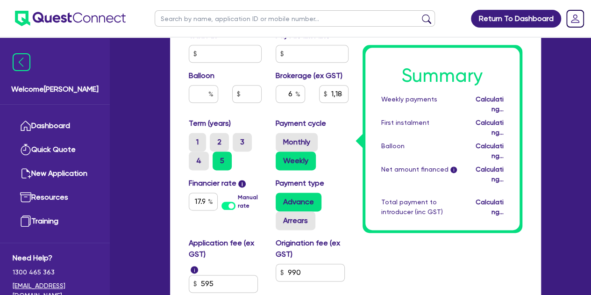
click at [279, 105] on div "6" at bounding box center [290, 97] width 43 height 25
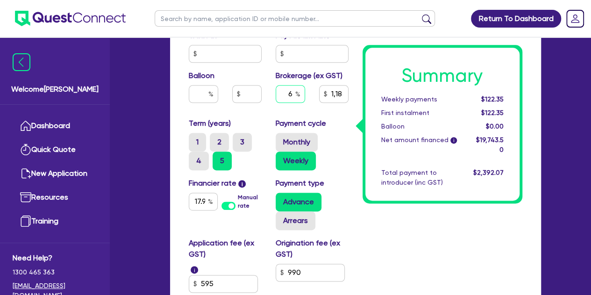
click at [295, 95] on input "6" at bounding box center [290, 94] width 29 height 18
click at [268, 109] on div "Balloon" at bounding box center [225, 90] width 87 height 40
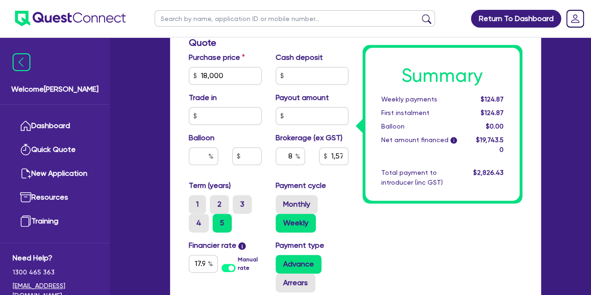
scroll to position [489, 0]
click at [166, 109] on div "Quotes Applicant Guarantors Security Notes Contracts Loan # QF15211 Oneteam Cap…" at bounding box center [355, 35] width 385 height 878
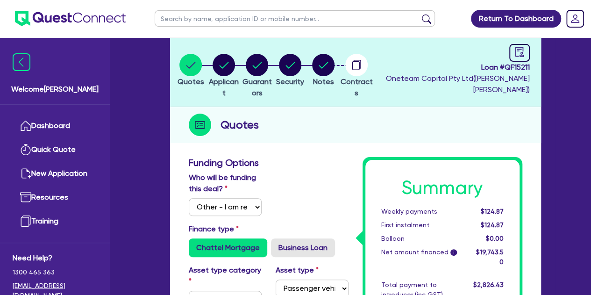
scroll to position [0, 0]
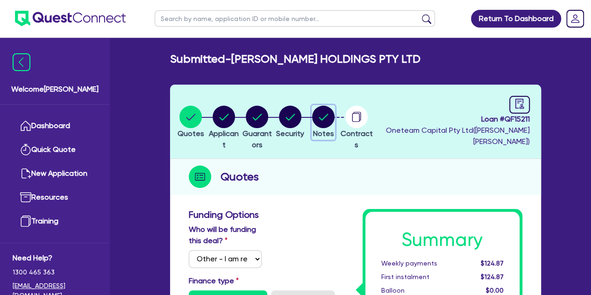
click at [335, 106] on icon "button" at bounding box center [323, 117] width 22 height 22
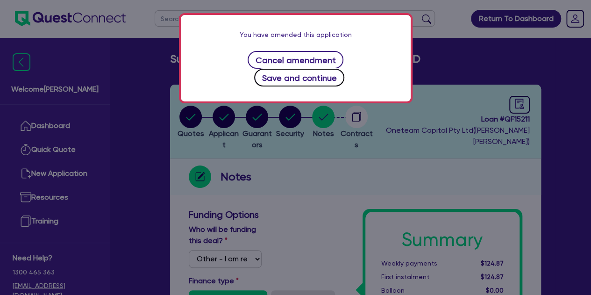
click at [313, 69] on button "Save and continue" at bounding box center [299, 78] width 90 height 18
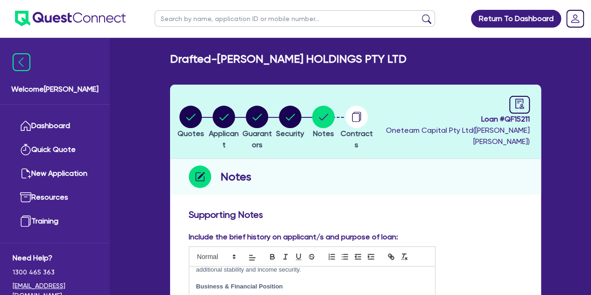
click at [176, 108] on li "Quotes" at bounding box center [190, 121] width 33 height 33
click at [188, 114] on circle "button" at bounding box center [190, 117] width 22 height 22
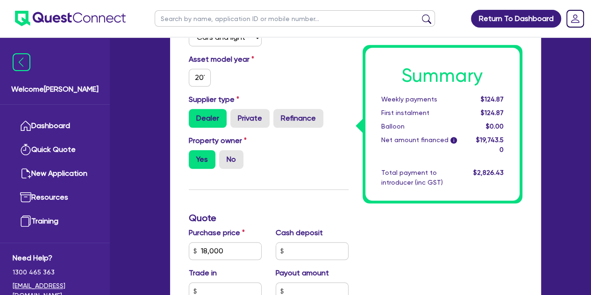
scroll to position [315, 0]
click at [200, 80] on input "2018" at bounding box center [200, 77] width 22 height 18
click at [158, 108] on div "Drafted - THRELFALL HOLDINGS PTY LTD Quotes Applicant Guarantors Security Notes…" at bounding box center [355, 193] width 399 height 910
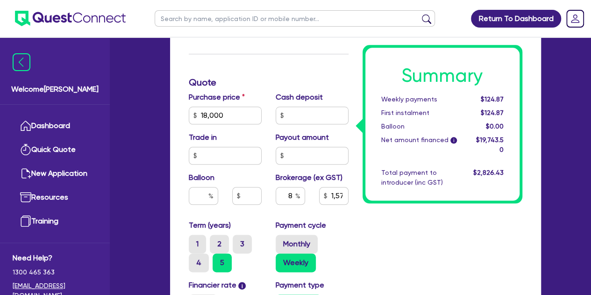
scroll to position [450, 0]
click at [236, 116] on input "18,000" at bounding box center [225, 115] width 73 height 18
click at [165, 129] on div "Quotes Applicant Guarantors Security Notes Contracts Loan # QF15211 Oneteam Cap…" at bounding box center [355, 74] width 385 height 878
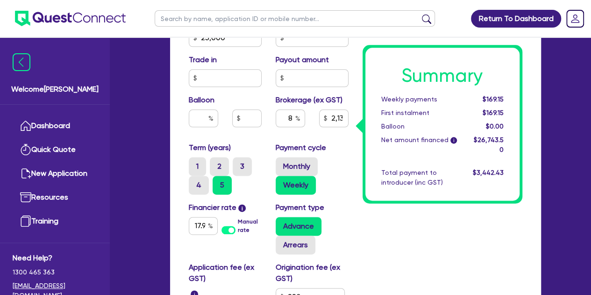
scroll to position [530, 0]
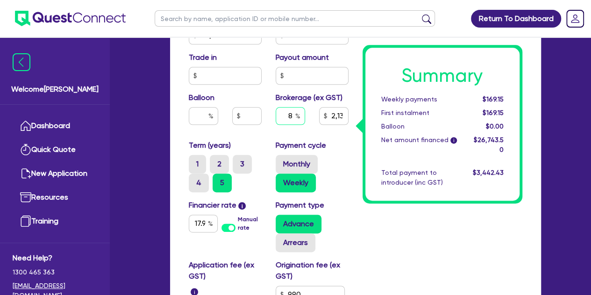
click at [291, 116] on input "8" at bounding box center [290, 116] width 29 height 18
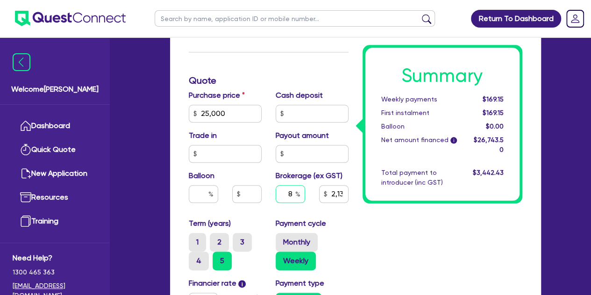
scroll to position [451, 0]
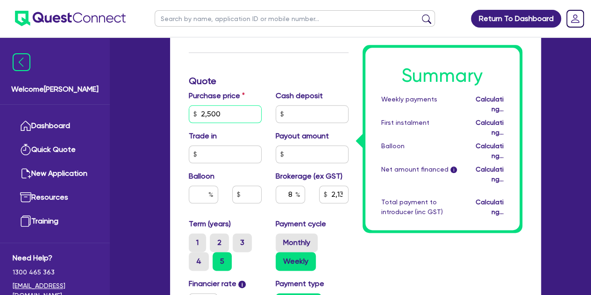
click at [229, 107] on input "2,500" at bounding box center [225, 114] width 73 height 18
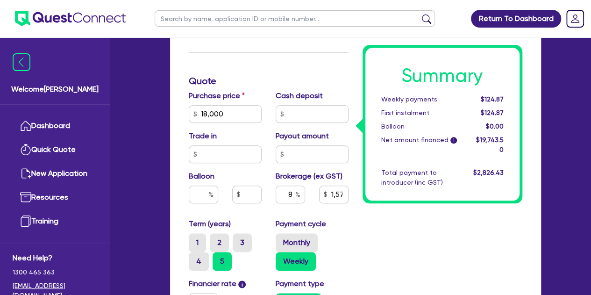
click at [131, 127] on div "Welcome Luke Dashboard Quick Quote New Application Ref Company Ref Salesperson …" at bounding box center [295, 53] width 519 height 1009
click at [236, 113] on input "1,800" at bounding box center [225, 114] width 73 height 18
click at [184, 131] on div "Trade in" at bounding box center [225, 146] width 87 height 33
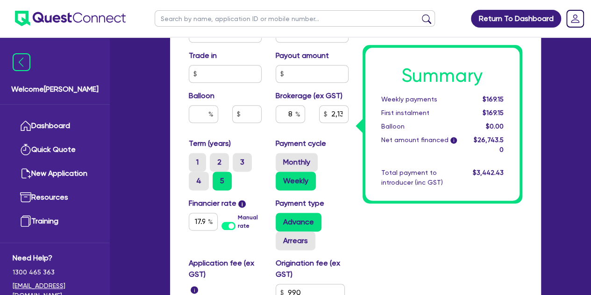
scroll to position [532, 0]
click at [192, 214] on input "17.95" at bounding box center [203, 221] width 29 height 18
click at [171, 209] on div "Funding Options Who will be funding this deal? Select I will fund 100% I will c…" at bounding box center [355, 45] width 371 height 747
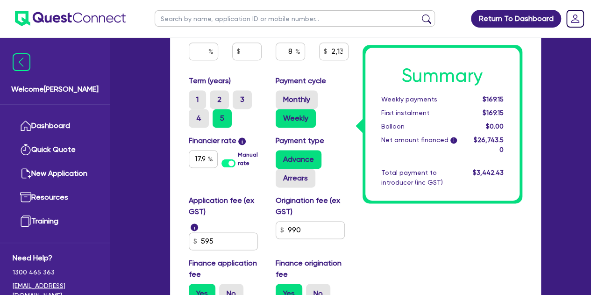
scroll to position [596, 0]
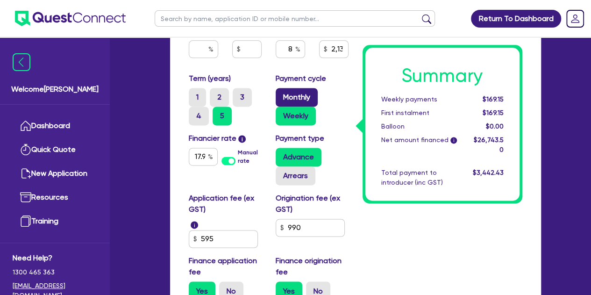
click at [286, 95] on label "Monthly" at bounding box center [297, 97] width 42 height 19
click at [282, 94] on input "Monthly" at bounding box center [279, 91] width 6 height 6
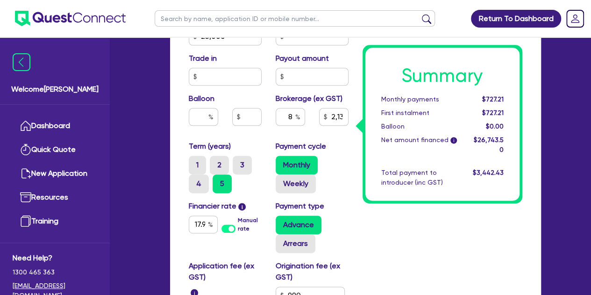
scroll to position [526, 0]
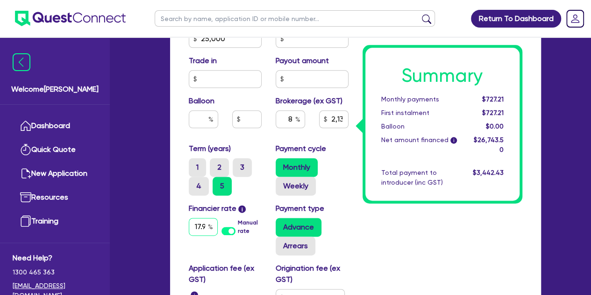
click at [193, 230] on input "17.95" at bounding box center [203, 227] width 29 height 18
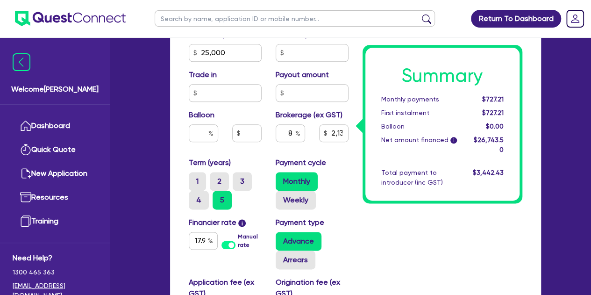
scroll to position [510, 0]
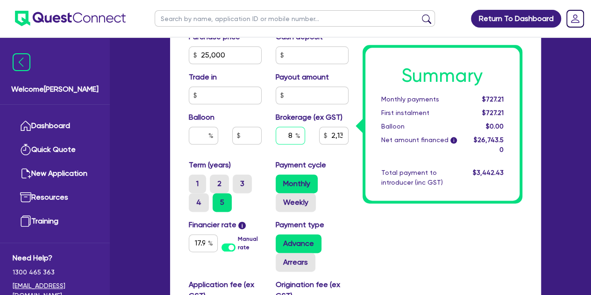
click at [295, 134] on input "8" at bounding box center [290, 136] width 29 height 18
click at [257, 143] on input "text" at bounding box center [246, 136] width 29 height 18
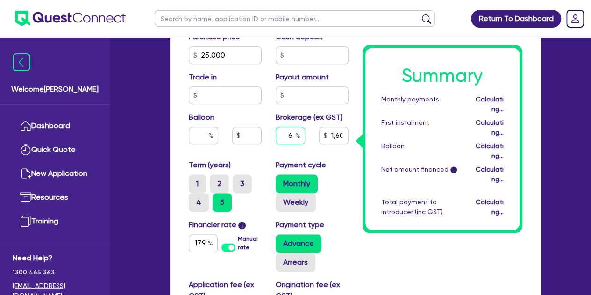
click at [294, 134] on input "6" at bounding box center [290, 136] width 29 height 18
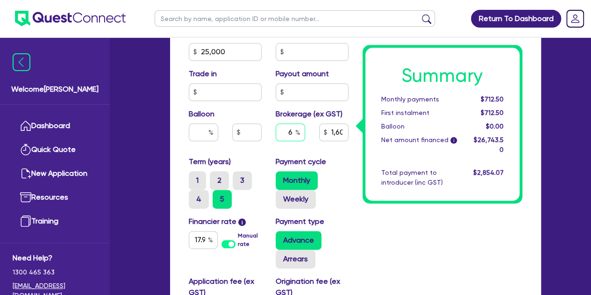
scroll to position [511, 0]
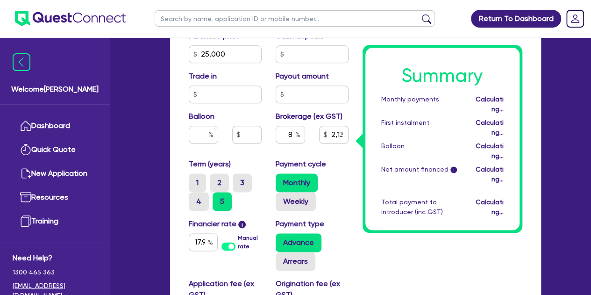
click at [287, 153] on div "Purchase price 25,000 Cash deposit Trade in Payout amount Balloon Brokerage (ex…" at bounding box center [269, 94] width 174 height 128
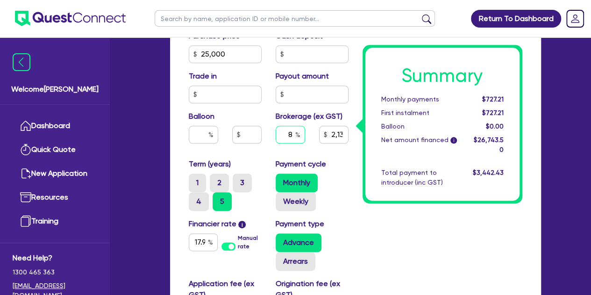
click at [297, 135] on div "8" at bounding box center [290, 135] width 29 height 18
click at [364, 218] on div "Summary Monthly payments $712.50 First instalment $712.50 Balloon $0.00 Net amo…" at bounding box center [443, 45] width 174 height 695
click at [294, 133] on input "text" at bounding box center [290, 135] width 29 height 18
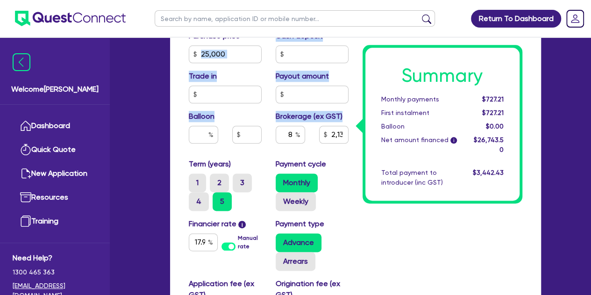
drag, startPoint x: 288, startPoint y: 149, endPoint x: 240, endPoint y: 62, distance: 99.4
click at [240, 62] on div "Purchase price 25,000 Cash deposit Trade in Payout amount Balloon Brokerage (ex…" at bounding box center [269, 94] width 174 height 128
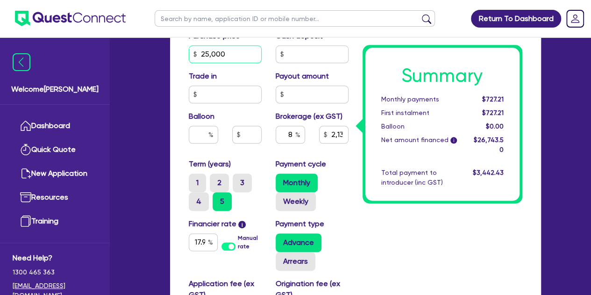
drag, startPoint x: 240, startPoint y: 62, endPoint x: 237, endPoint y: 57, distance: 5.9
click at [237, 57] on div "Purchase price 25,000 Cash deposit Trade in Payout amount Balloon Brokerage (ex…" at bounding box center [269, 94] width 174 height 128
click at [237, 57] on input "2,500" at bounding box center [225, 54] width 73 height 18
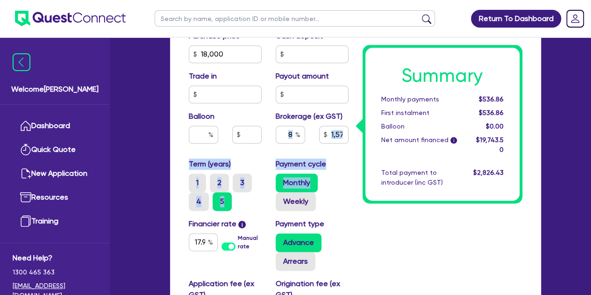
drag, startPoint x: 351, startPoint y: 174, endPoint x: 293, endPoint y: 130, distance: 72.7
click at [293, 130] on div "Funding Options Who will be funding this deal? Select I will fund 100% I will c…" at bounding box center [269, 45] width 174 height 695
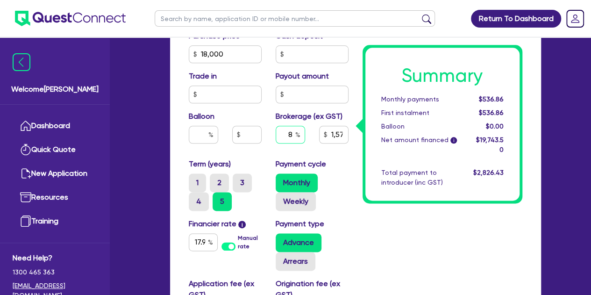
click at [293, 130] on input "8" at bounding box center [290, 135] width 29 height 18
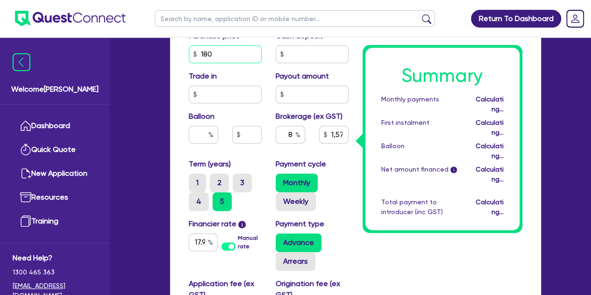
click at [222, 55] on input "180" at bounding box center [225, 54] width 73 height 18
click at [261, 74] on div "Trade in" at bounding box center [225, 87] width 87 height 33
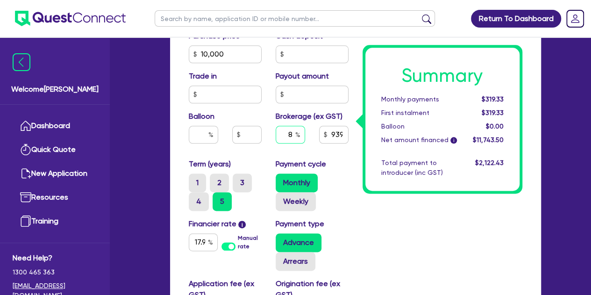
click at [292, 129] on input "8" at bounding box center [290, 135] width 29 height 18
click at [318, 157] on div "Purchase price 10,000 Cash deposit Trade in Payout amount Balloon Brokerage (ex…" at bounding box center [269, 94] width 174 height 128
click at [292, 131] on input "10" at bounding box center [290, 135] width 29 height 18
click at [238, 58] on input "100" at bounding box center [225, 54] width 73 height 18
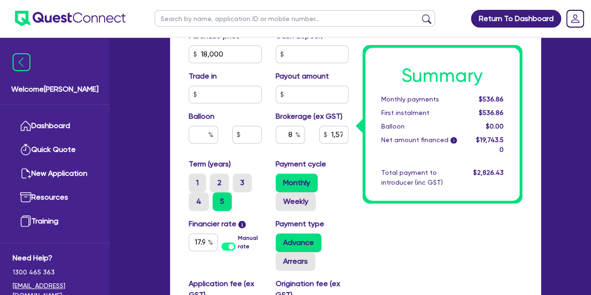
click at [258, 73] on div "Trade in" at bounding box center [225, 87] width 87 height 33
click at [294, 133] on input "text" at bounding box center [290, 135] width 29 height 18
click at [278, 143] on div "5" at bounding box center [290, 138] width 43 height 25
click at [296, 135] on div "5" at bounding box center [290, 135] width 29 height 18
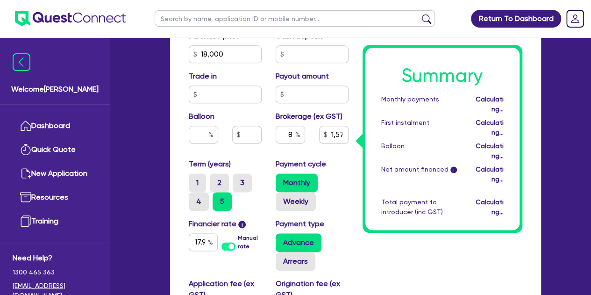
click at [271, 142] on div "8" at bounding box center [290, 138] width 43 height 25
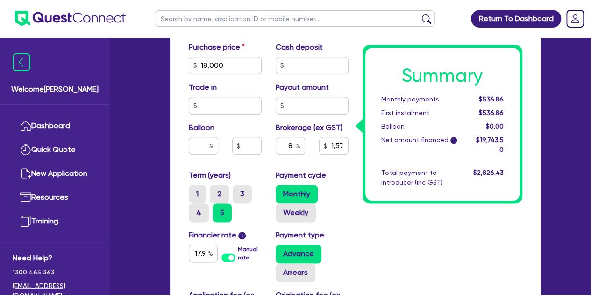
scroll to position [497, 0]
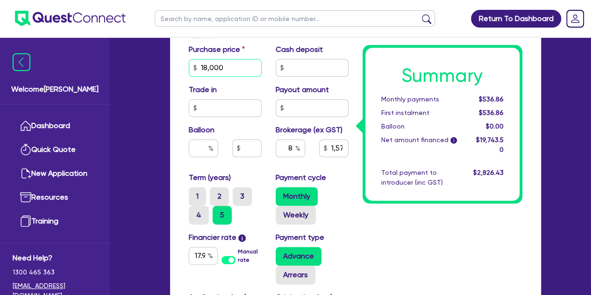
click at [230, 67] on input "18,000" at bounding box center [225, 68] width 73 height 18
click at [362, 223] on div "Summary Monthly payments $536.86 First instalment $536.86 Balloon $0.00 Net amo…" at bounding box center [443, 59] width 174 height 695
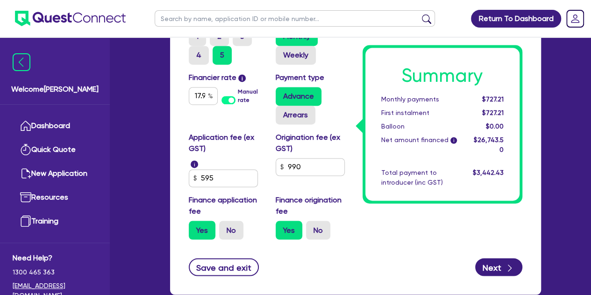
scroll to position [659, 0]
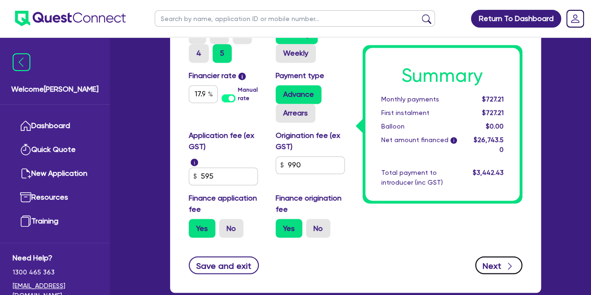
click at [486, 272] on button "Next" at bounding box center [498, 265] width 47 height 18
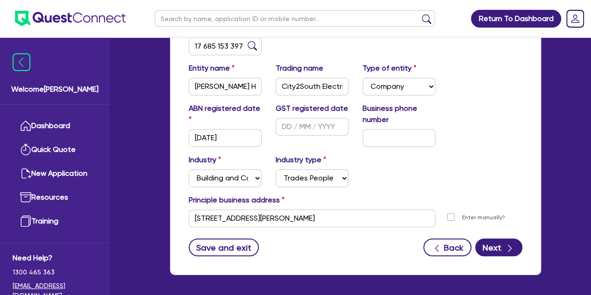
scroll to position [187, 0]
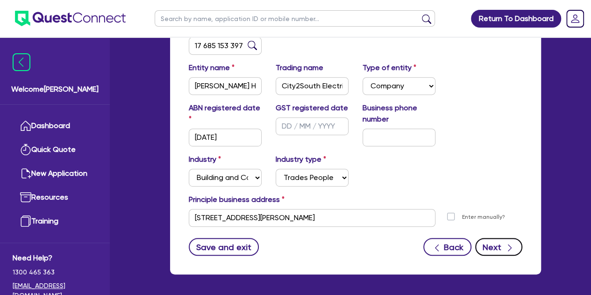
click at [516, 246] on button "Next" at bounding box center [498, 247] width 47 height 18
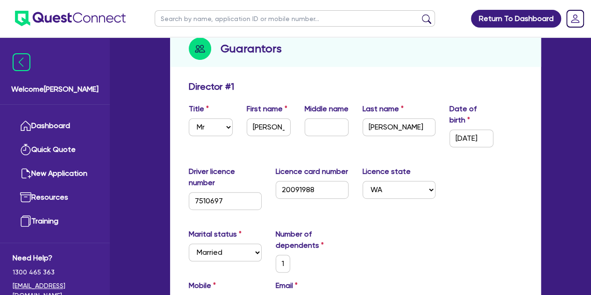
scroll to position [161, 0]
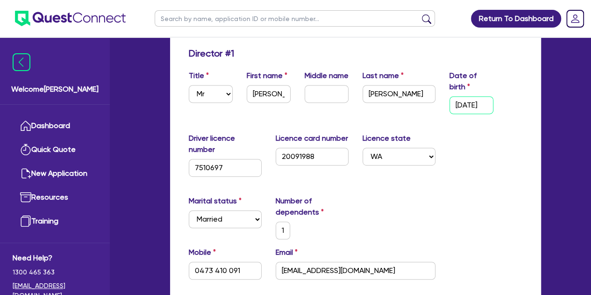
click at [466, 104] on input "[DATE]" at bounding box center [472, 105] width 44 height 18
click at [465, 172] on div "Driver licence number 7510697 Licence card number 20091988 Licence state Select…" at bounding box center [356, 158] width 348 height 51
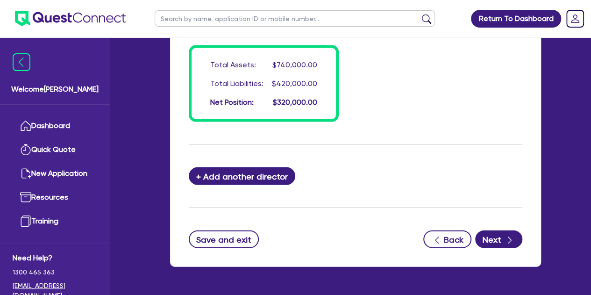
scroll to position [926, 0]
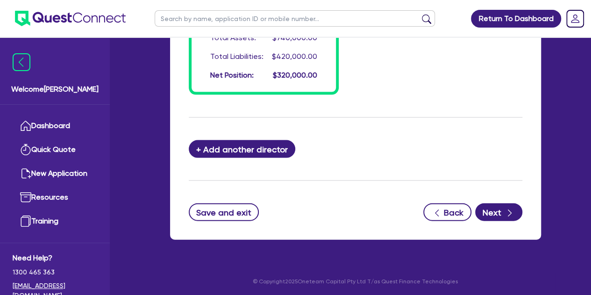
click at [487, 203] on button "Next" at bounding box center [498, 212] width 47 height 18
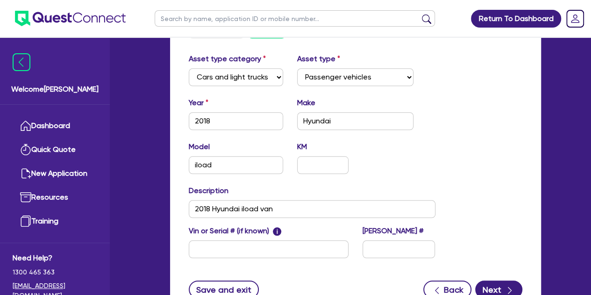
scroll to position [453, 0]
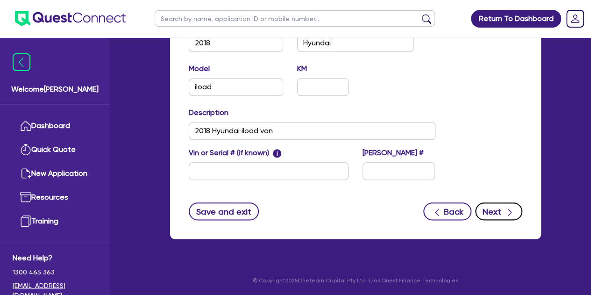
click at [497, 208] on button "Next" at bounding box center [498, 211] width 47 height 18
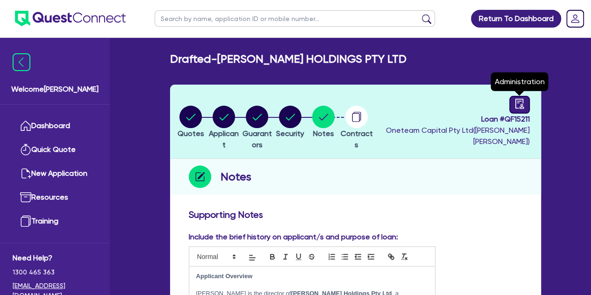
click at [511, 104] on div at bounding box center [519, 105] width 21 height 18
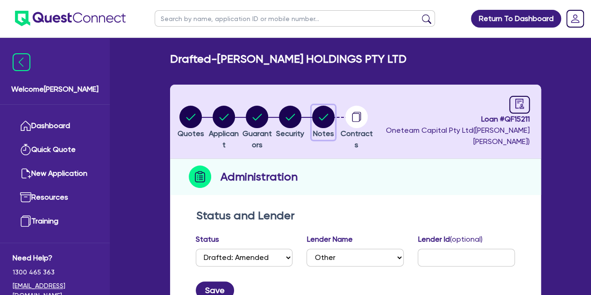
click at [335, 122] on circle "button" at bounding box center [323, 117] width 22 height 22
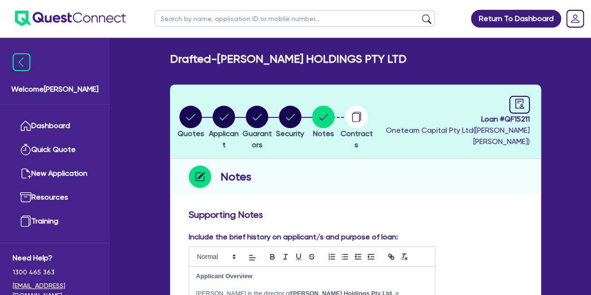
click at [208, 118] on li "Quotes" at bounding box center [190, 121] width 33 height 33
click at [190, 117] on icon "button" at bounding box center [190, 117] width 9 height 7
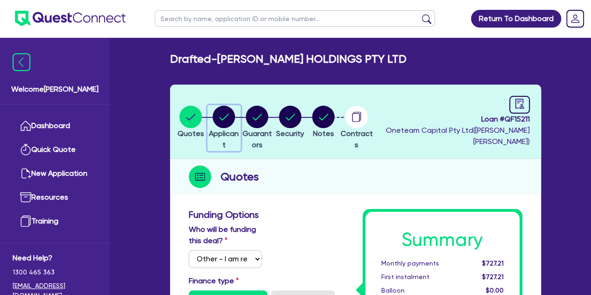
click at [229, 117] on icon "button" at bounding box center [224, 117] width 9 height 7
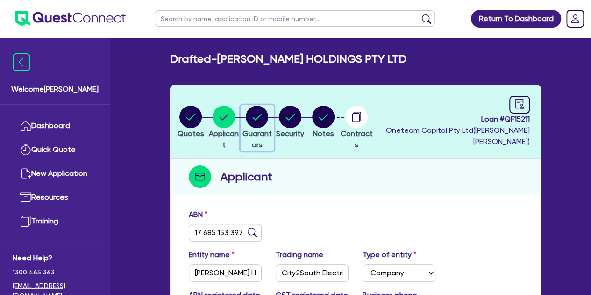
click at [268, 120] on circle "button" at bounding box center [257, 117] width 22 height 22
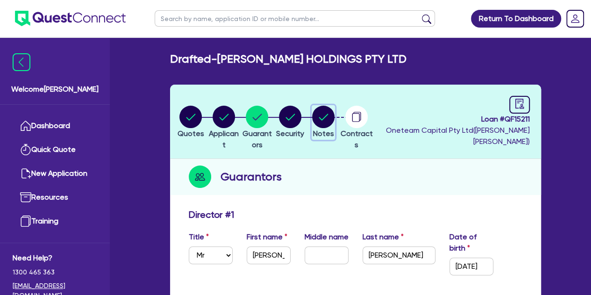
click at [335, 125] on circle "button" at bounding box center [323, 117] width 22 height 22
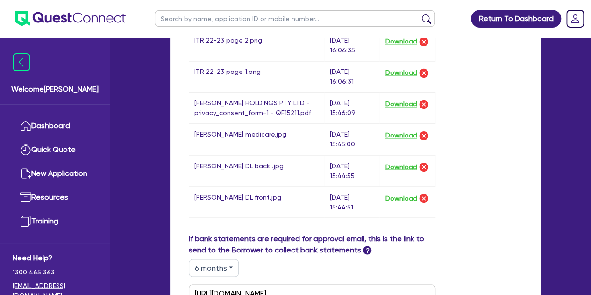
scroll to position [735, 0]
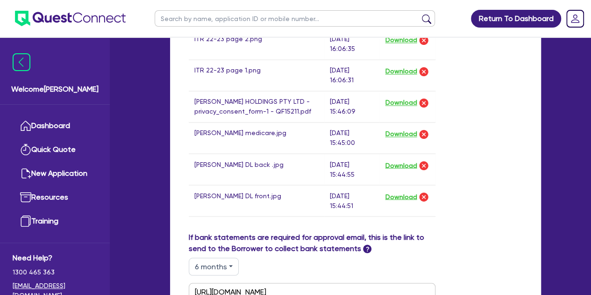
click at [417, 125] on td "Download" at bounding box center [407, 137] width 56 height 31
click at [408, 129] on button "Download" at bounding box center [401, 134] width 33 height 12
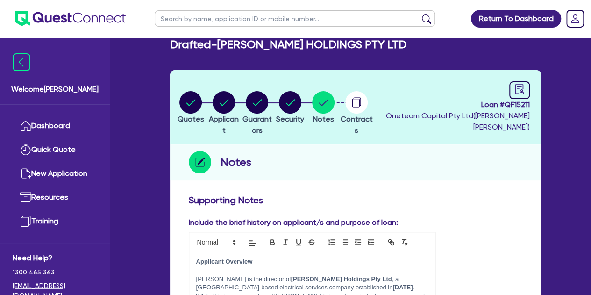
scroll to position [0, 0]
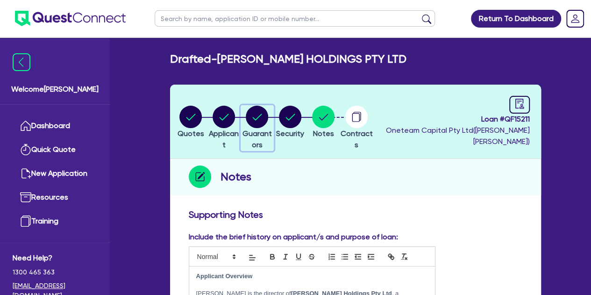
click at [262, 114] on circle "button" at bounding box center [257, 117] width 22 height 22
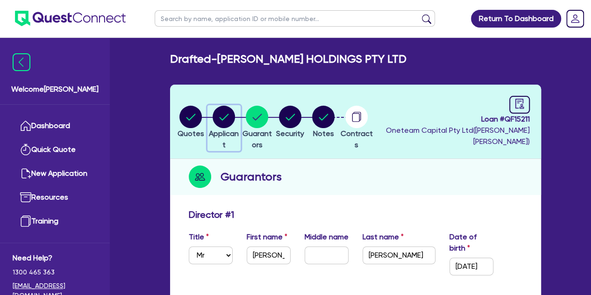
click at [230, 121] on circle "button" at bounding box center [224, 117] width 22 height 22
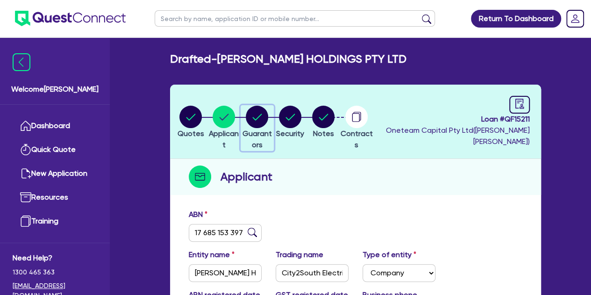
click at [268, 114] on circle "button" at bounding box center [257, 117] width 22 height 22
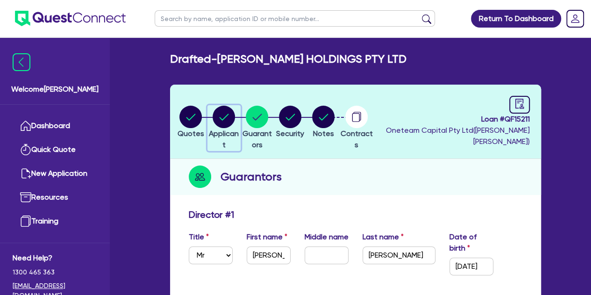
click at [235, 122] on icon "button" at bounding box center [224, 117] width 22 height 22
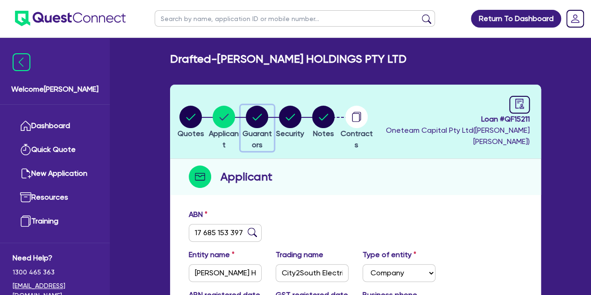
click at [268, 122] on circle "button" at bounding box center [257, 117] width 22 height 22
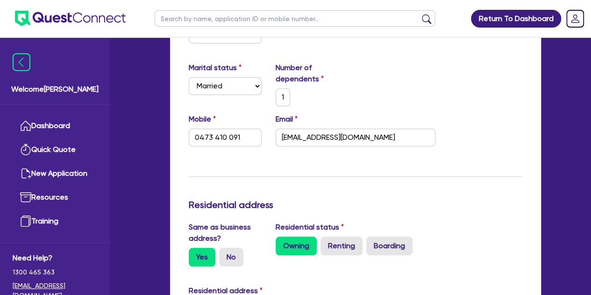
scroll to position [301, 0]
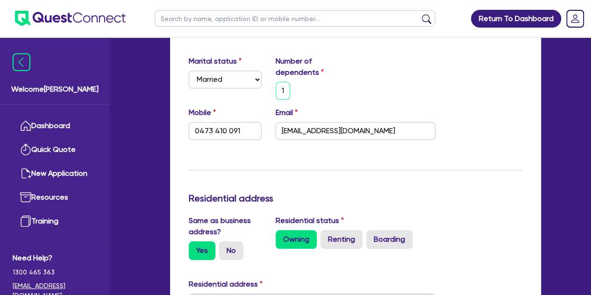
click at [286, 93] on input "1" at bounding box center [283, 91] width 15 height 18
click at [311, 91] on div "2" at bounding box center [312, 91] width 87 height 18
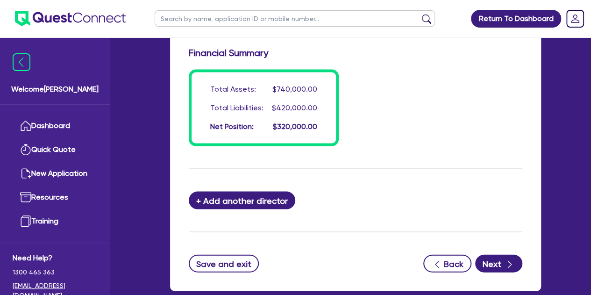
scroll to position [926, 0]
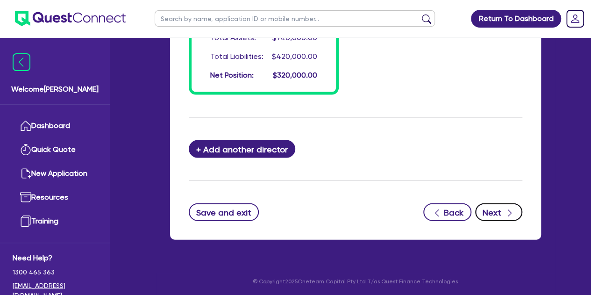
click at [496, 203] on button "Next" at bounding box center [498, 212] width 47 height 18
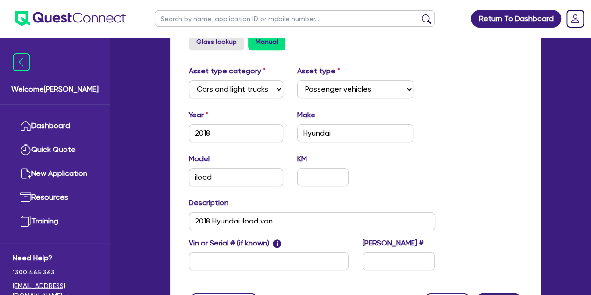
scroll to position [453, 0]
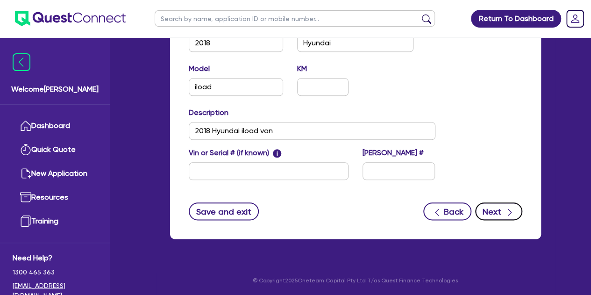
click at [489, 215] on button "Next" at bounding box center [498, 211] width 47 height 18
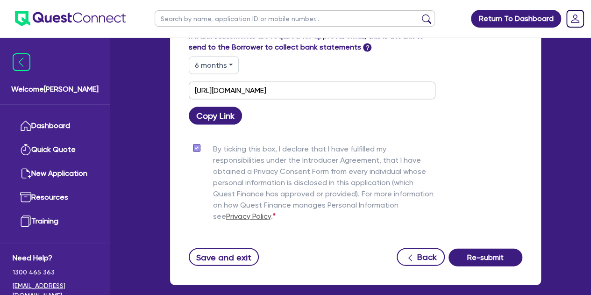
scroll to position [980, 0]
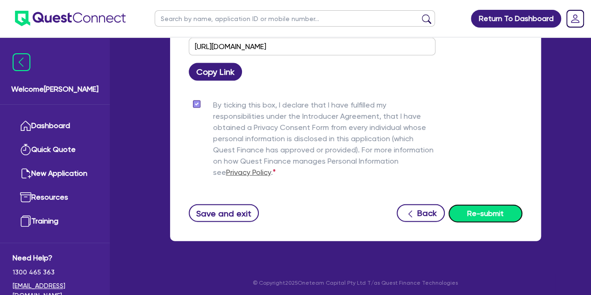
click at [475, 207] on button "Re-submit" at bounding box center [486, 214] width 74 height 18
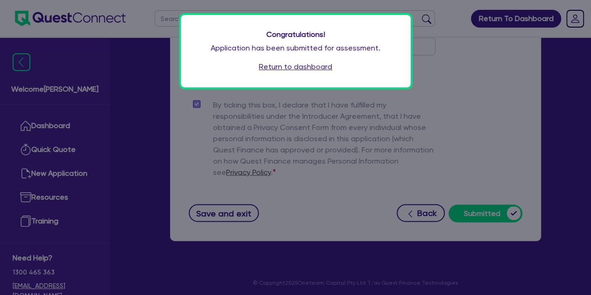
click at [301, 68] on link "Return to dashboard" at bounding box center [295, 66] width 73 height 11
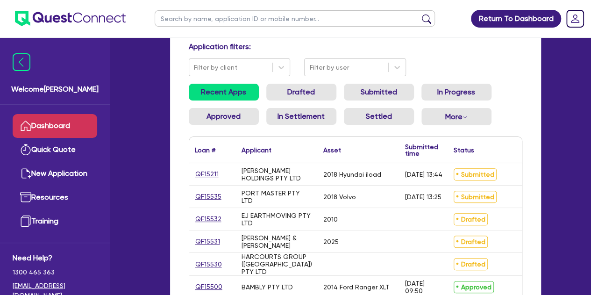
scroll to position [66, 0]
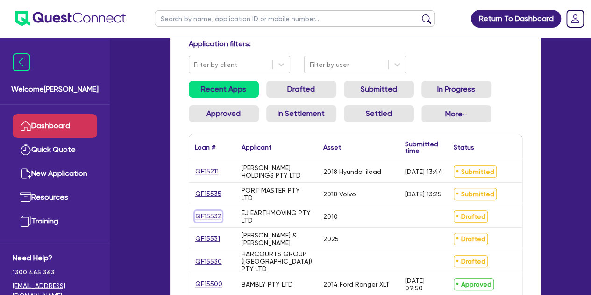
click at [209, 215] on link "QF15532" at bounding box center [208, 216] width 27 height 11
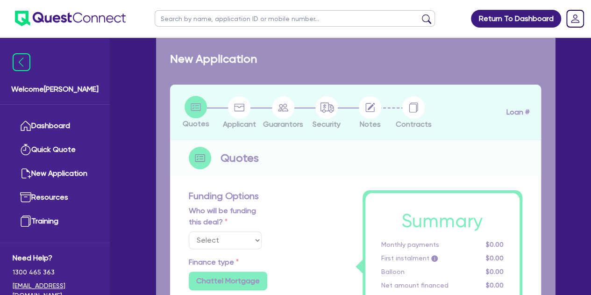
select select "Other"
select select "PRIMARY_ASSETS"
type input "2010"
radio input "false"
radio input "true"
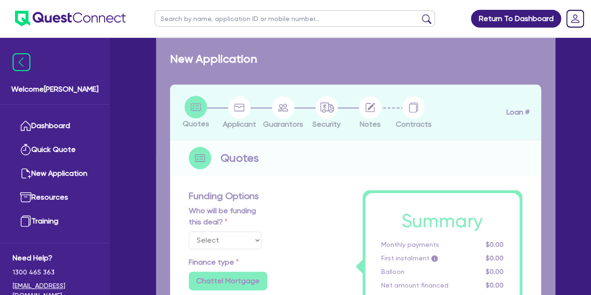
type input "50,000"
type input "5"
type input "2,582.23"
type input "18.95"
type input "900"
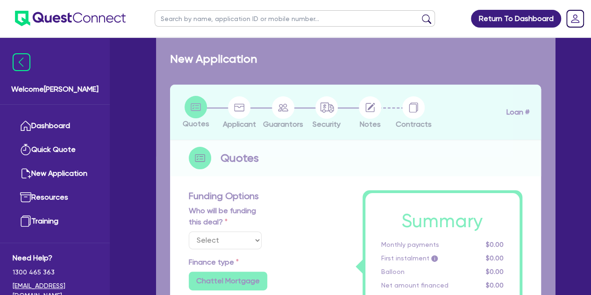
radio input "true"
select select "HEAVY_TRUCKS"
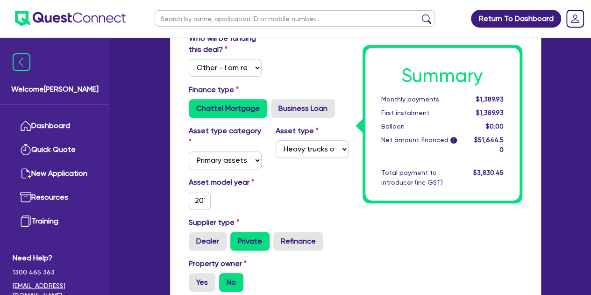
scroll to position [192, 0]
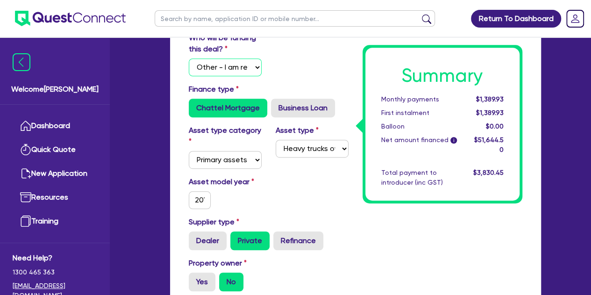
click at [233, 67] on select "Select I will fund 100% I will co-fund with Quest I want Quest to fund 100% Oth…" at bounding box center [225, 67] width 73 height 18
click at [277, 72] on div "Who will be funding this deal? Select I will fund 100% I will co-fund with Ques…" at bounding box center [269, 57] width 174 height 51
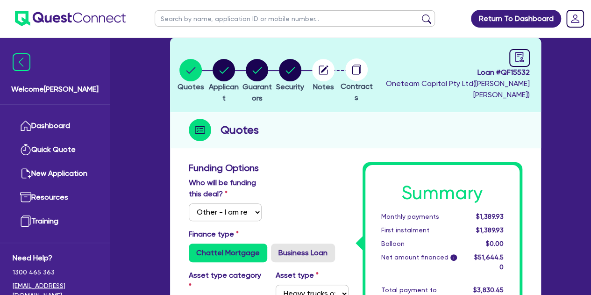
scroll to position [46, 0]
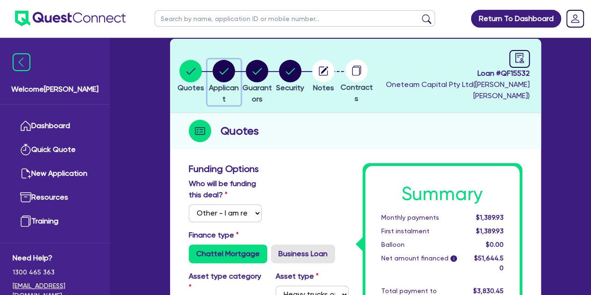
click at [230, 76] on circle "button" at bounding box center [224, 71] width 22 height 22
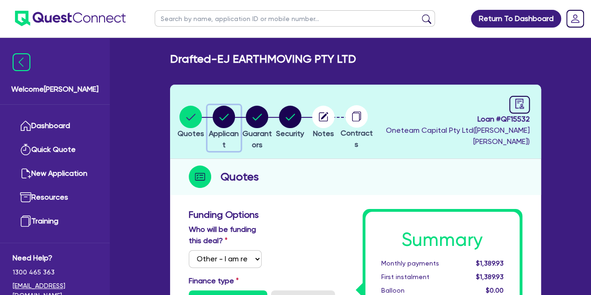
select select "COMPANY"
select select "BUILDING_CONSTRUCTION"
select select "TRADES_SERVICES_CONSUMERS"
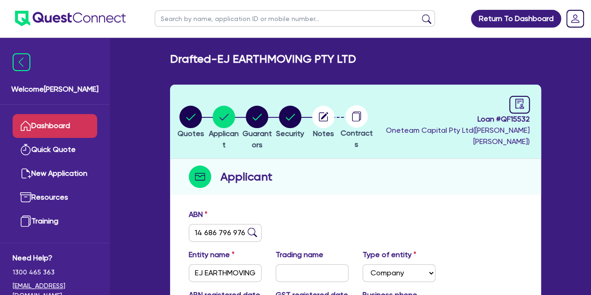
click at [41, 126] on link "Dashboard" at bounding box center [55, 126] width 85 height 24
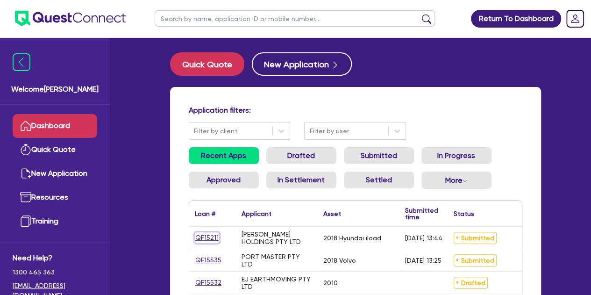
click at [206, 233] on link "QF15211" at bounding box center [207, 237] width 24 height 11
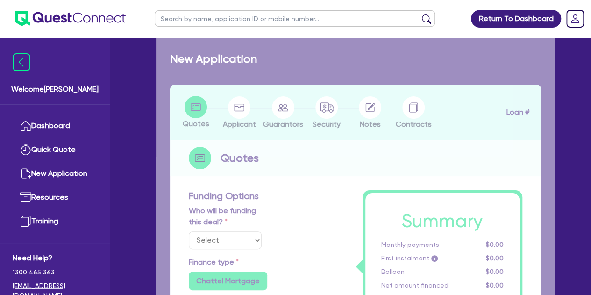
select select "Other"
select select "CARS_AND_LIGHT_TRUCKS"
type input "2018"
radio input "true"
type input "25,000"
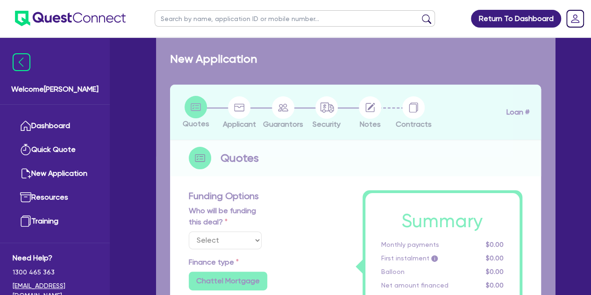
type input "8"
type input "2,139.48"
type input "17.95"
type input "990"
radio input "true"
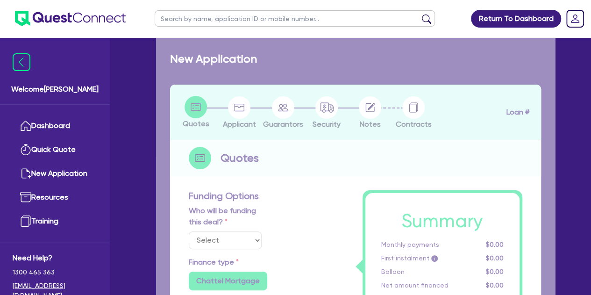
radio input "true"
select select "PASSENGER_VEHICLES"
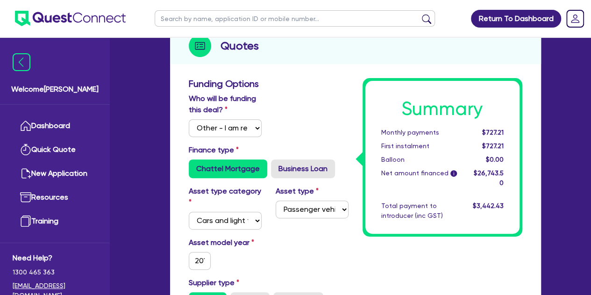
scroll to position [135, 0]
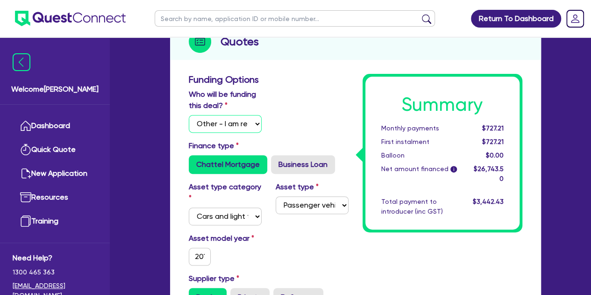
click at [234, 129] on select "Select I will fund 100% I will co-fund with Quest I want Quest to fund 100% Oth…" at bounding box center [225, 124] width 73 height 18
select select "Quest Finance - Own Book"
click at [189, 115] on select "Select I will fund 100% I will co-fund with Quest I want Quest to fund 100% Oth…" at bounding box center [225, 124] width 73 height 18
type input "25,000"
type input "2,139.48"
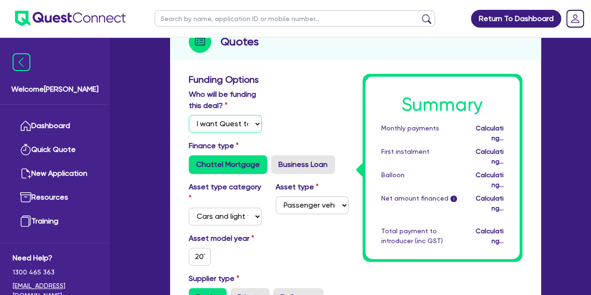
type input "25,000"
type input "2,139.48"
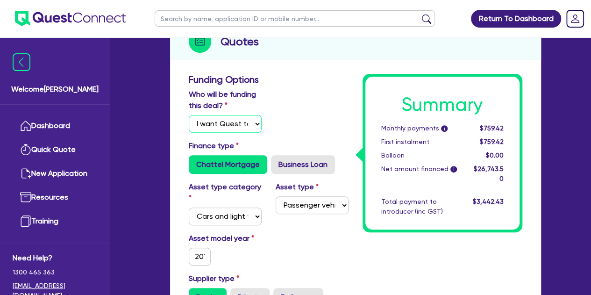
click at [233, 122] on select "Select I will fund 100% I will co-fund with Quest I want Quest to fund 100% Oth…" at bounding box center [225, 124] width 73 height 18
select select "Other"
click at [189, 115] on select "Select I will fund 100% I will co-fund with Quest I want Quest to fund 100% Oth…" at bounding box center [225, 124] width 73 height 18
type input "25,000"
type input "2,139.48"
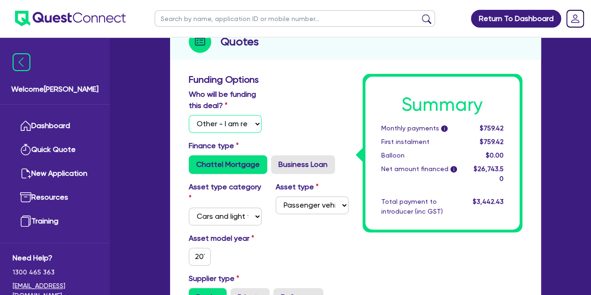
type input "25,000"
type input "2,139.48"
click at [304, 103] on div "Who will be funding this deal? Select I will fund 100% I will co-fund with Ques…" at bounding box center [269, 114] width 174 height 51
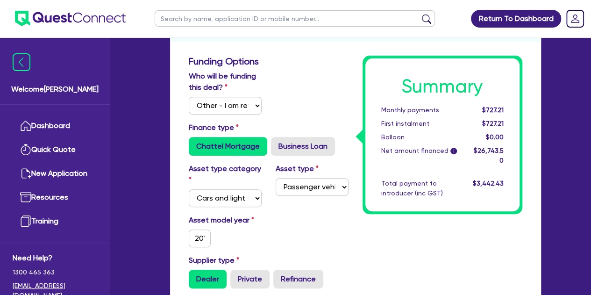
scroll to position [152, 0]
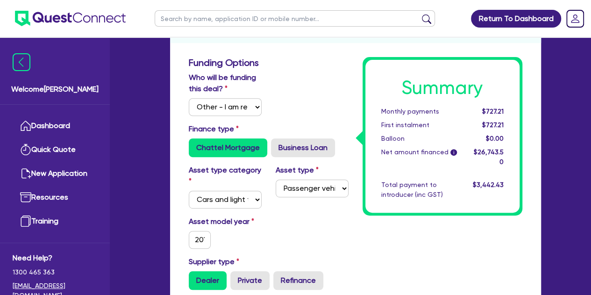
click at [243, 116] on div "Who will be funding this deal? Select I will fund 100% I will co-fund with Ques…" at bounding box center [269, 97] width 174 height 51
click at [237, 105] on select "Select I will fund 100% I will co-fund with Quest I want Quest to fund 100% Oth…" at bounding box center [225, 107] width 73 height 18
select select "Quest Finance - Own Book"
click at [189, 98] on select "Select I will fund 100% I will co-fund with Quest I want Quest to fund 100% Oth…" at bounding box center [225, 107] width 73 height 18
type input "25,000"
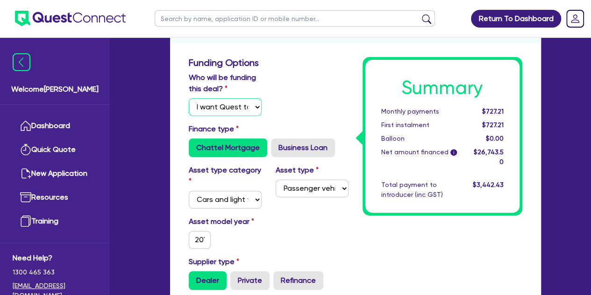
type input "2,139.48"
type input "25,000"
type input "2,139.48"
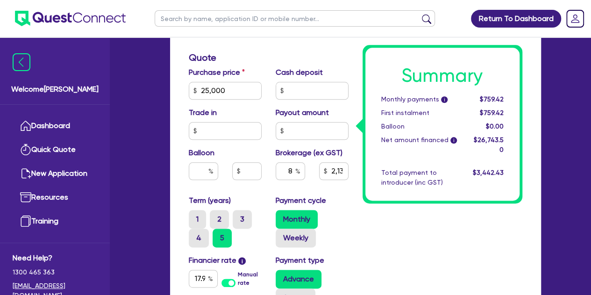
scroll to position [472, 0]
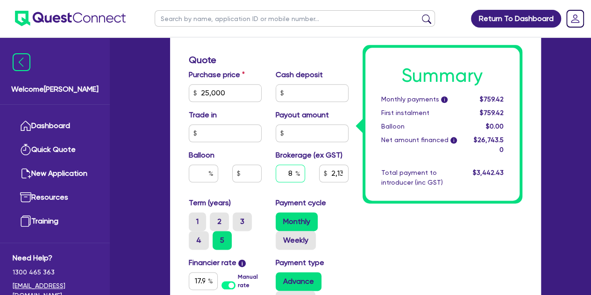
click at [294, 172] on input "8" at bounding box center [290, 174] width 29 height 18
type input "25,000"
type input "2,139.48"
type input "25,000"
type input "5"
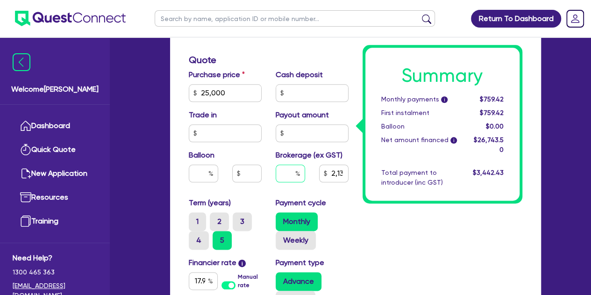
type input "2,139.48"
type input "5"
type input "25,000"
type input "2,139.48"
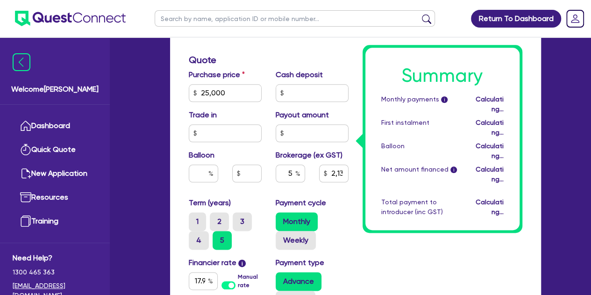
type input "25,000"
type input "1,337.18"
click at [355, 214] on div "Payment cycle Monthly Weekly" at bounding box center [312, 223] width 87 height 52
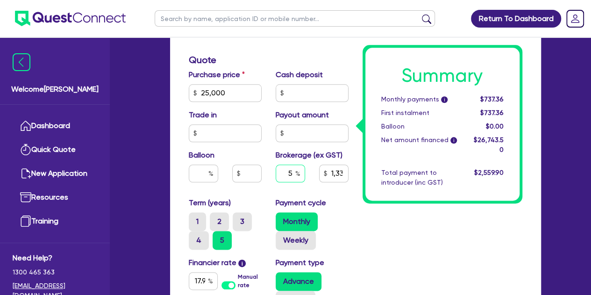
type input "25,000"
type input "1,337.18"
click at [293, 175] on input "text" at bounding box center [290, 174] width 29 height 18
type input "25,000"
type input "8"
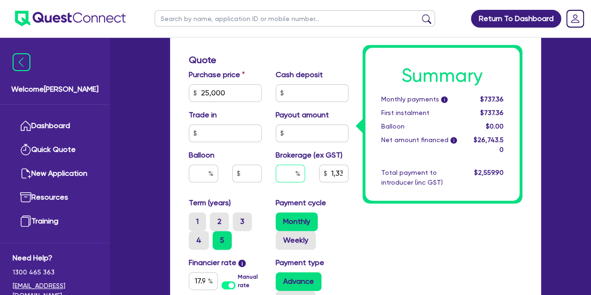
type input "1,337.18"
type input "8"
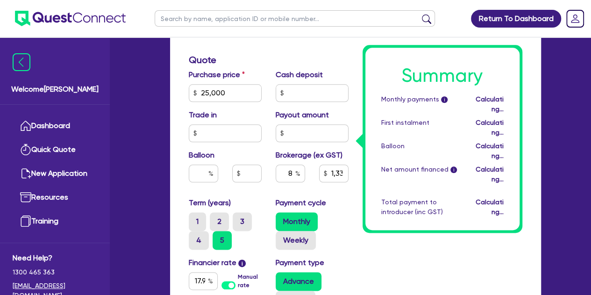
type input "25,000"
type input "1,337.18"
type input "25,000"
type input "2,139.48"
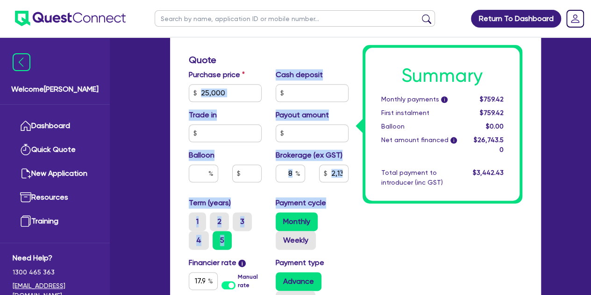
drag, startPoint x: 342, startPoint y: 211, endPoint x: 229, endPoint y: 92, distance: 164.3
click at [229, 92] on div "Funding Options Who will be funding this deal? Select I will fund 100% I will c…" at bounding box center [269, 84] width 174 height 695
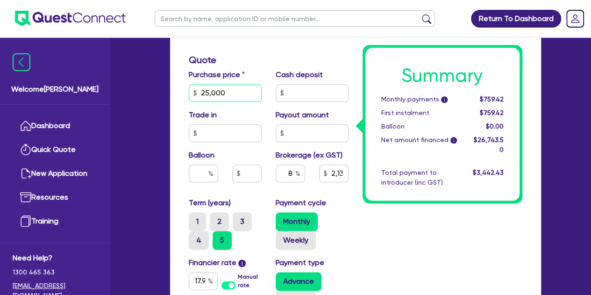
click at [229, 92] on input "25,000" at bounding box center [225, 93] width 73 height 18
type input "2,500"
type input "2,139.48"
type input "250"
type input "2,139.48"
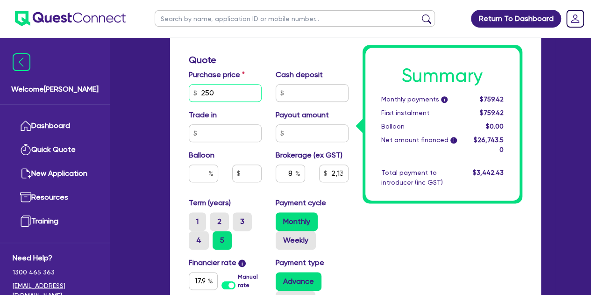
type input "25"
type input "2,139.48"
type input "2"
type input "2,139.48"
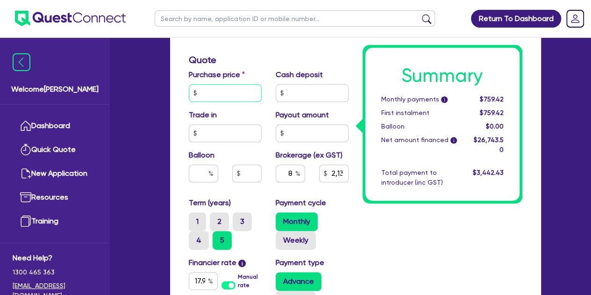
type input "1"
type input "2,139.48"
type input "18"
type input "2,139.48"
type input "180"
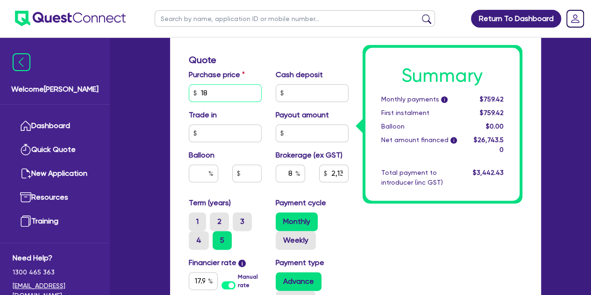
type input "2,139.48"
type input "1,800"
type input "2,139.48"
type input "18,000"
type input "2,139.48"
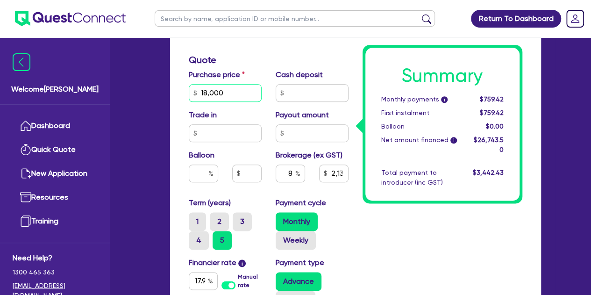
type input "18,000"
type input "1,579.48"
click at [252, 120] on div "Trade in" at bounding box center [225, 125] width 87 height 33
click at [294, 175] on input "8" at bounding box center [290, 174] width 29 height 18
type input "1,579.48"
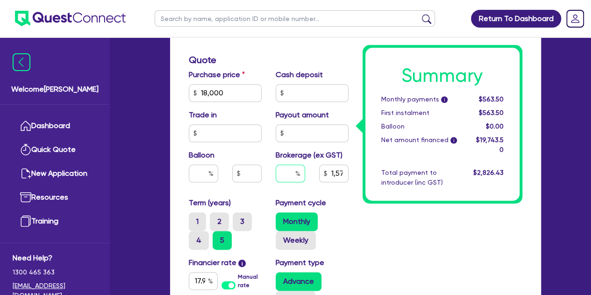
type input "5"
type input "1,579.48"
type input "5"
type input "987.18"
click at [396, 227] on div "Summary Monthly payments i $547.21 First instalment $547.21 Balloon $0.00 Net a…" at bounding box center [443, 84] width 174 height 695
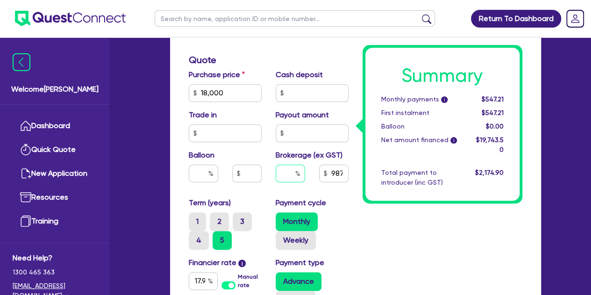
click at [293, 172] on input "text" at bounding box center [290, 174] width 29 height 18
type input "7"
type input "8"
type input "1,579.48"
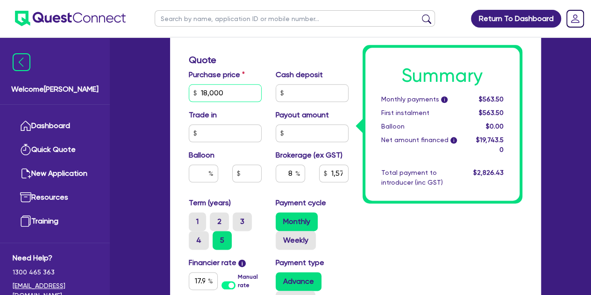
click at [233, 87] on input "18,000" at bounding box center [225, 93] width 73 height 18
type input "1,800"
type input "1,579.48"
type input "180"
type input "1,579.48"
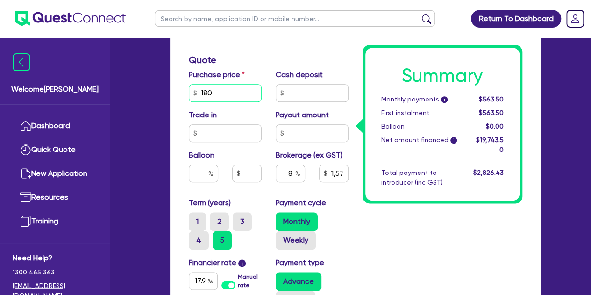
type input "18"
type input "1,579.48"
type input "1"
type input "1,579.48"
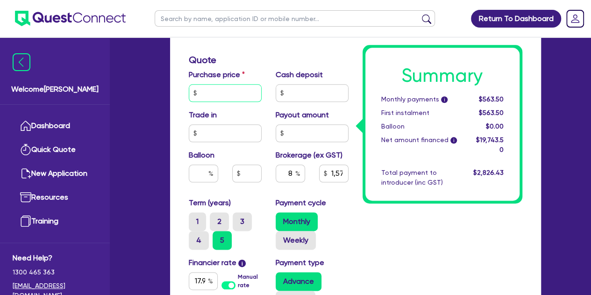
type input "2"
type input "1,579.48"
type input "25"
type input "1,579.48"
type input "250"
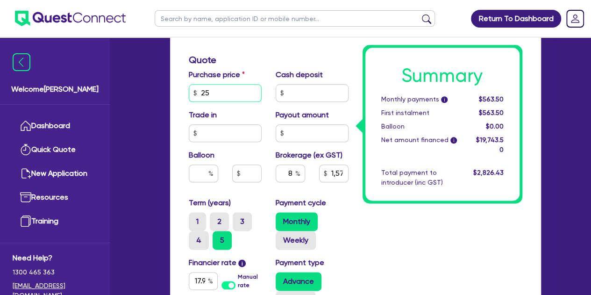
type input "1,579.48"
type input "2,500"
type input "1,579.48"
type input "25,000"
type input "1,579.48"
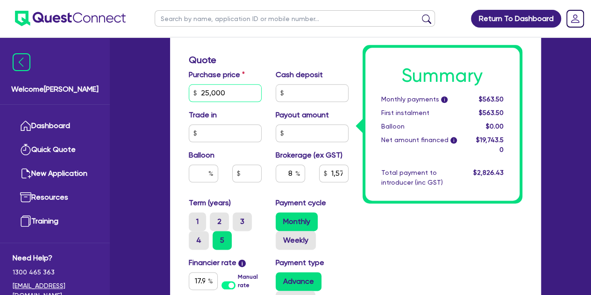
type input "25,000"
type input "2,139.48"
click at [400, 266] on div "Summary Monthly payments i $759.42 First instalment $759.42 Balloon $0.00 Net a…" at bounding box center [443, 84] width 174 height 695
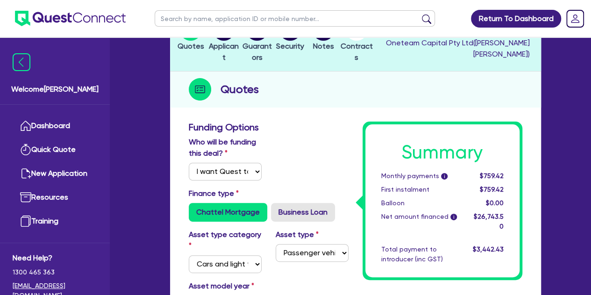
scroll to position [81, 0]
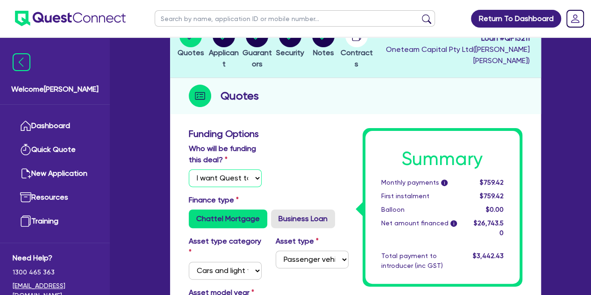
click at [249, 178] on select "Select I will fund 100% I will co-fund with Quest I want Quest to fund 100% Oth…" at bounding box center [225, 178] width 73 height 18
click at [330, 165] on div "Who will be funding this deal? Select I will fund 100% I will co-fund with Ques…" at bounding box center [269, 168] width 174 height 51
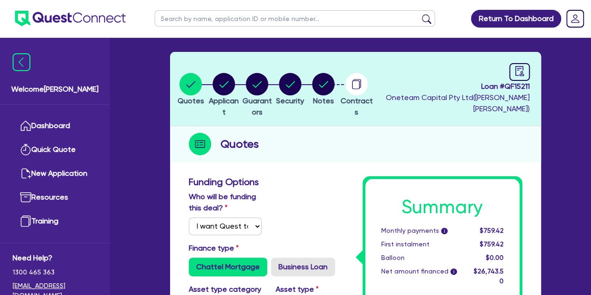
scroll to position [0, 0]
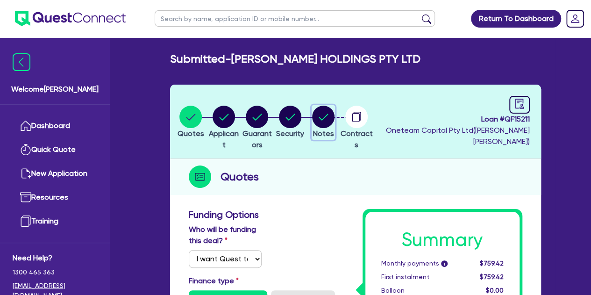
click at [335, 128] on button "Notes" at bounding box center [323, 122] width 23 height 35
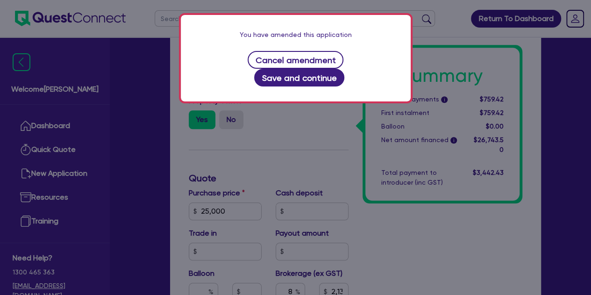
scroll to position [389, 0]
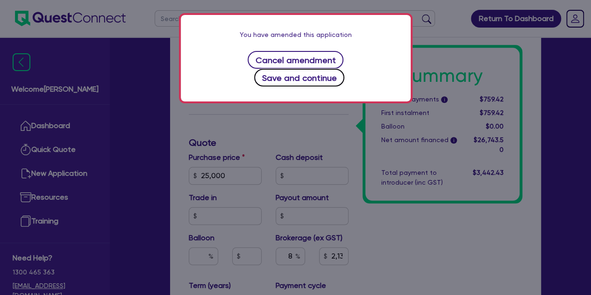
click at [330, 69] on button "Save and continue" at bounding box center [299, 78] width 90 height 18
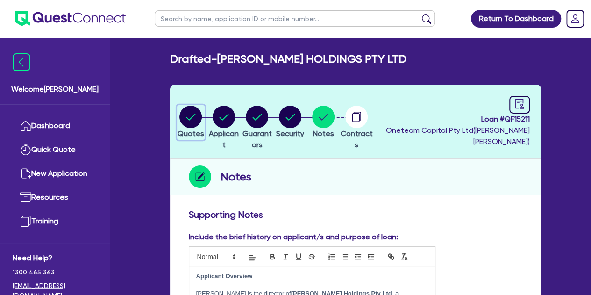
click at [186, 122] on circle "button" at bounding box center [190, 117] width 22 height 22
select select "Quest Finance - Own Book"
select select "CARS_AND_LIGHT_TRUCKS"
select select "PASSENGER_VEHICLES"
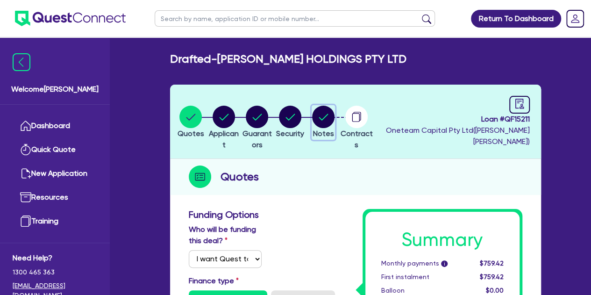
click at [335, 114] on circle "button" at bounding box center [323, 117] width 22 height 22
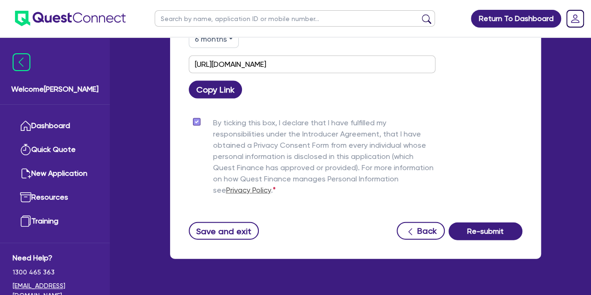
scroll to position [980, 0]
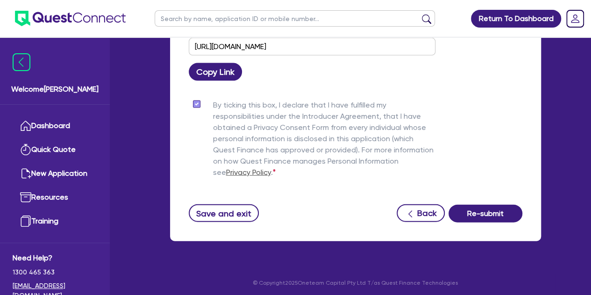
click at [505, 205] on button "Re-submit" at bounding box center [486, 214] width 74 height 18
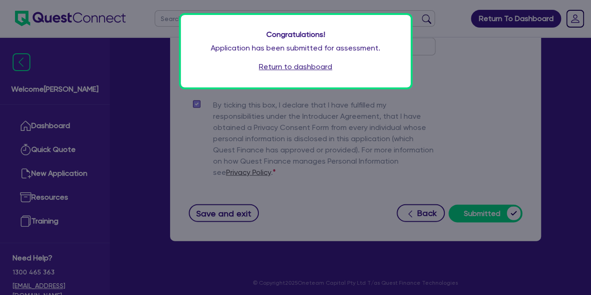
click at [305, 67] on link "Return to dashboard" at bounding box center [295, 66] width 73 height 11
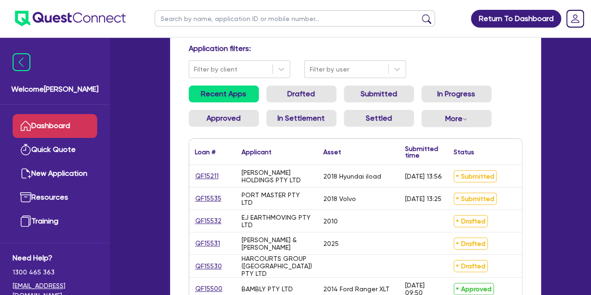
scroll to position [66, 0]
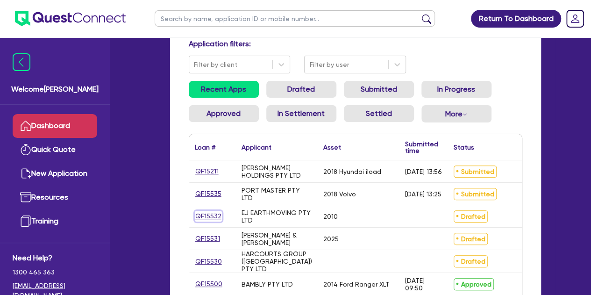
click at [209, 211] on link "QF15532" at bounding box center [208, 216] width 27 height 11
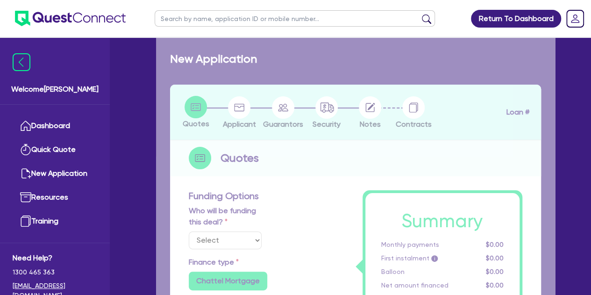
select select "Other"
select select "PRIMARY_ASSETS"
type input "2010"
radio input "false"
radio input "true"
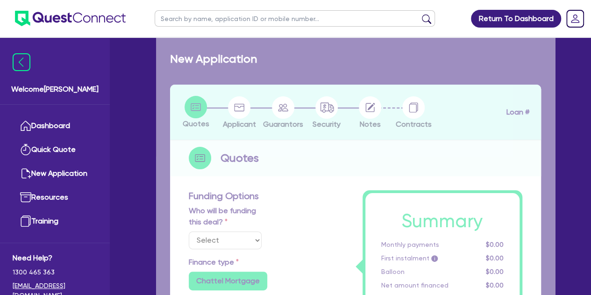
type input "50,000"
type input "5"
type input "2,582.23"
type input "18.95"
type input "900"
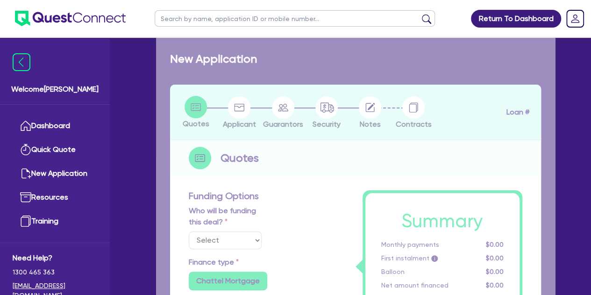
radio input "true"
select select "HEAVY_TRUCKS"
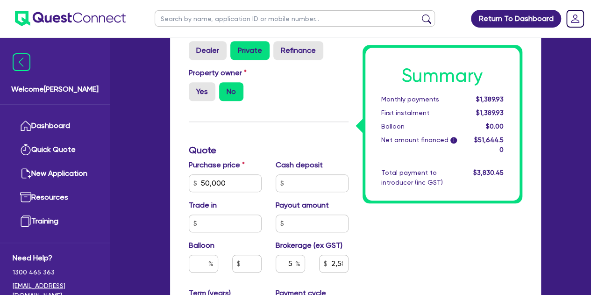
scroll to position [382, 0]
click at [231, 195] on div "Purchase price 50,000 Cash deposit Trade in Payout amount Balloon Brokerage (ex…" at bounding box center [269, 223] width 174 height 128
click at [242, 185] on input "50,000" at bounding box center [225, 183] width 73 height 18
type input "5,000"
type input "2,582.23"
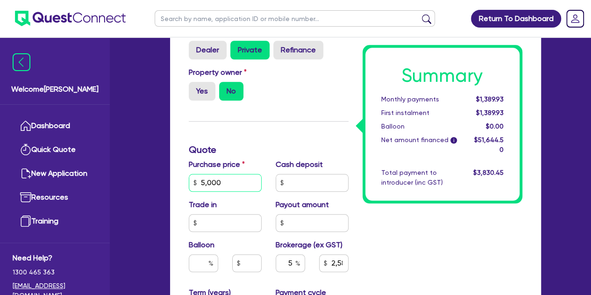
type input "500"
type input "2,582.23"
type input "50"
type input "2,582.23"
type input "5"
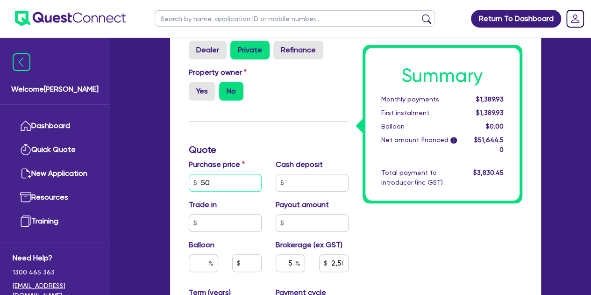
type input "2,582.23"
type input "4"
type input "2,582.23"
type input "40"
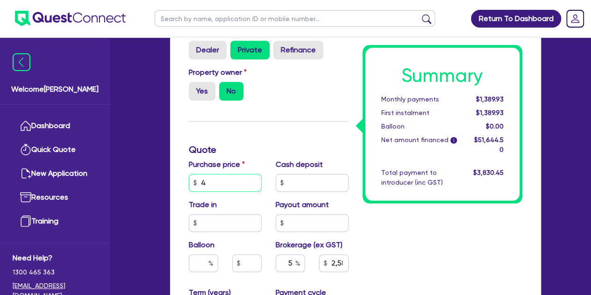
type input "2,582.23"
type input "400"
type input "2,582.23"
type input "4,000"
type input "2,582.23"
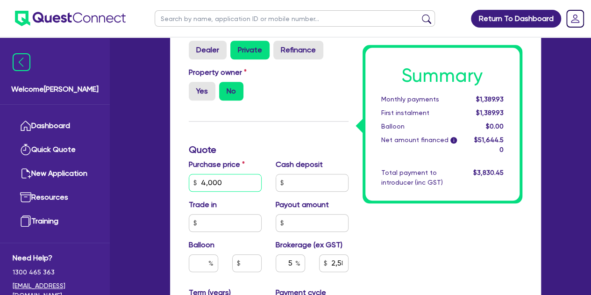
type input "40,000"
type input "2,582.23"
type input "40,000"
click at [256, 165] on div "Purchase price 40,000" at bounding box center [225, 175] width 87 height 33
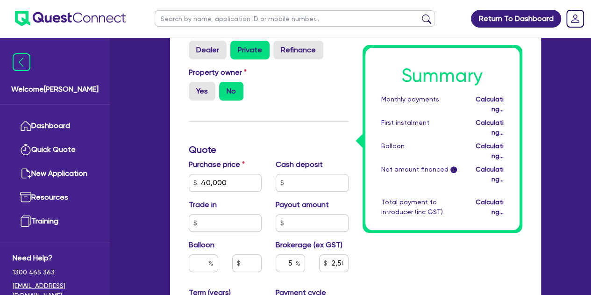
type input "2,082.23"
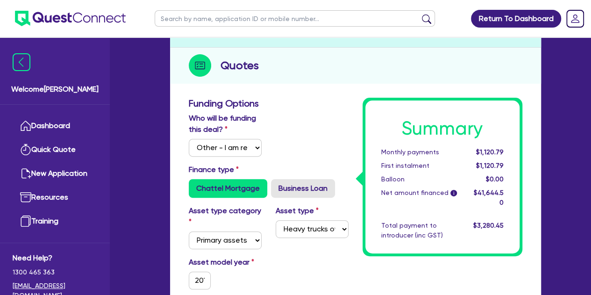
scroll to position [108, 0]
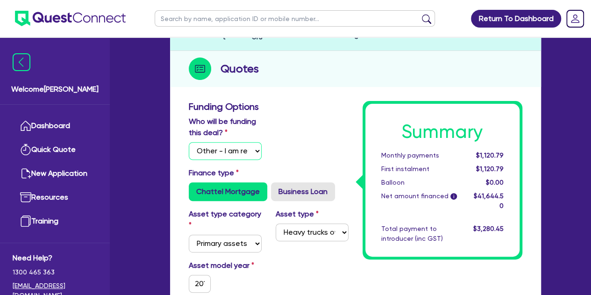
click at [229, 150] on select "Select I will fund 100% I will co-fund with Quest I want Quest to fund 100% Oth…" at bounding box center [225, 151] width 73 height 18
select select "Quest Finance - Own Book"
click at [189, 142] on select "Select I will fund 100% I will co-fund with Quest I want Quest to fund 100% Oth…" at bounding box center [225, 151] width 73 height 18
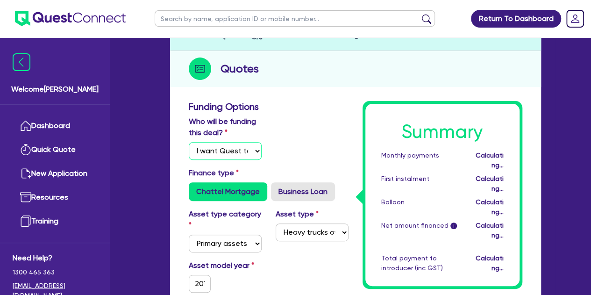
type input "2,082.23"
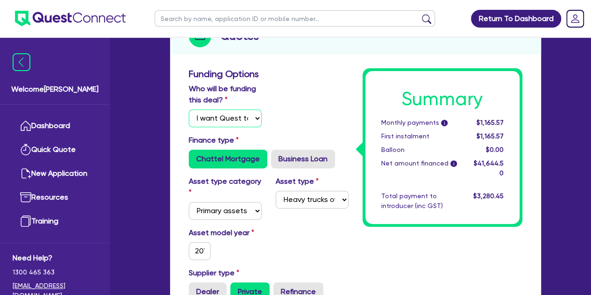
scroll to position [140, 0]
click at [231, 122] on select "Select I will fund 100% I will co-fund with Quest I want Quest to fund 100% Oth…" at bounding box center [225, 119] width 73 height 18
select select "Other"
click at [189, 110] on select "Select I will fund 100% I will co-fund with Quest I want Quest to fund 100% Oth…" at bounding box center [225, 119] width 73 height 18
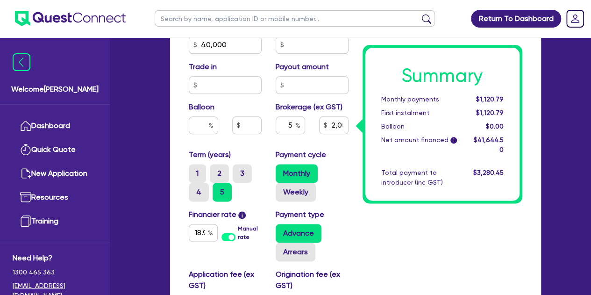
scroll to position [521, 0]
click at [199, 234] on input "18.95" at bounding box center [203, 232] width 29 height 18
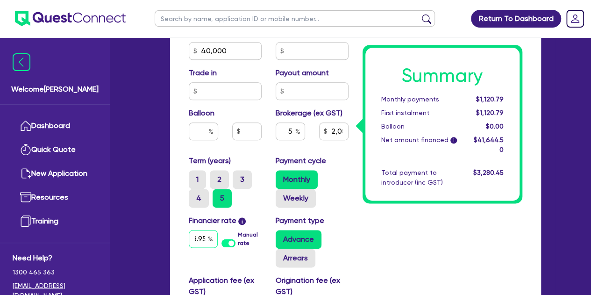
scroll to position [515, 0]
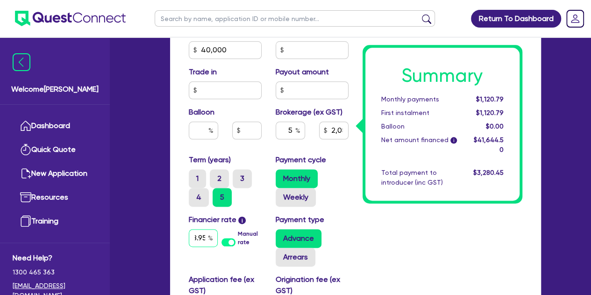
type input "2,082.23"
type input "18.9"
type input "2,082.23"
type input "18."
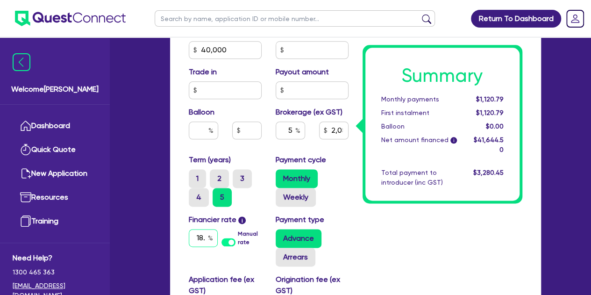
scroll to position [0, 0]
type input "2,082.23"
type input "18"
type input "2,082.23"
type input "1"
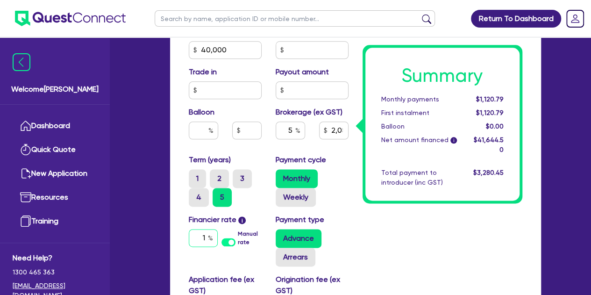
type input "2,082.23"
type input "1"
type input "2,082.23"
type input "14"
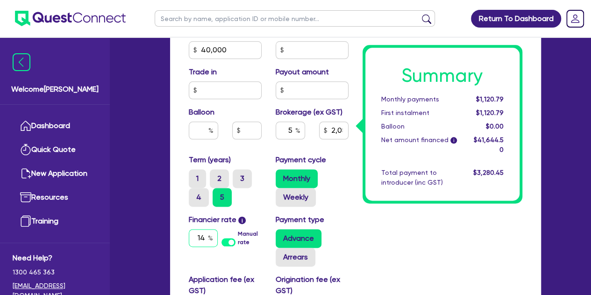
type input "2,082.23"
type input "14."
type input "2,082.23"
type input "14.1"
type input "2,082.23"
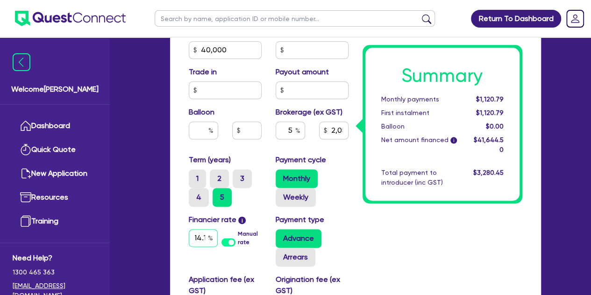
scroll to position [0, 5]
type input "14.15"
click at [375, 234] on div "Summary Monthly payments $1,013.76 First instalment $1,013.76 Balloon $0.00 Net…" at bounding box center [443, 41] width 174 height 695
click at [203, 235] on input "14.15" at bounding box center [203, 238] width 29 height 18
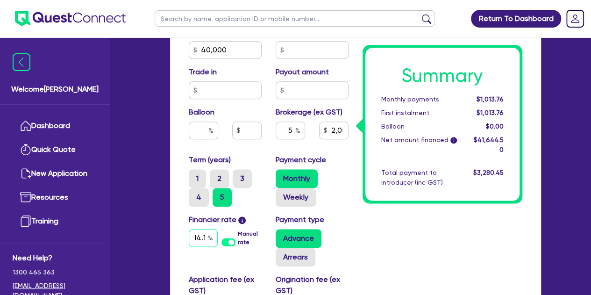
scroll to position [0, 5]
type input "2,082.23"
type input "14.1"
type input "2,082.23"
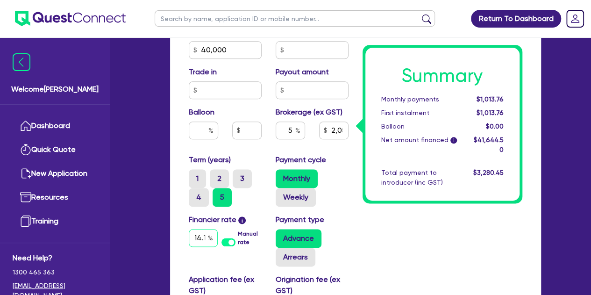
type input "14."
type input "2,082.23"
type input "14"
type input "2,082.23"
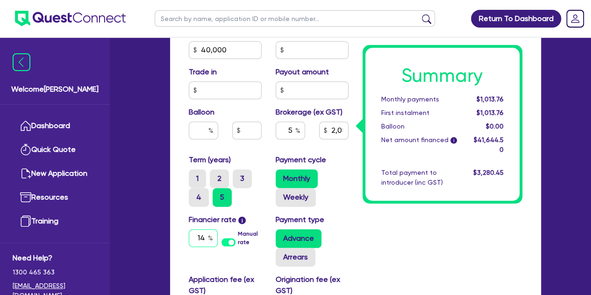
type input "1"
type input "2,082.23"
type input "1"
type input "2,082.23"
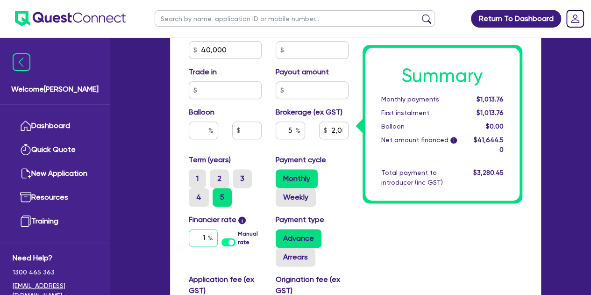
type input "18"
type input "2,082.23"
type input "18."
type input "2,082.23"
type input "18.9"
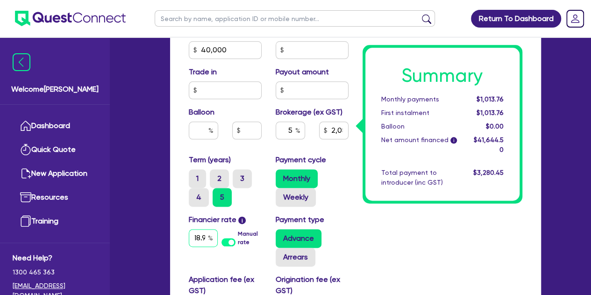
type input "2,082.23"
type input "18.95"
click at [376, 253] on div "Summary Monthly payments $1,013.76 First instalment $1,013.76 Balloon $0.00 Net…" at bounding box center [443, 41] width 174 height 695
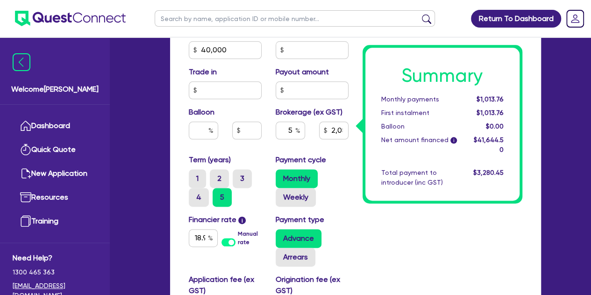
type input "2,082.23"
click at [301, 195] on label "Weekly" at bounding box center [296, 197] width 40 height 19
click at [282, 194] on input "Weekly" at bounding box center [279, 191] width 6 height 6
radio input "true"
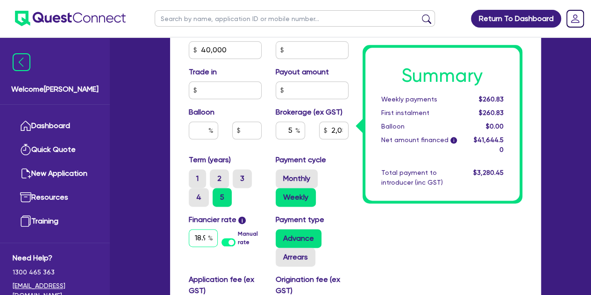
click at [201, 238] on input "18.95" at bounding box center [203, 238] width 29 height 18
type input "2,082.23"
type input "18.9"
type input "2,082.23"
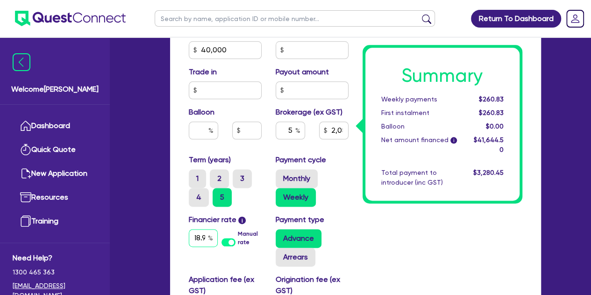
type input "18."
type input "2,082.23"
type input "18"
type input "2,082.23"
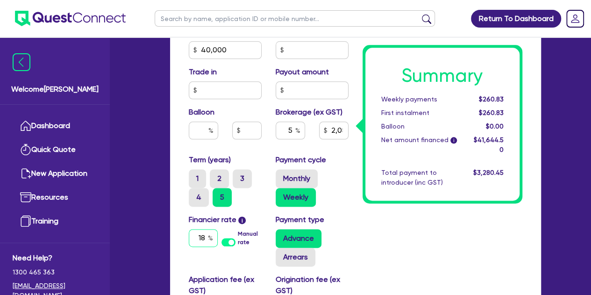
type input "1"
type input "2,082.23"
type input "1"
type input "2,082.23"
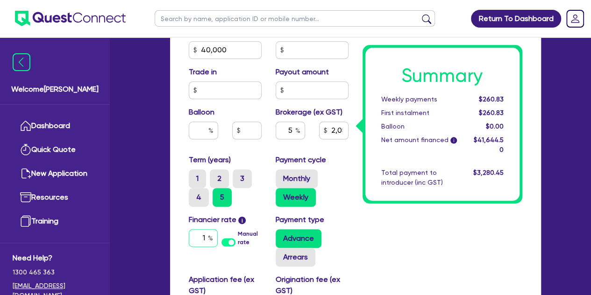
type input "14"
type input "2,082.23"
type input "14."
type input "2,082.23"
type input "14.1"
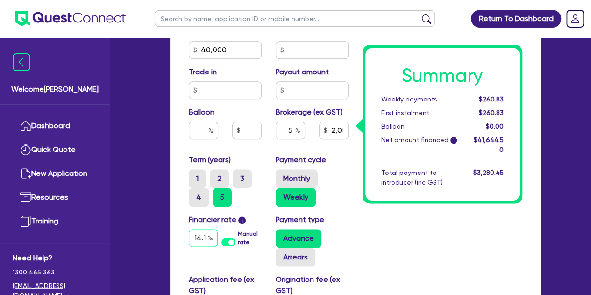
type input "2,082.23"
type input "14.15"
click at [358, 250] on div "Summary Weekly payments $260.83 First instalment $260.83 Balloon $0.00 Net amou…" at bounding box center [443, 41] width 174 height 695
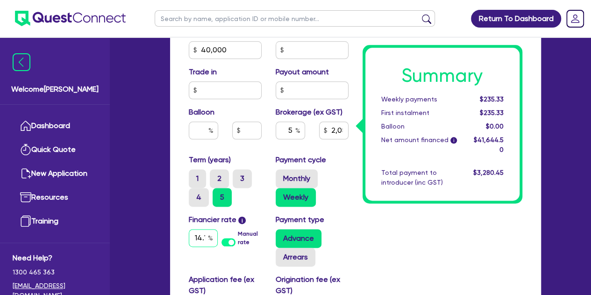
click at [207, 240] on input "14.15" at bounding box center [203, 238] width 29 height 18
click at [203, 239] on input "14.15" at bounding box center [203, 238] width 29 height 18
type input "2,082.23"
type input "14.1"
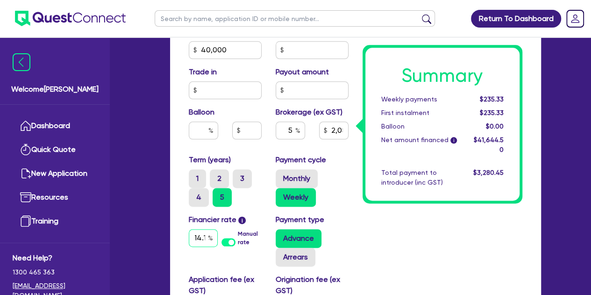
type input "2,082.23"
type input "14."
type input "2,082.23"
type input "14"
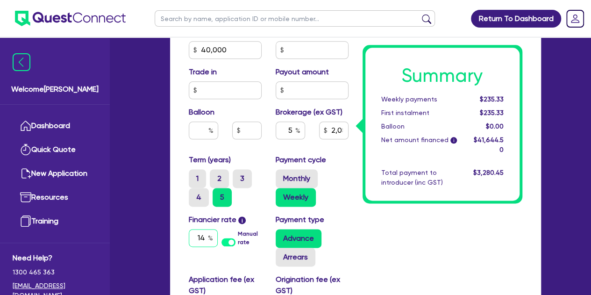
type input "2,082.23"
type input "1"
type input "2,082.23"
type input "1"
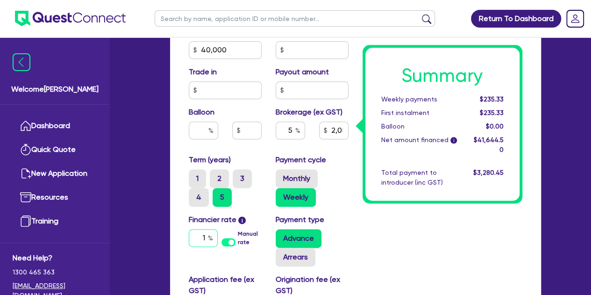
type input "2,082.23"
type input "18"
type input "2,082.23"
type input "18."
type input "2,082.23"
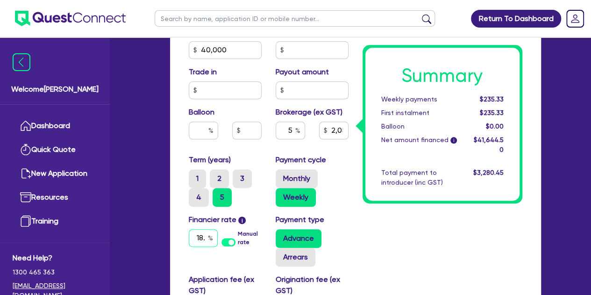
type input "18.9"
type input "2,082.23"
type input "18.95"
type input "2,082.23"
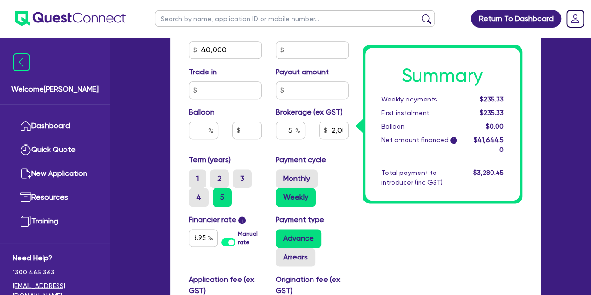
scroll to position [0, 0]
click at [363, 250] on div "Summary Weekly payments $235.33 First instalment $235.33 Balloon $0.00 Net amou…" at bounding box center [443, 41] width 174 height 695
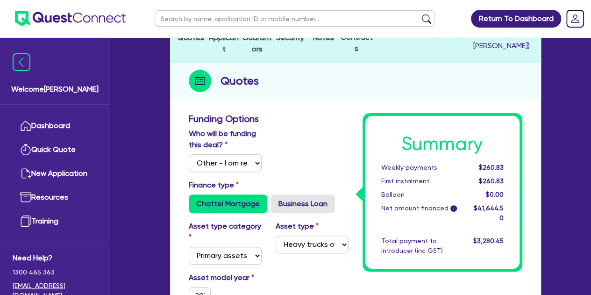
scroll to position [81, 0]
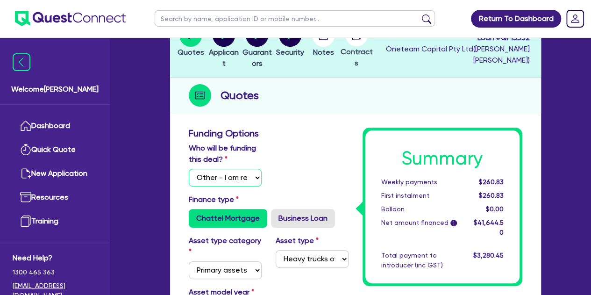
click at [233, 175] on select "Select I will fund 100% I will co-fund with Quest I want Quest to fund 100% Oth…" at bounding box center [225, 178] width 73 height 18
select select "Quest Finance - Own Book"
click at [189, 169] on select "Select I will fund 100% I will co-fund with Quest I want Quest to fund 100% Oth…" at bounding box center [225, 178] width 73 height 18
type input "2,082.23"
click at [226, 184] on select "Select I will fund 100% I will co-fund with Quest I want Quest to fund 100% Oth…" at bounding box center [225, 178] width 73 height 18
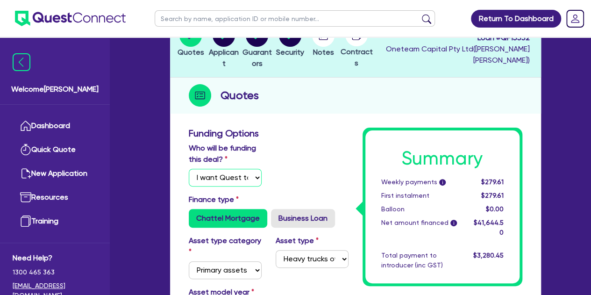
select select "Other"
click at [189, 169] on select "Select I will fund 100% I will co-fund with Quest I want Quest to fund 100% Oth…" at bounding box center [225, 178] width 73 height 18
type input "2,082.23"
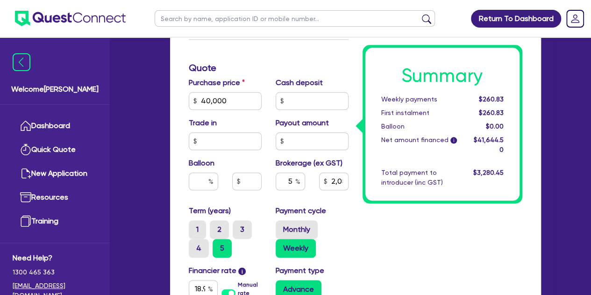
scroll to position [467, 0]
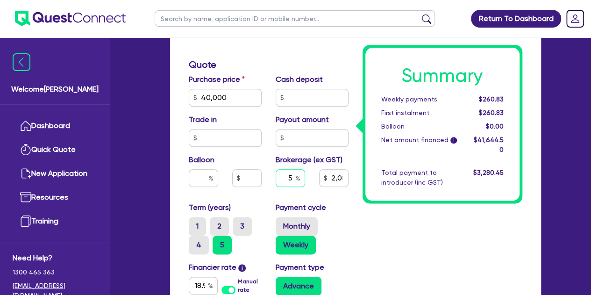
click at [294, 179] on input "5" at bounding box center [290, 178] width 29 height 18
click at [345, 221] on div "Monthly Weekly" at bounding box center [312, 235] width 73 height 37
click at [292, 178] on input "5" at bounding box center [290, 178] width 29 height 18
type input "2,082.23"
type input "6"
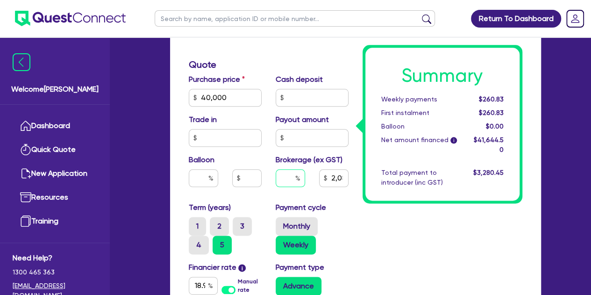
type input "2,082.23"
type input "6"
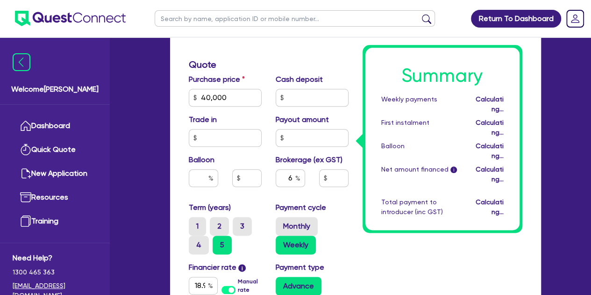
type input "2,498.67"
click at [269, 182] on div "6" at bounding box center [290, 181] width 43 height 25
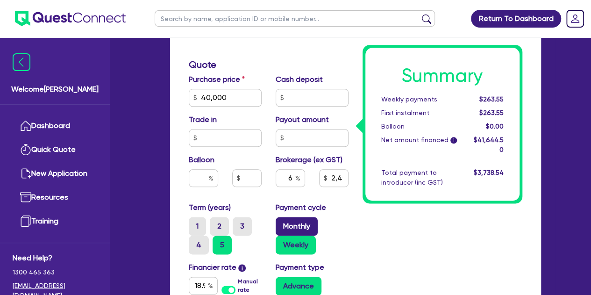
click at [282, 221] on label "Monthly" at bounding box center [297, 226] width 42 height 19
click at [282, 221] on input "Monthly" at bounding box center [279, 220] width 6 height 6
radio input "true"
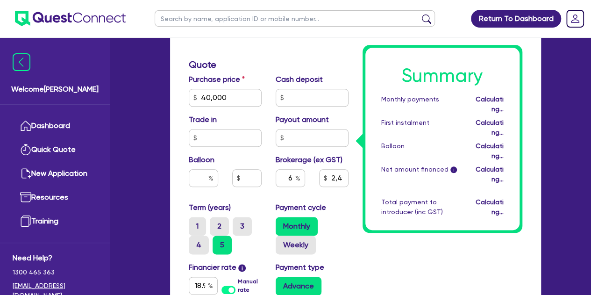
type input "2,498.67"
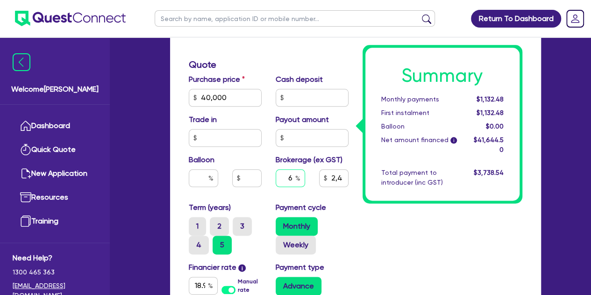
type input "2,498.67"
click at [292, 181] on input "text" at bounding box center [290, 178] width 29 height 18
type input "5"
type input "2,498.67"
type input "5"
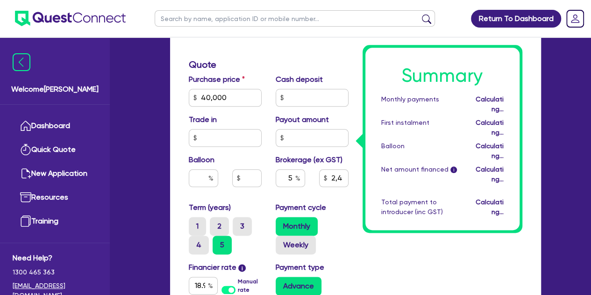
type input "2,082.23"
click at [264, 154] on div "Balloon" at bounding box center [225, 174] width 87 height 40
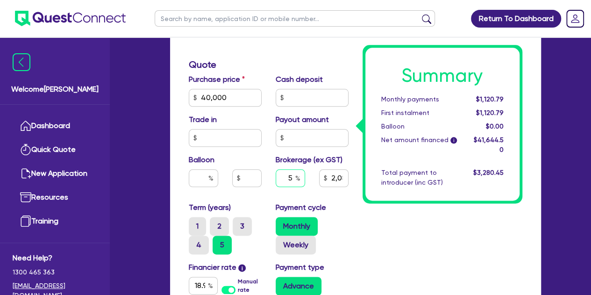
click at [295, 179] on div "5" at bounding box center [290, 178] width 29 height 18
type input "2,082.23"
type input "6"
type input "2,082.23"
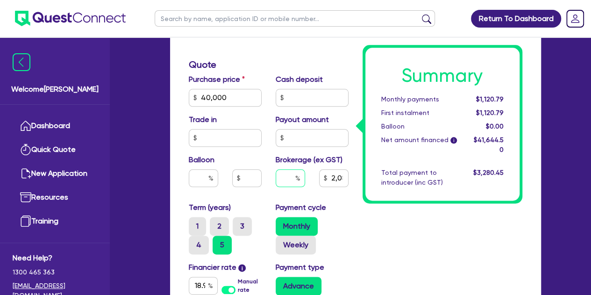
type input "6"
type input "2,082.23"
type input "6"
click at [387, 243] on div "Summary Monthly payments $1,132.48 First instalment $1,132.48 Balloon $0.00 Net…" at bounding box center [443, 89] width 174 height 695
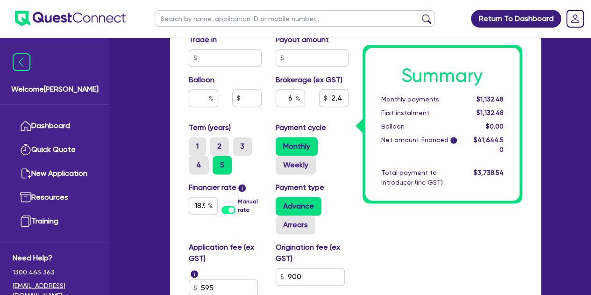
scroll to position [549, 0]
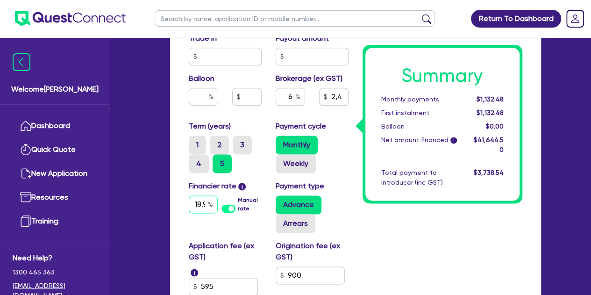
click at [199, 201] on input "18.95" at bounding box center [203, 204] width 29 height 18
type input "2,498.67"
type input "18.95"
type input "2,498.67"
type input "18.9"
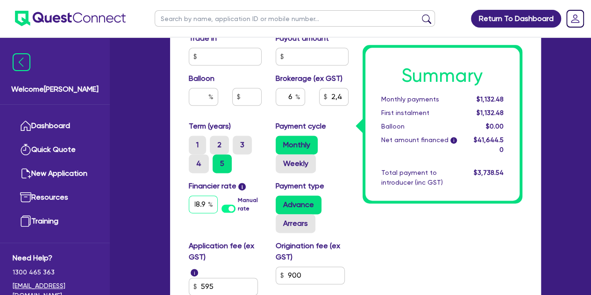
scroll to position [0, 1]
type input "2,498.67"
type input "18."
type input "2,498.67"
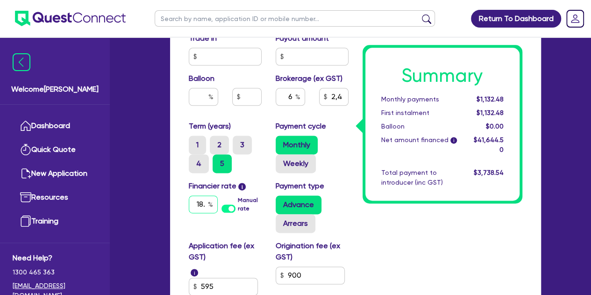
type input "18"
type input "2,498.67"
type input "1"
type input "2,498.67"
type input "14"
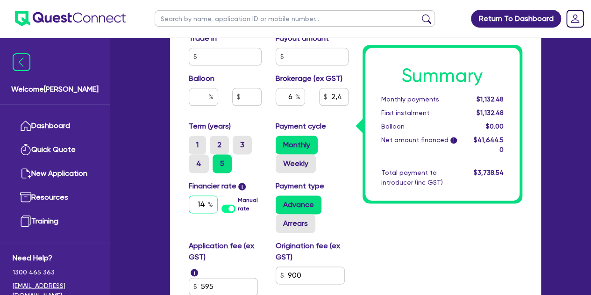
type input "2,498.67"
type input "14."
type input "2,498.67"
type input "14.1"
type input "2,498.67"
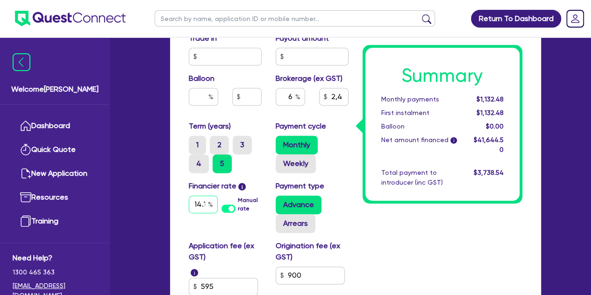
scroll to position [0, 5]
type input "14.15"
click at [199, 204] on input "14.15" at bounding box center [203, 204] width 29 height 18
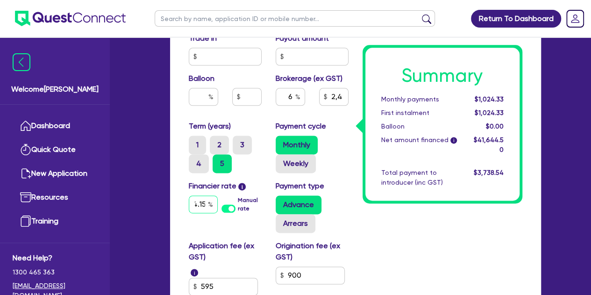
type input "2,498.67"
type input "14.1"
type input "2,498.67"
type input "14."
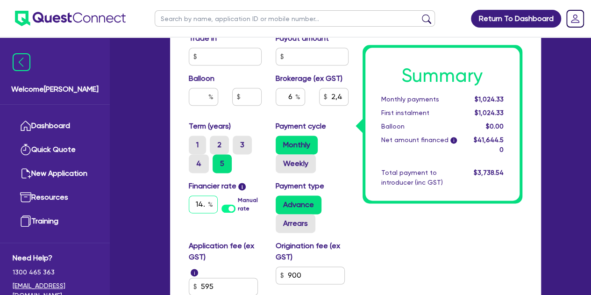
scroll to position [0, 0]
type input "2,498.67"
type input "14"
type input "2,498.67"
type input "1"
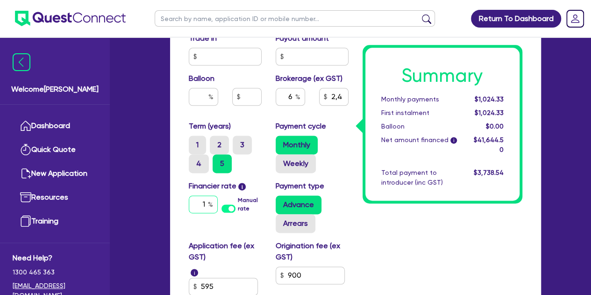
type input "2,498.67"
type input "1"
type input "2,498.67"
type input "18"
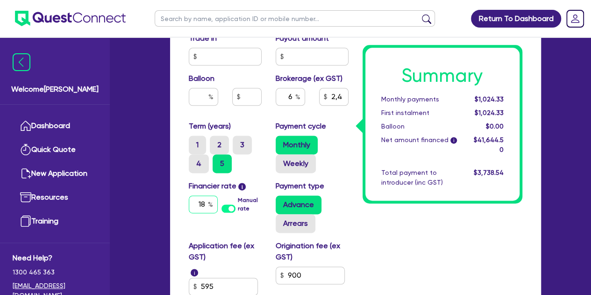
type input "2,498.67"
type input "18."
type input "2,498.67"
type input "18.9"
type input "2,498.67"
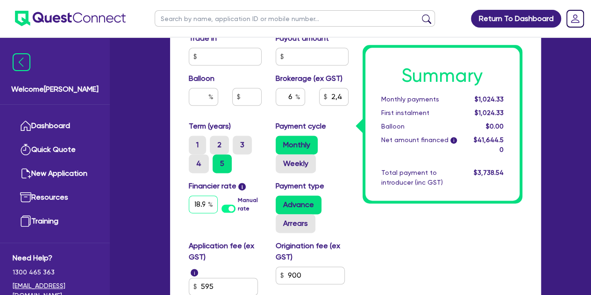
scroll to position [0, 5]
type input "18.95"
type input "2,498.67"
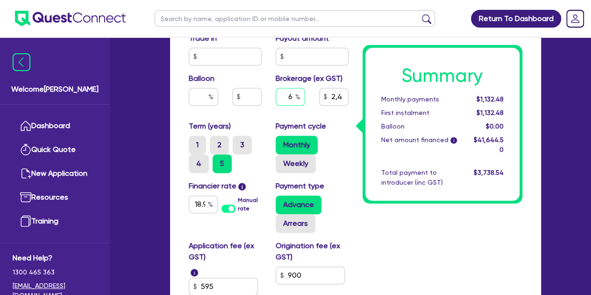
click at [291, 93] on input "6" at bounding box center [290, 97] width 29 height 18
type input "2,498.67"
type input "5"
type input "2,498.67"
type input "5"
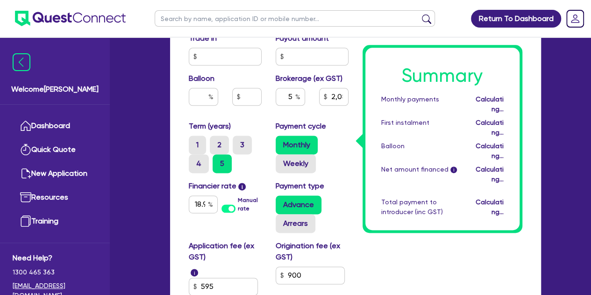
click at [451, 279] on div "Summary Monthly payments Calculating... First instalment Calculating... Balloon…" at bounding box center [443, 7] width 174 height 695
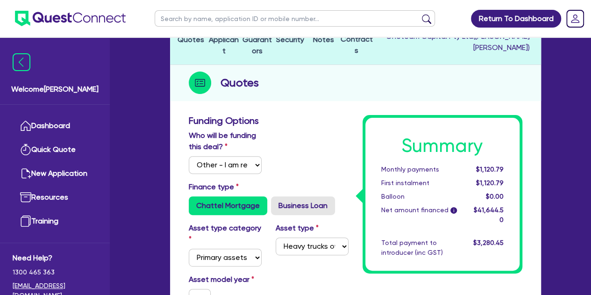
scroll to position [93, 0]
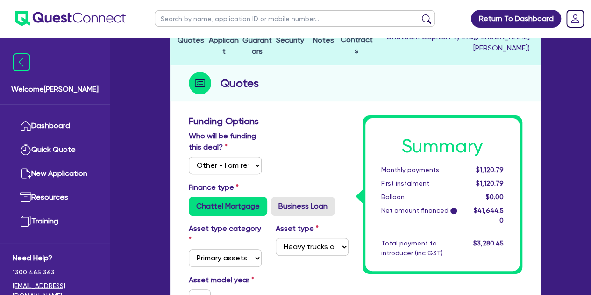
click at [229, 176] on div "Who will be funding this deal? Select I will fund 100% I will co-fund with Ques…" at bounding box center [269, 155] width 174 height 51
click at [228, 171] on select "Select I will fund 100% I will co-fund with Quest I want Quest to fund 100% Oth…" at bounding box center [225, 166] width 73 height 18
click at [189, 157] on select "Select I will fund 100% I will co-fund with Quest I want Quest to fund 100% Oth…" at bounding box center [225, 166] width 73 height 18
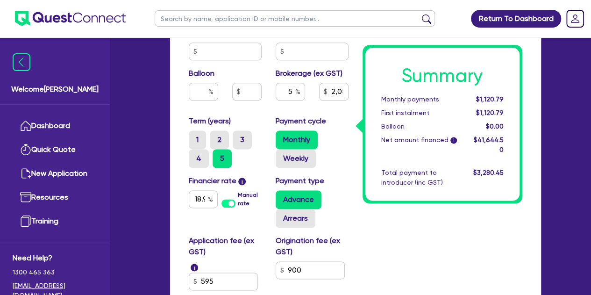
scroll to position [570, 0]
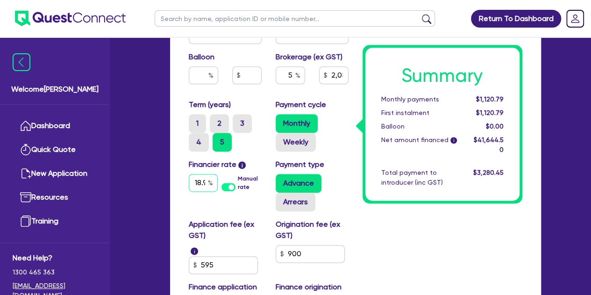
click at [199, 174] on input "18.95" at bounding box center [203, 183] width 29 height 18
type input "2,082.23"
type input "18.9"
type input "2,082.23"
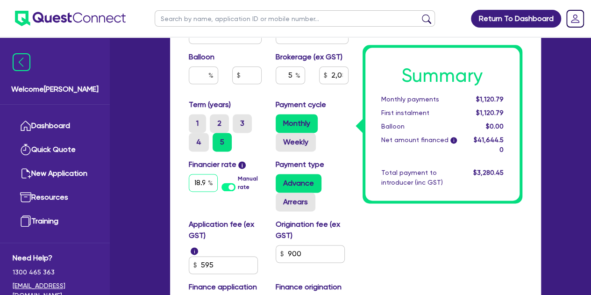
type input "18."
type input "2,082.23"
type input "18"
type input "2,082.23"
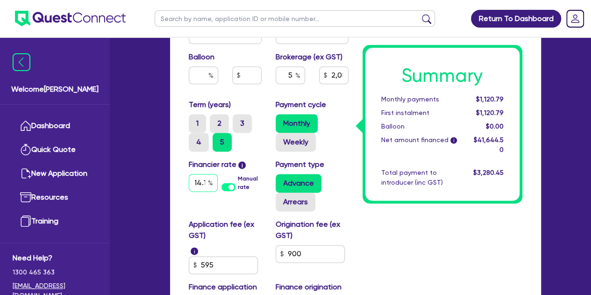
scroll to position [0, 5]
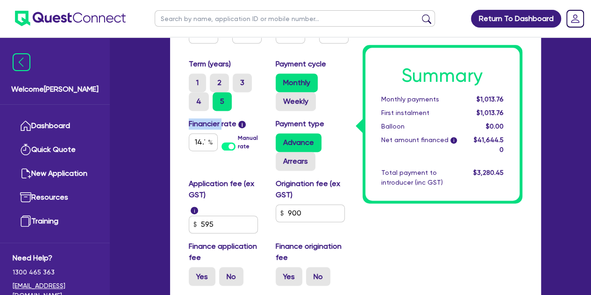
scroll to position [611, 0]
click at [221, 211] on div "Application fee (ex GST) i 595" at bounding box center [225, 205] width 87 height 55
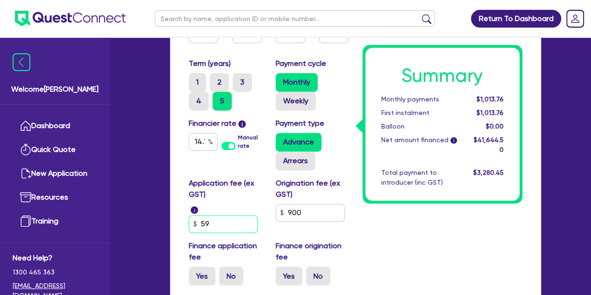
click at [228, 222] on input "59" at bounding box center [223, 224] width 69 height 18
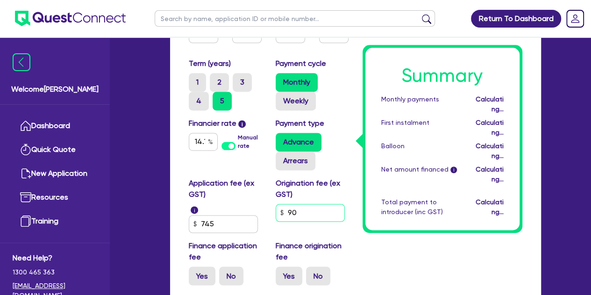
click at [320, 217] on input "90" at bounding box center [310, 213] width 69 height 18
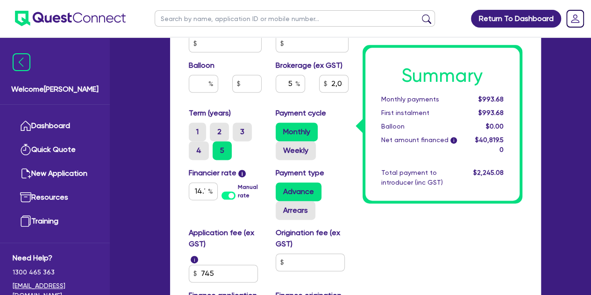
scroll to position [560, 0]
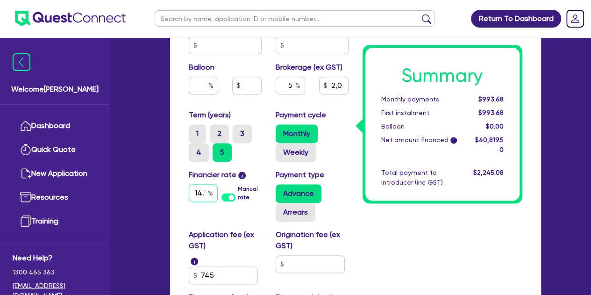
click at [196, 196] on input "14.15" at bounding box center [203, 193] width 29 height 18
click at [219, 279] on input "74" at bounding box center [223, 275] width 69 height 18
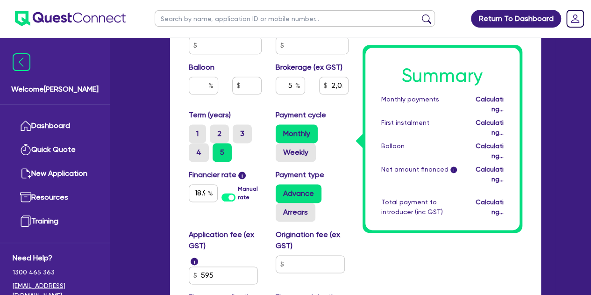
click at [185, 258] on div "Application fee (ex GST) i 595" at bounding box center [225, 256] width 87 height 55
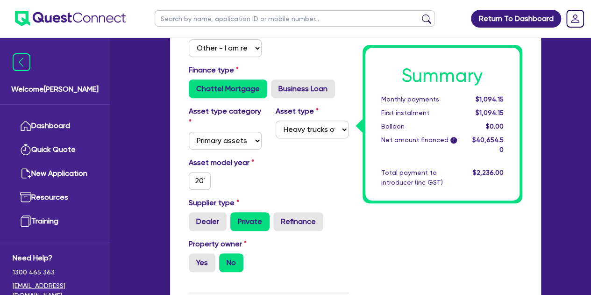
scroll to position [210, 0]
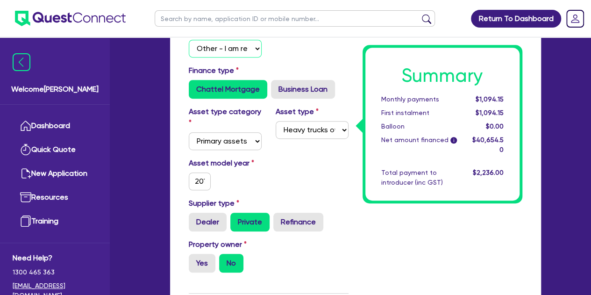
click at [229, 48] on select "Select I will fund 100% I will co-fund with Quest I want Quest to fund 100% Oth…" at bounding box center [225, 49] width 73 height 18
click at [189, 40] on select "Select I will fund 100% I will co-fund with Quest I want Quest to fund 100% Oth…" at bounding box center [225, 49] width 73 height 18
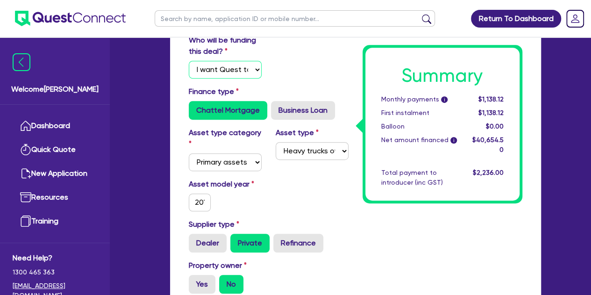
scroll to position [189, 0]
click at [228, 74] on select "Select I will fund 100% I will co-fund with Quest I want Quest to fund 100% Oth…" at bounding box center [225, 70] width 73 height 18
click at [189, 61] on select "Select I will fund 100% I will co-fund with Quest I want Quest to fund 100% Oth…" at bounding box center [225, 70] width 73 height 18
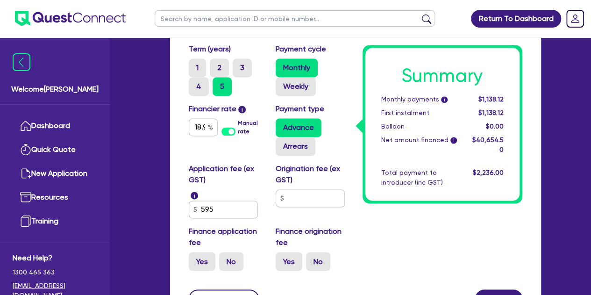
scroll to position [626, 0]
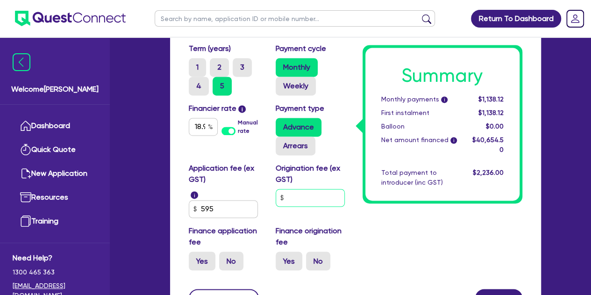
click at [290, 195] on input "text" at bounding box center [310, 198] width 69 height 18
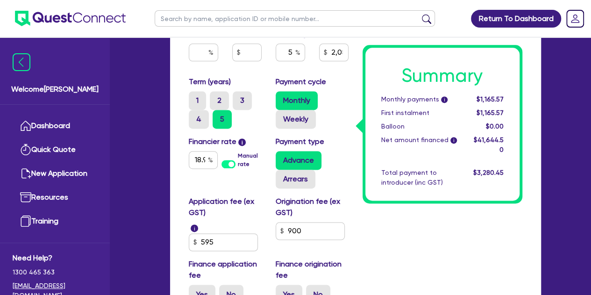
scroll to position [586, 0]
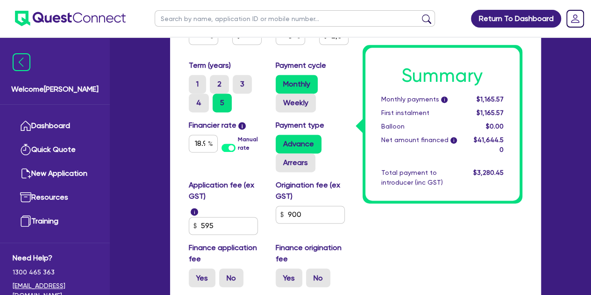
scroll to position [611, 0]
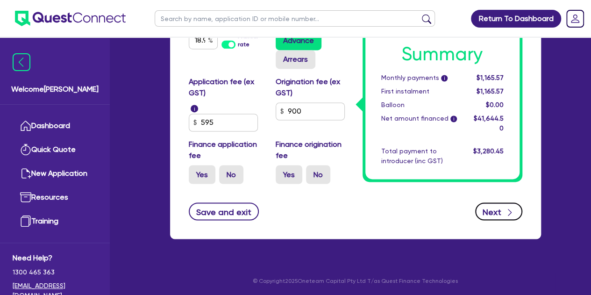
click at [482, 205] on button "Next" at bounding box center [498, 211] width 47 height 18
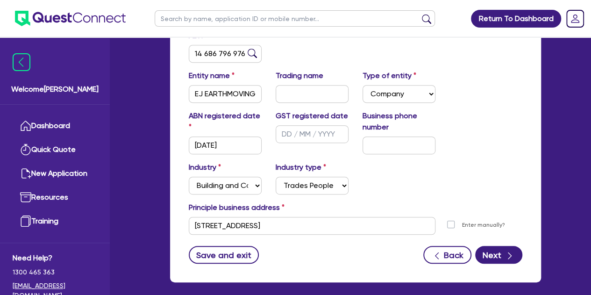
scroll to position [222, 0]
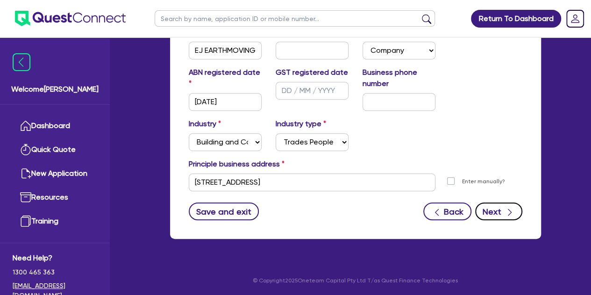
click at [489, 213] on button "Next" at bounding box center [498, 211] width 47 height 18
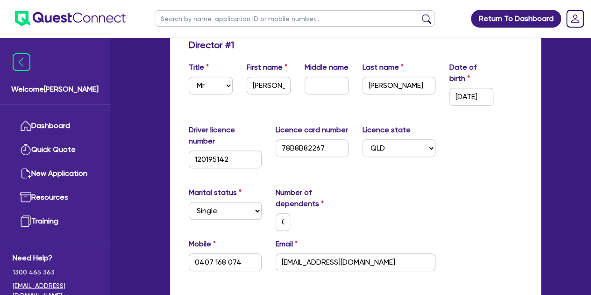
scroll to position [171, 0]
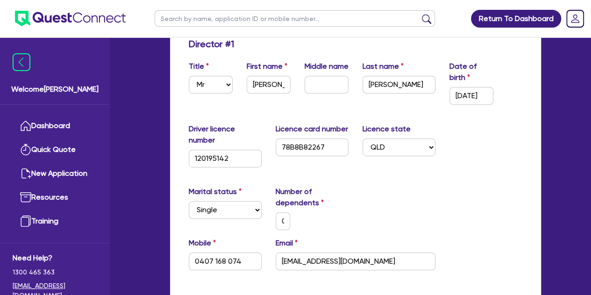
click at [390, 195] on div "Marital status Select [DEMOGRAPHIC_DATA] Married De Facto / Partner Number of d…" at bounding box center [356, 211] width 348 height 51
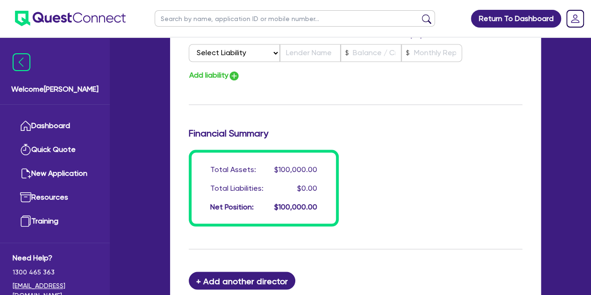
scroll to position [904, 0]
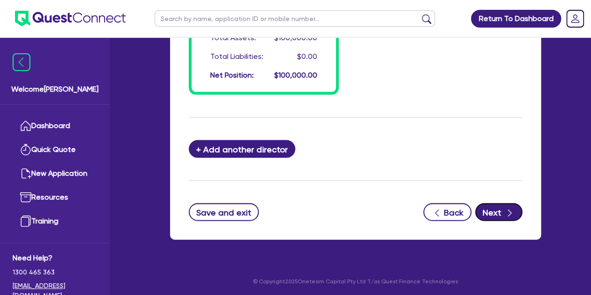
click at [506, 219] on button "Next" at bounding box center [498, 212] width 47 height 18
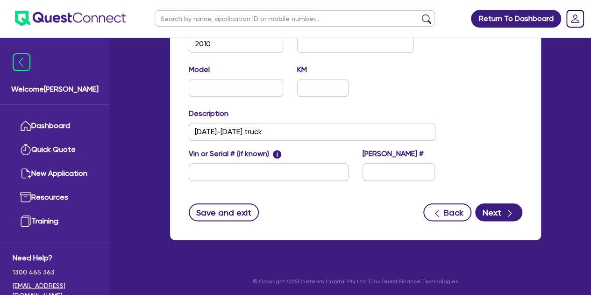
scroll to position [453, 0]
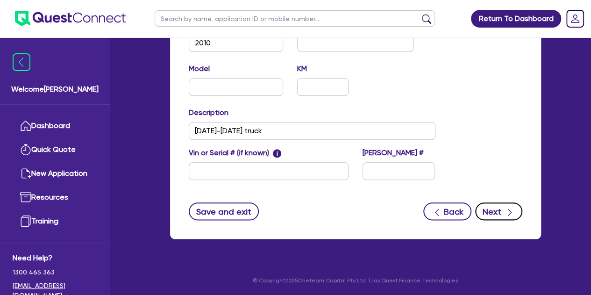
click at [489, 213] on button "Next" at bounding box center [498, 211] width 47 height 18
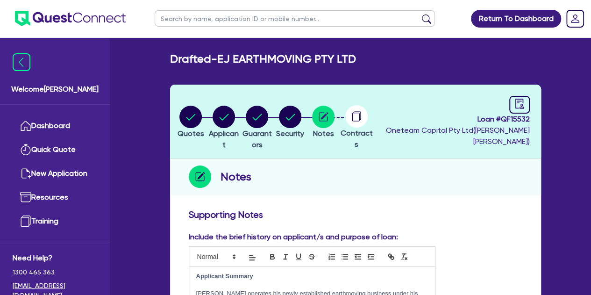
click at [368, 119] on circle at bounding box center [356, 116] width 22 height 22
click at [231, 121] on circle "button" at bounding box center [224, 117] width 22 height 22
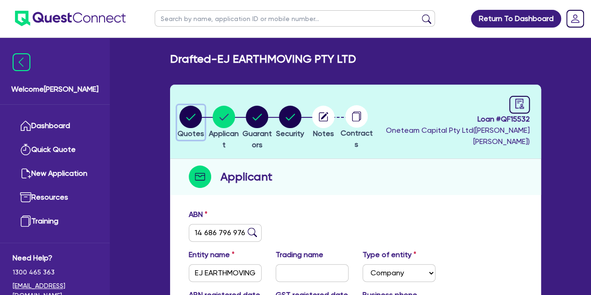
click at [184, 121] on circle "button" at bounding box center [190, 117] width 22 height 22
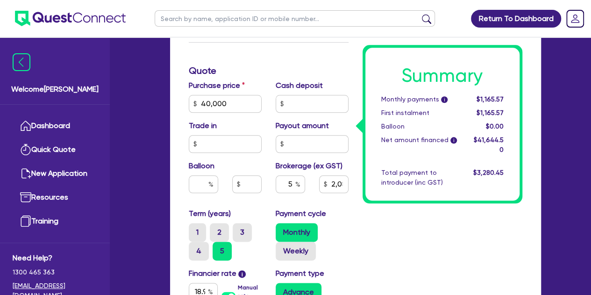
scroll to position [463, 0]
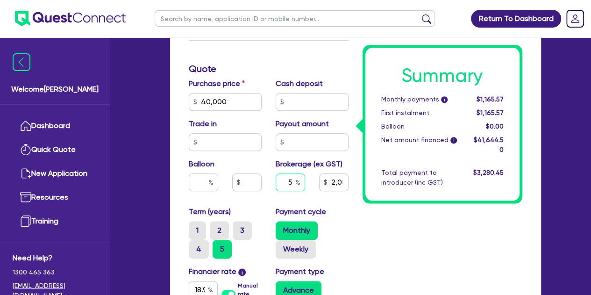
click at [294, 186] on input "5" at bounding box center [290, 182] width 29 height 18
click at [368, 228] on div "Summary Monthly payments i $1,165.57 First instalment $1,165.57 Balloon $0.00 N…" at bounding box center [443, 93] width 174 height 695
click at [294, 183] on input "6" at bounding box center [290, 182] width 29 height 18
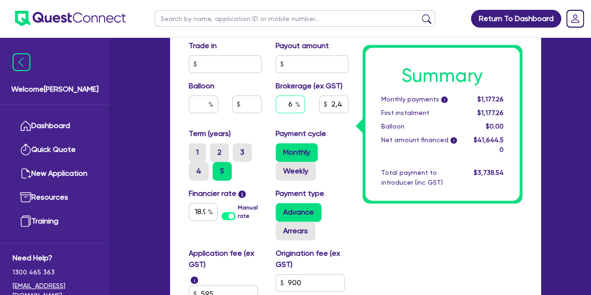
scroll to position [542, 0]
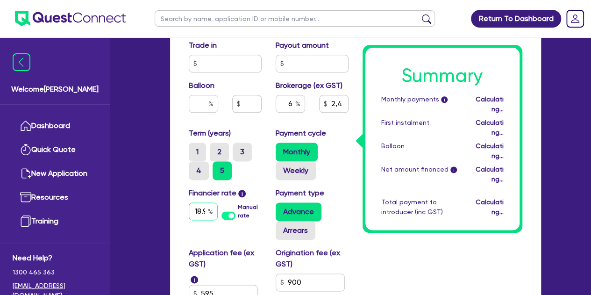
click at [203, 217] on input "18.95" at bounding box center [203, 211] width 29 height 18
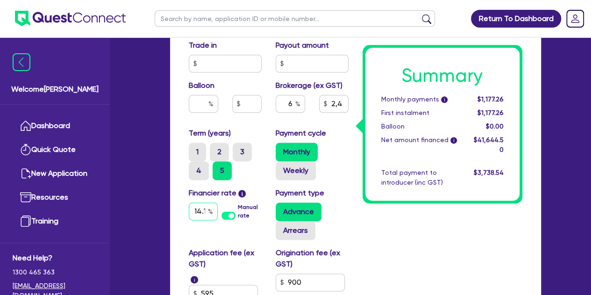
scroll to position [0, 5]
click at [174, 212] on div "Funding Options Who will be funding this deal? Select I will fund 100% I will c…" at bounding box center [355, 36] width 371 height 747
click at [197, 211] on input "14.15" at bounding box center [203, 211] width 29 height 18
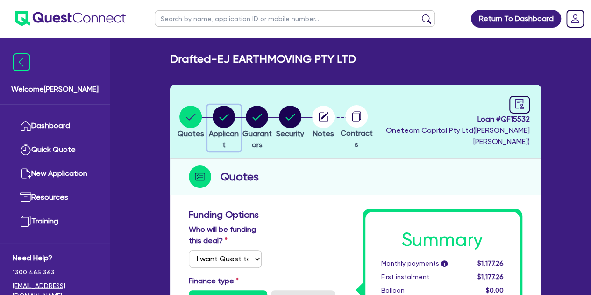
click at [229, 120] on icon "button" at bounding box center [224, 117] width 9 height 7
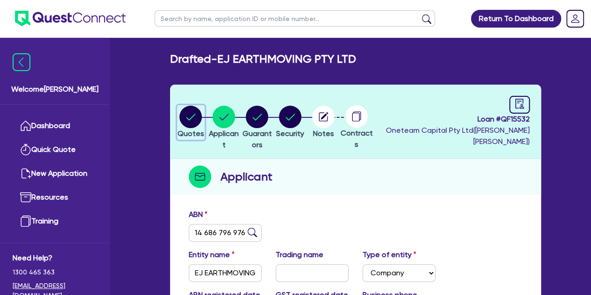
click at [199, 121] on circle "button" at bounding box center [190, 117] width 22 height 22
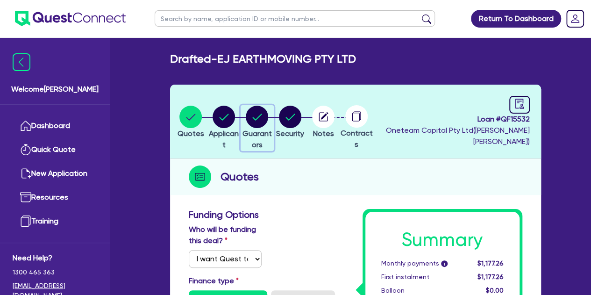
click at [267, 116] on circle "button" at bounding box center [257, 117] width 22 height 22
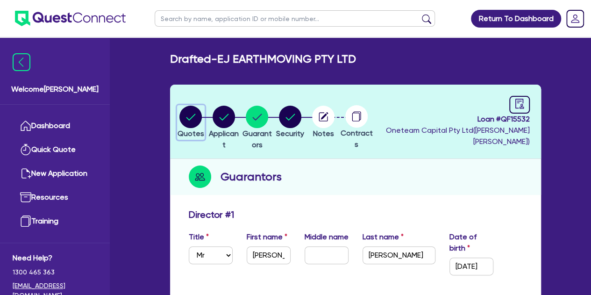
click at [193, 113] on circle "button" at bounding box center [190, 117] width 22 height 22
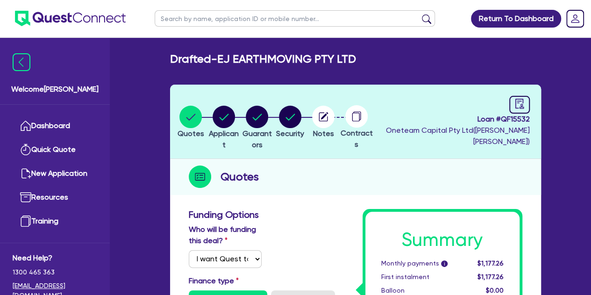
click at [235, 120] on circle "button" at bounding box center [224, 117] width 22 height 22
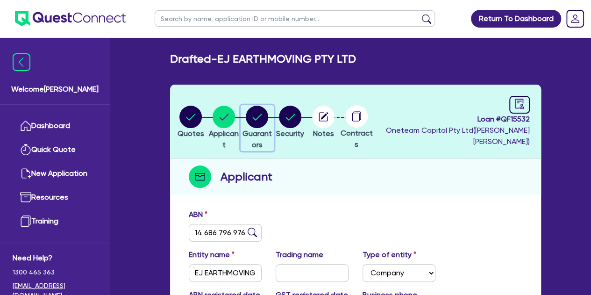
click at [267, 127] on icon "button" at bounding box center [257, 117] width 22 height 22
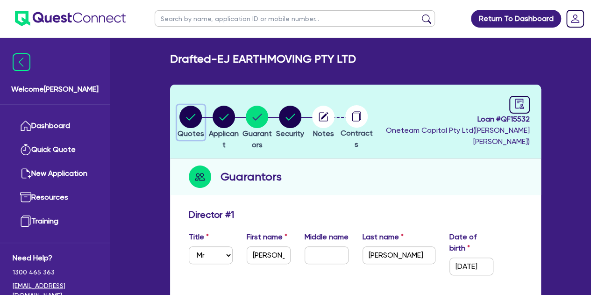
click at [191, 115] on circle "button" at bounding box center [190, 117] width 22 height 22
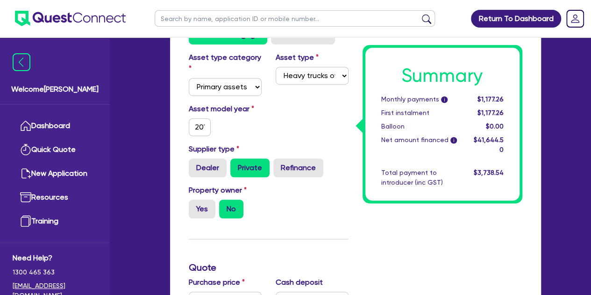
scroll to position [264, 0]
